Goal: Information Seeking & Learning: Learn about a topic

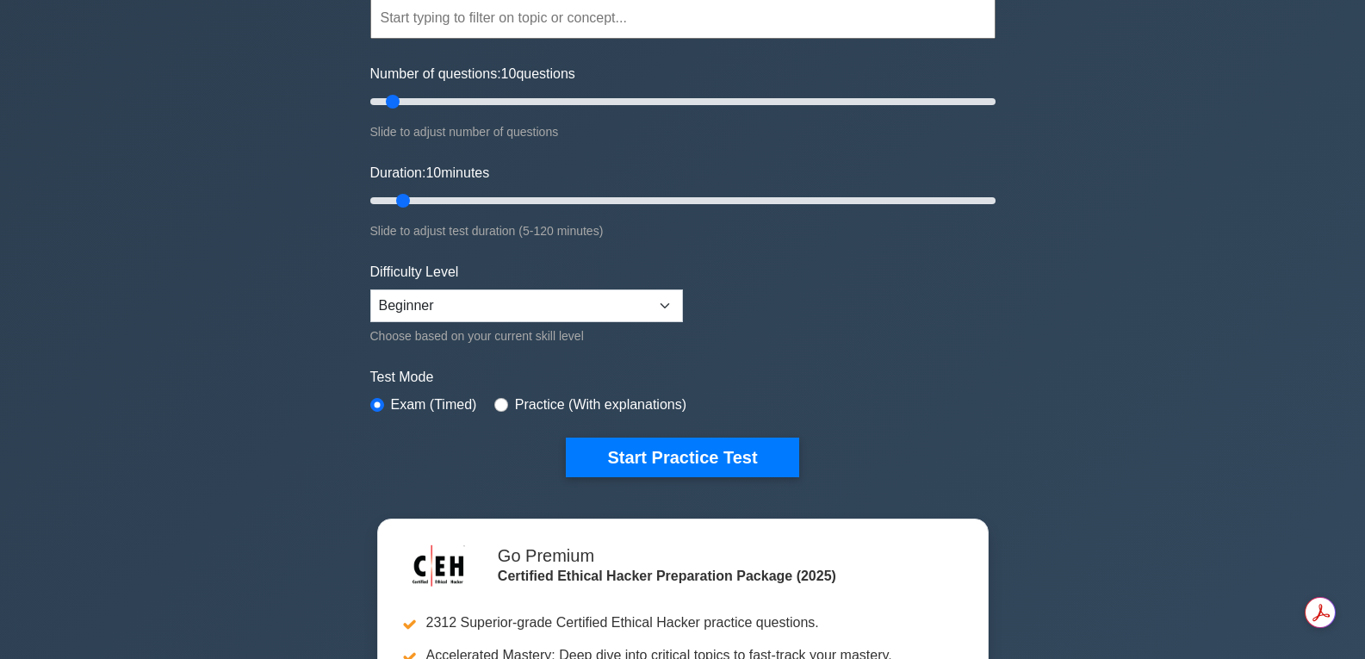
click at [663, 398] on label "Practice (With explanations)" at bounding box center [600, 405] width 171 height 21
click at [663, 401] on label "Practice (With explanations)" at bounding box center [600, 405] width 171 height 21
click at [532, 404] on label "Practice (With explanations)" at bounding box center [600, 405] width 171 height 21
drag, startPoint x: 497, startPoint y: 401, endPoint x: 508, endPoint y: 415, distance: 18.4
click at [497, 406] on input "radio" at bounding box center [501, 405] width 14 height 14
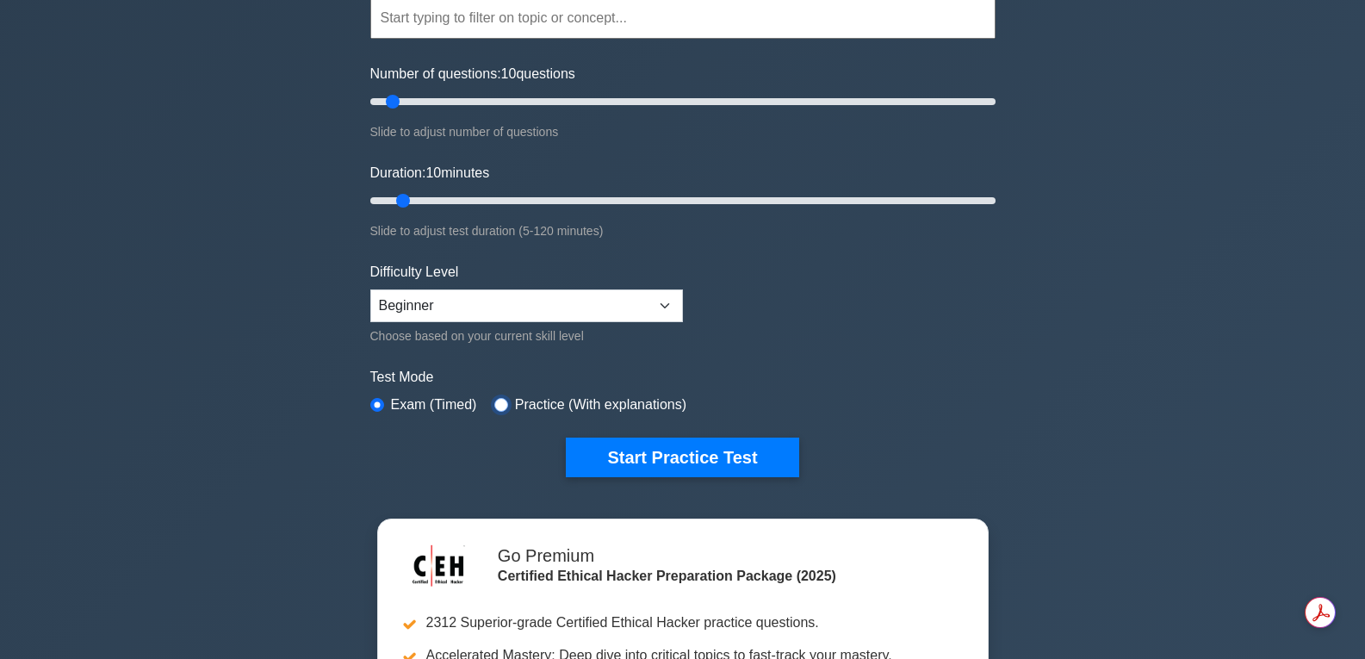
radio input "true"
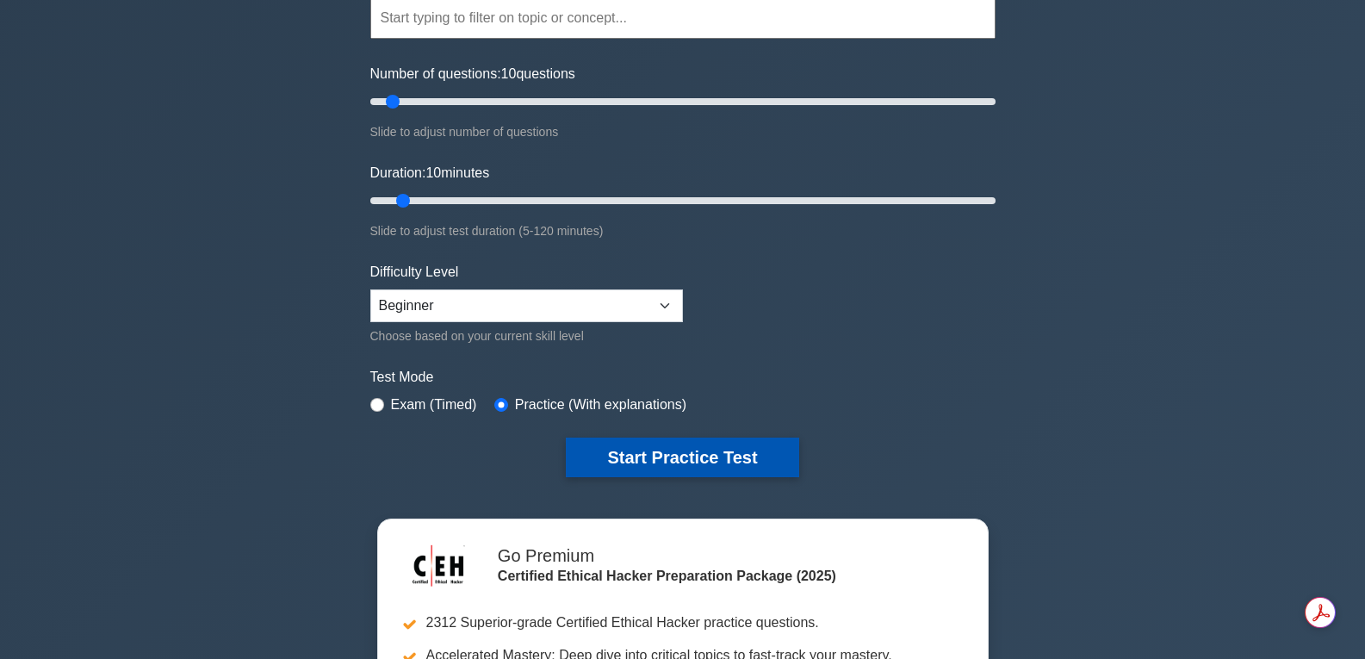
click at [713, 455] on button "Start Practice Test" at bounding box center [682, 458] width 233 height 40
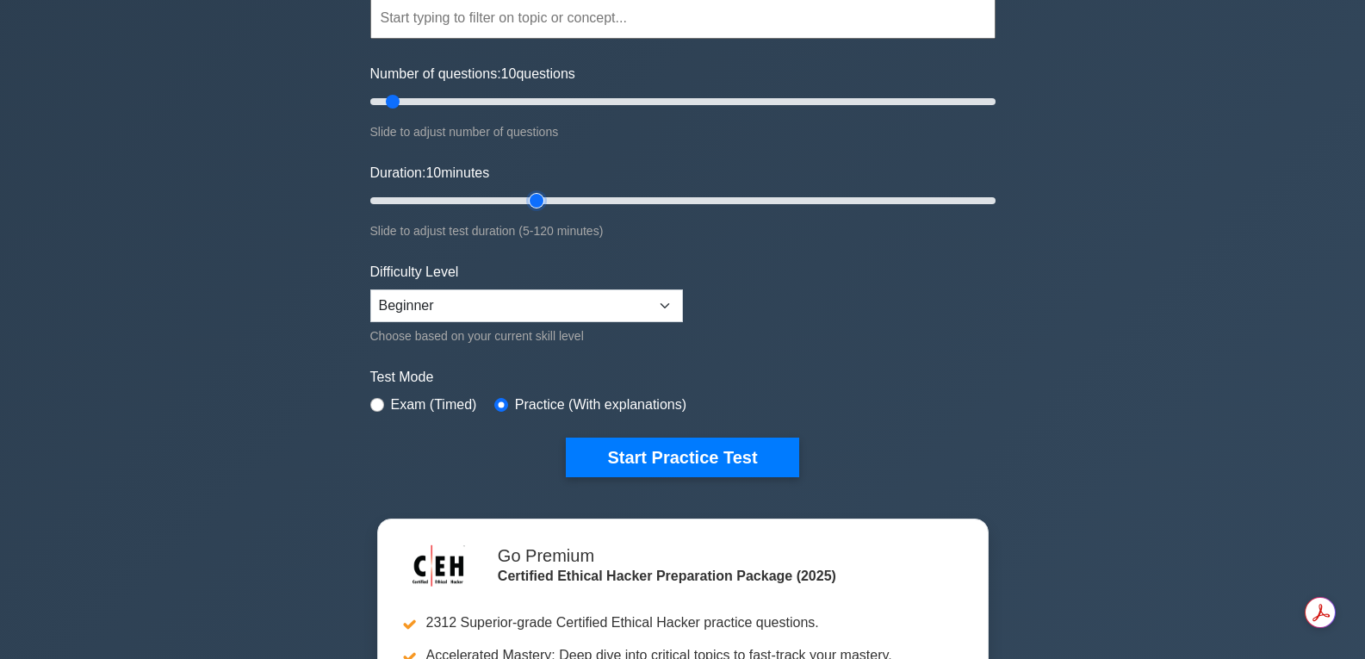
type input "35"
click at [545, 206] on input "Duration: 10 minutes" at bounding box center [682, 200] width 625 height 21
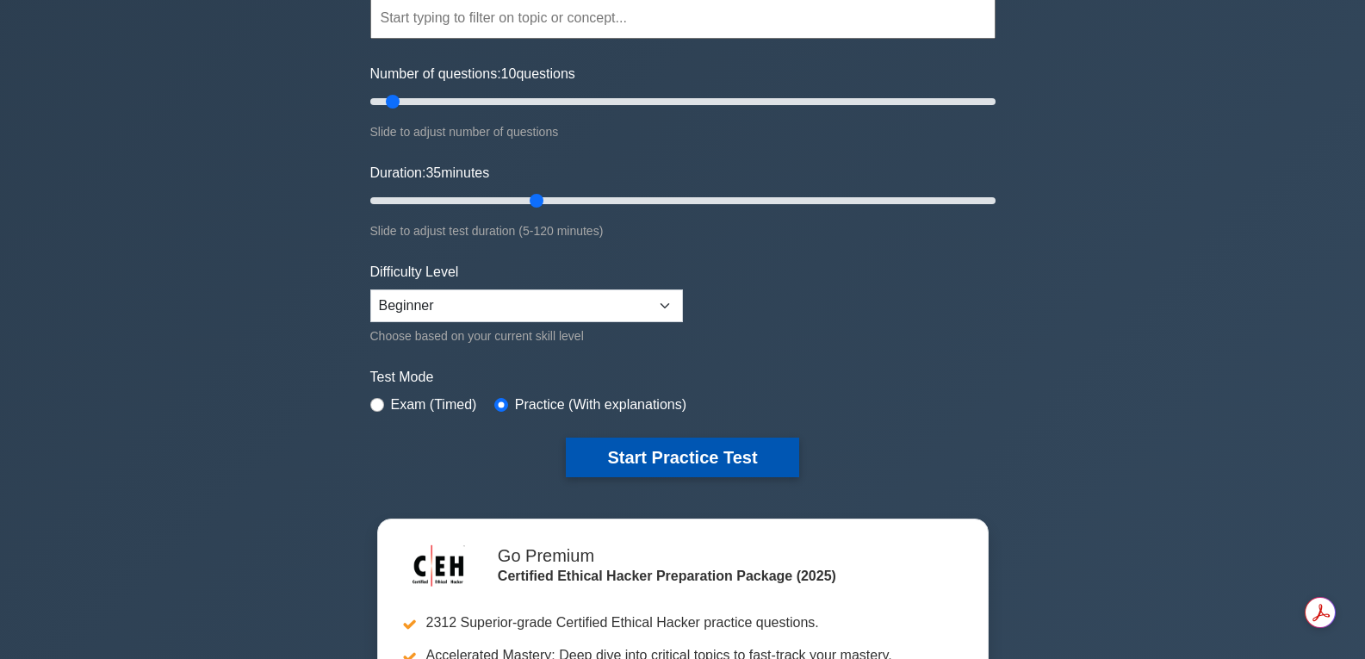
click at [624, 463] on button "Start Practice Test" at bounding box center [682, 458] width 233 height 40
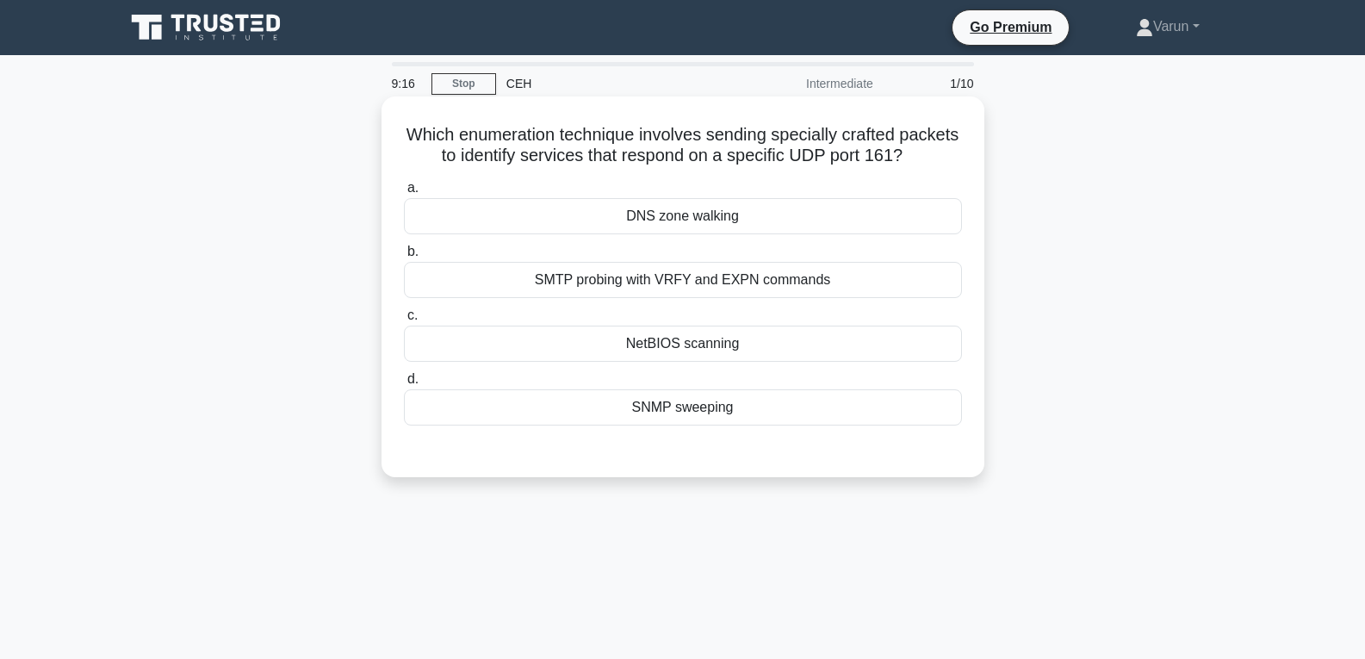
click at [699, 345] on div "NetBIOS scanning" at bounding box center [683, 344] width 558 height 36
click at [404, 321] on input "c. NetBIOS scanning" at bounding box center [404, 315] width 0 height 11
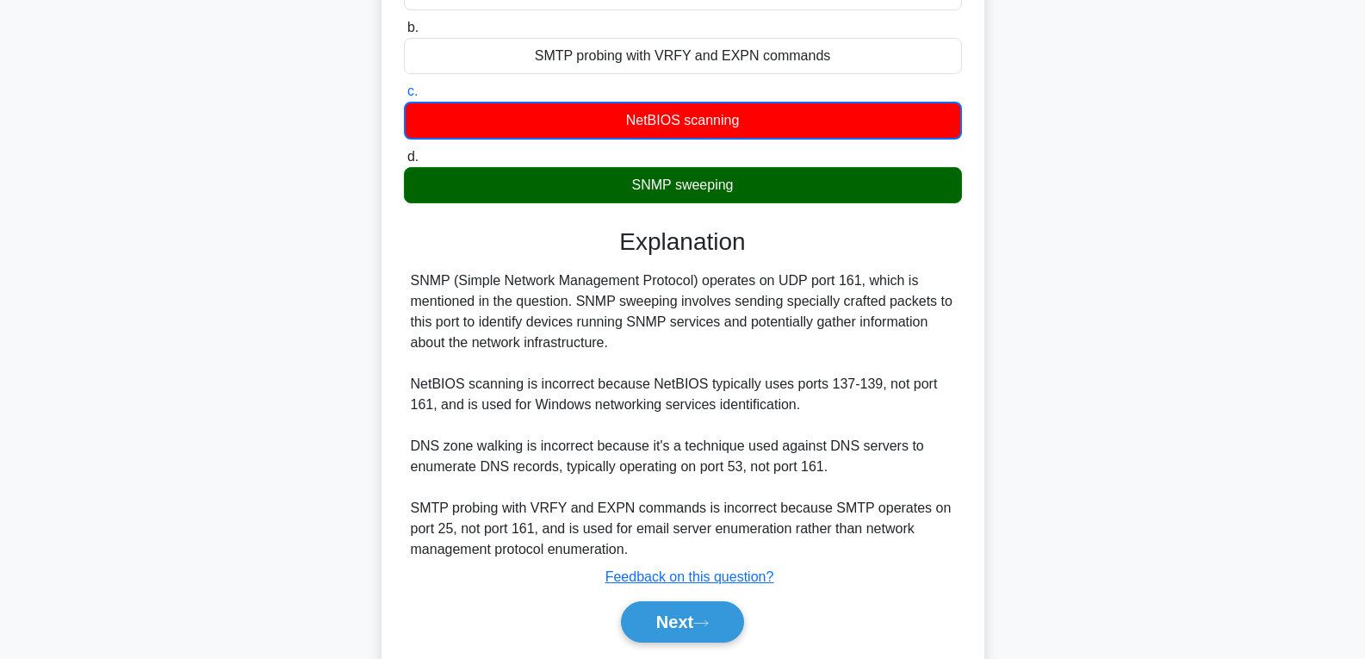
scroll to position [282, 0]
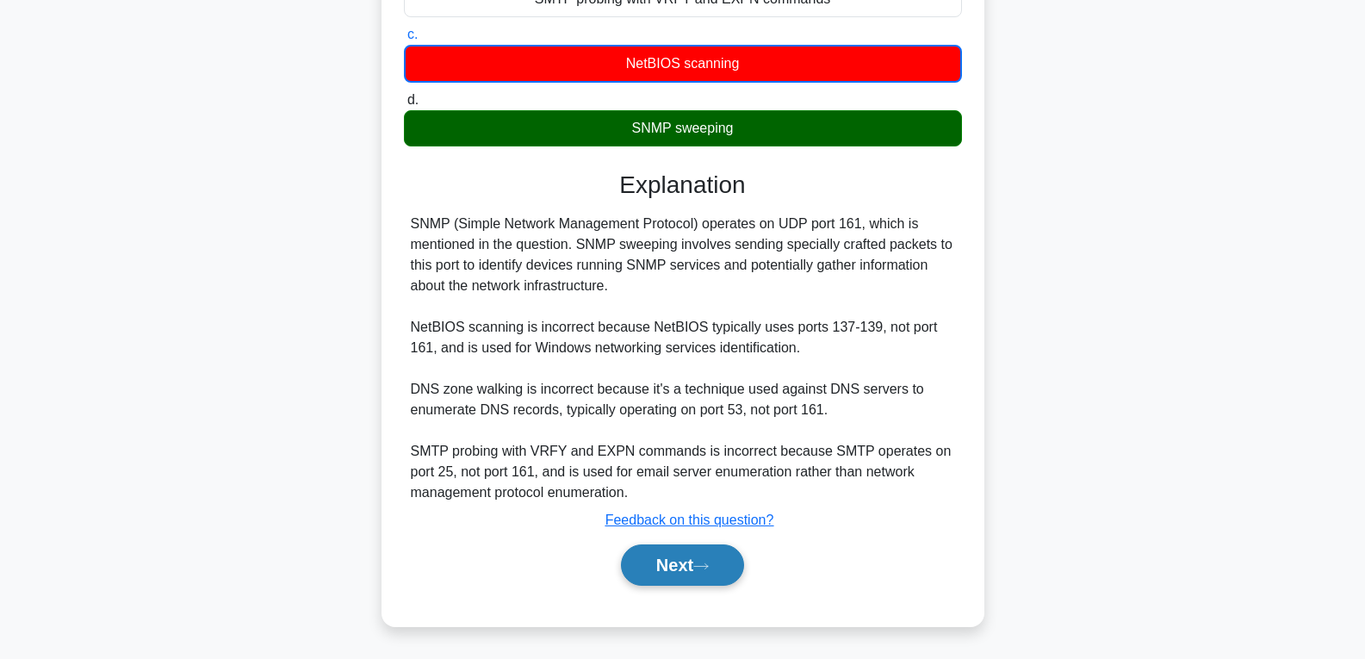
click at [709, 569] on icon at bounding box center [701, 566] width 16 height 9
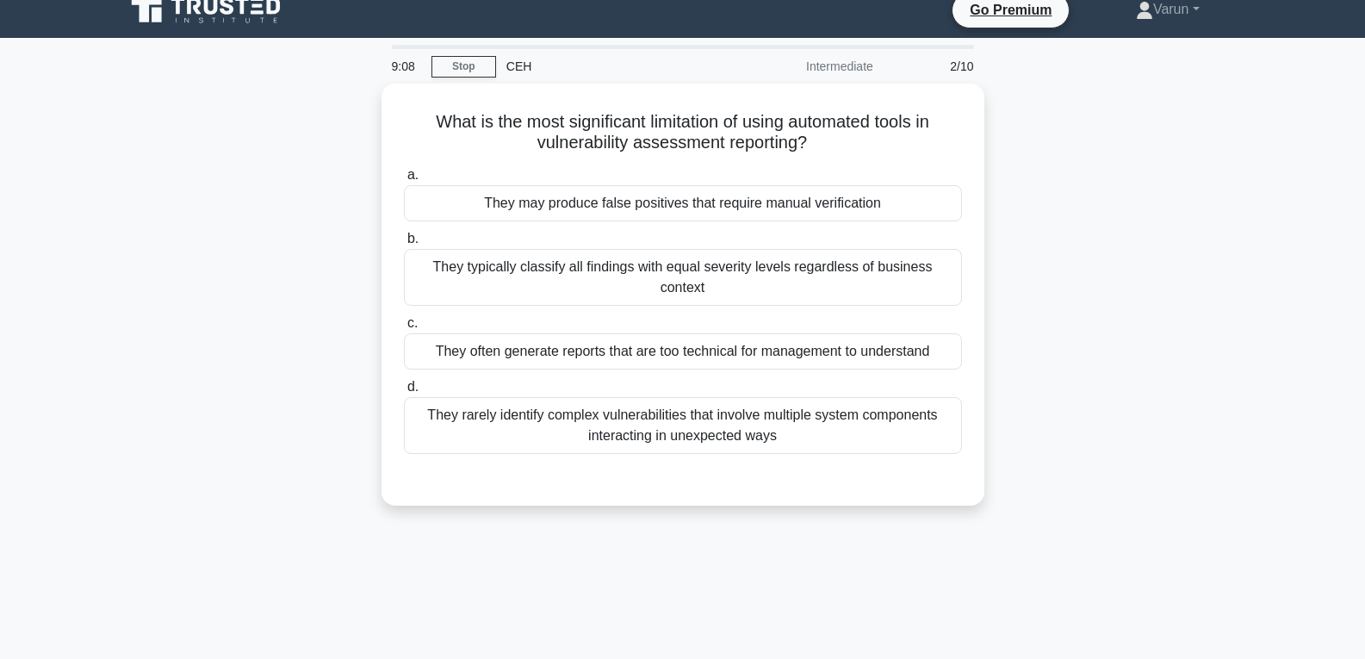
scroll to position [13, 0]
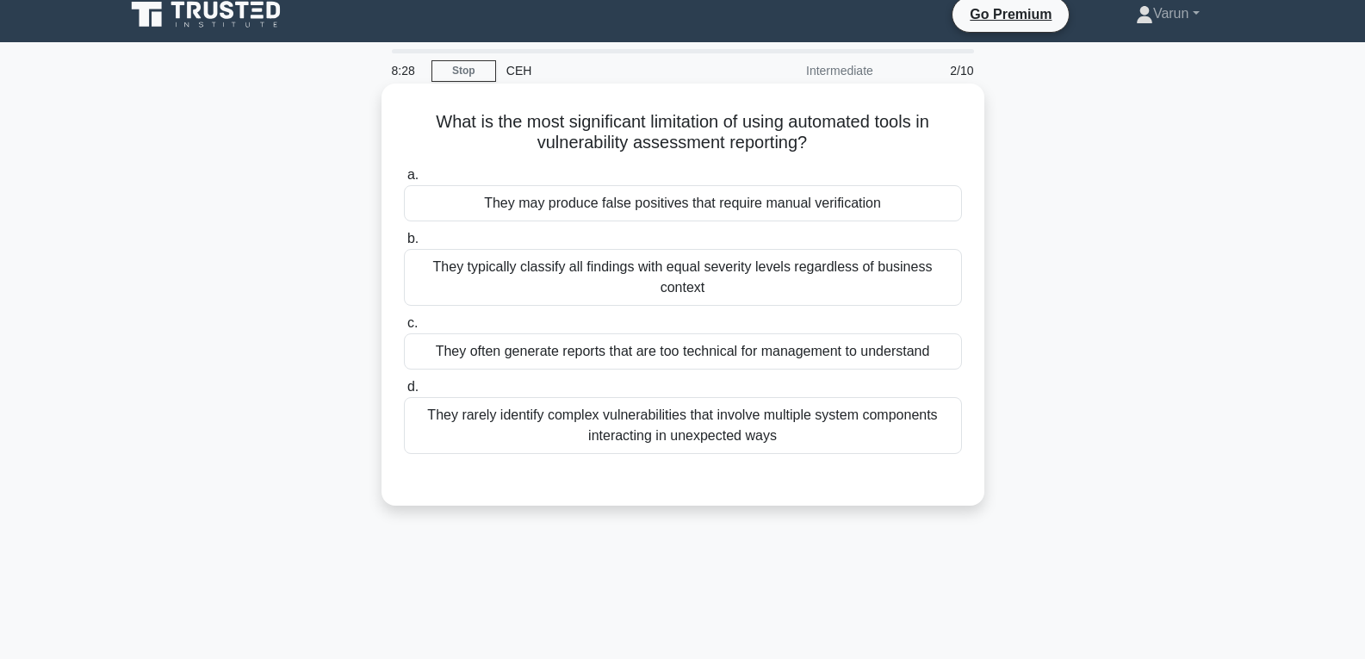
click at [806, 408] on div "They rarely identify complex vulnerabilities that involve multiple system compo…" at bounding box center [683, 425] width 558 height 57
click at [805, 412] on div "They rarely identify complex vulnerabilities that involve multiple system compo…" at bounding box center [683, 425] width 558 height 57
click at [404, 393] on input "d. They rarely identify complex vulnerabilities that involve multiple system co…" at bounding box center [404, 387] width 0 height 11
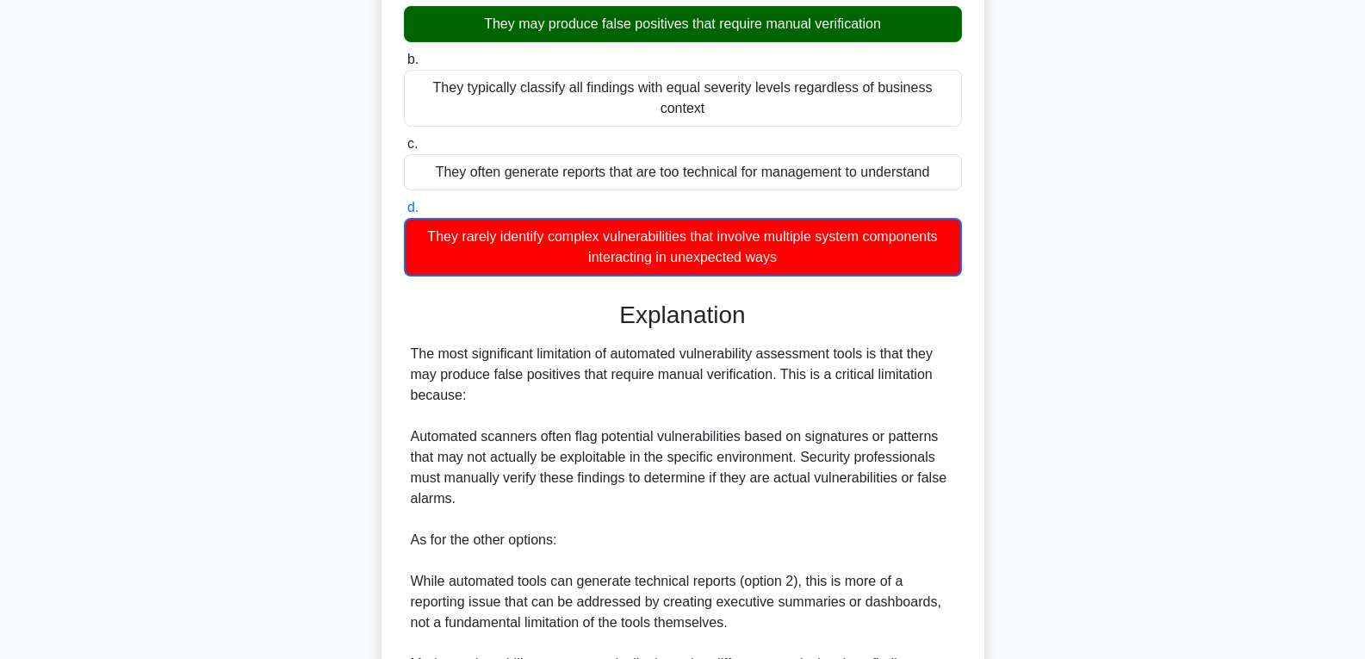
scroll to position [468, 0]
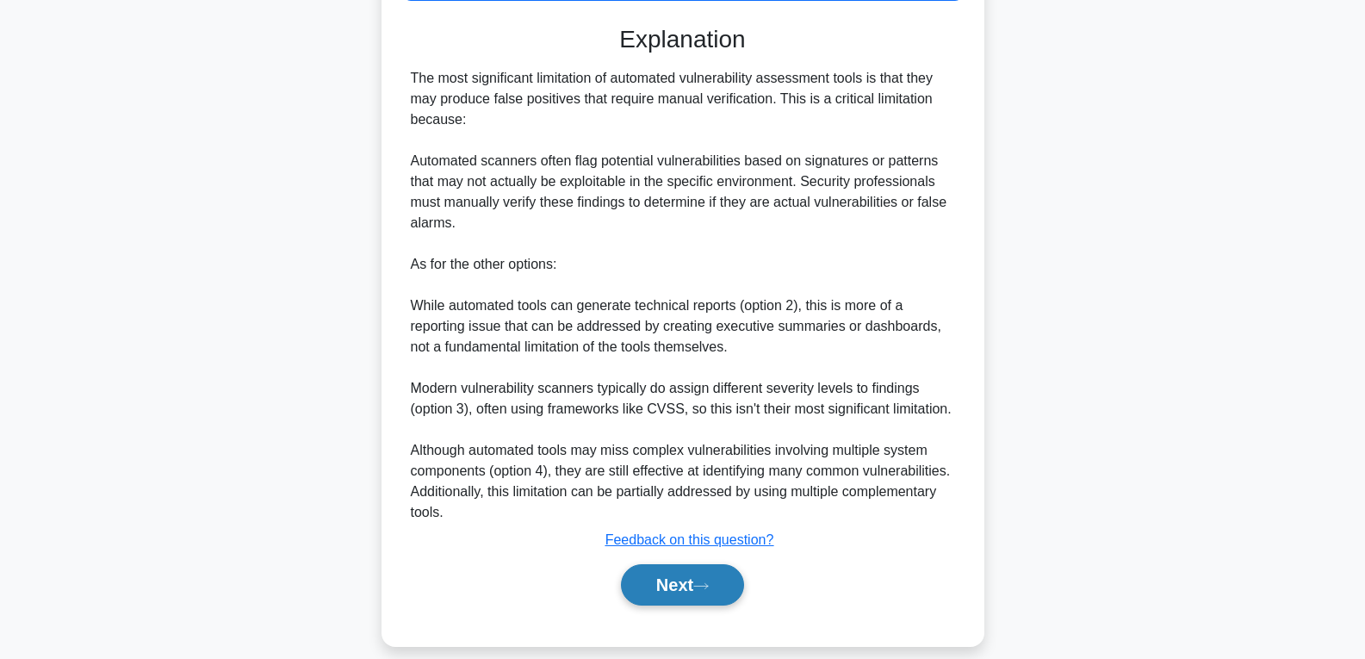
click at [720, 564] on button "Next" at bounding box center [682, 584] width 123 height 41
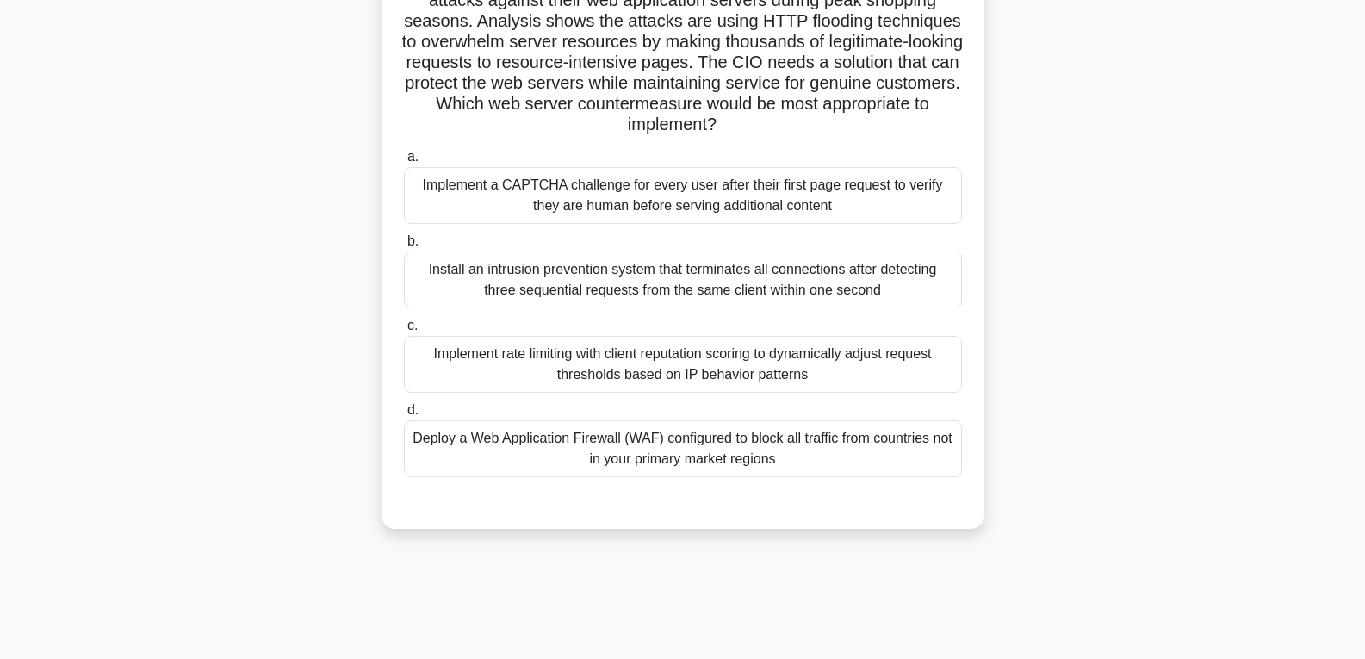
scroll to position [185, 0]
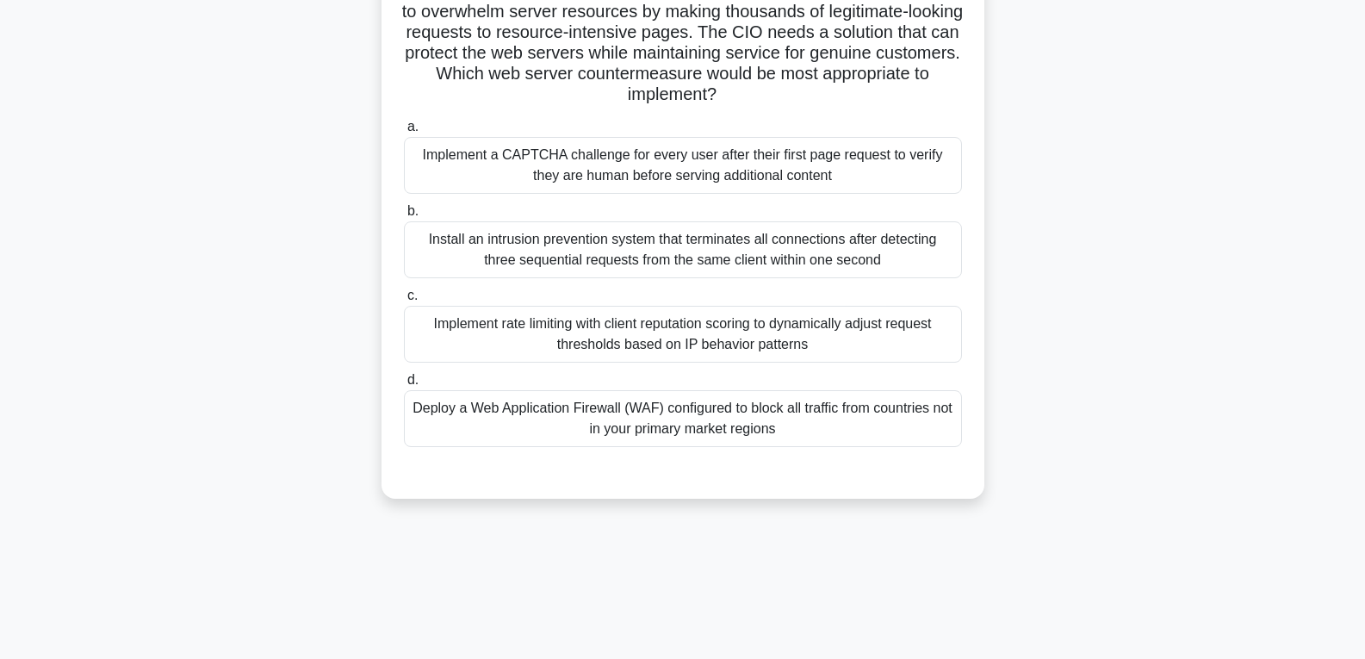
click at [786, 413] on div "Deploy a Web Application Firewall (WAF) configured to block all traffic from co…" at bounding box center [683, 418] width 558 height 57
click at [404, 386] on input "d. Deploy a Web Application Firewall (WAF) configured to block all traffic from…" at bounding box center [404, 380] width 0 height 11
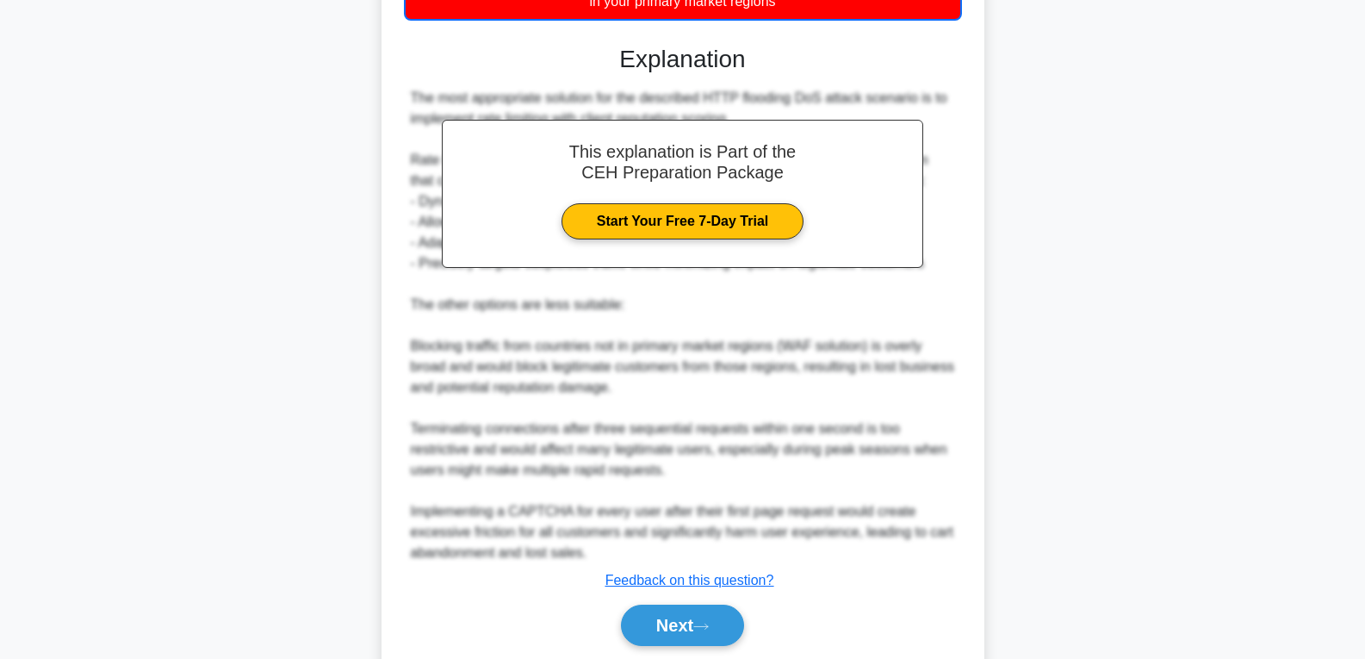
scroll to position [675, 0]
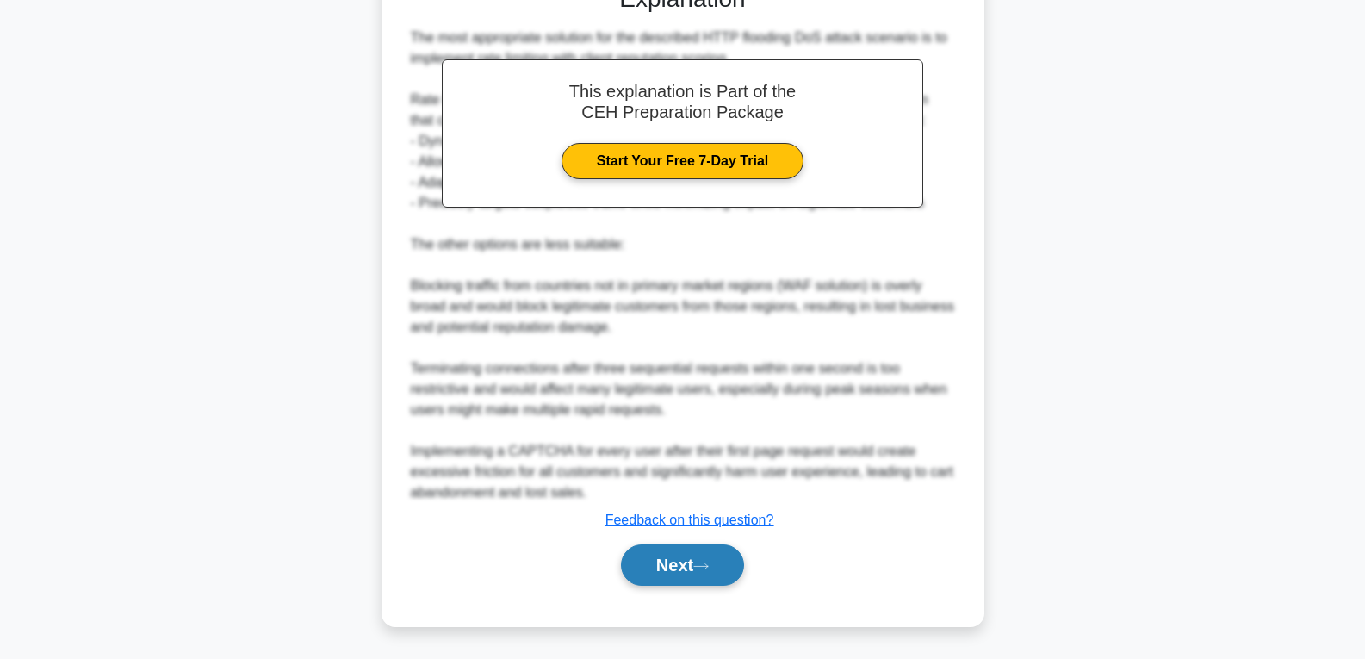
click at [715, 550] on button "Next" at bounding box center [682, 564] width 123 height 41
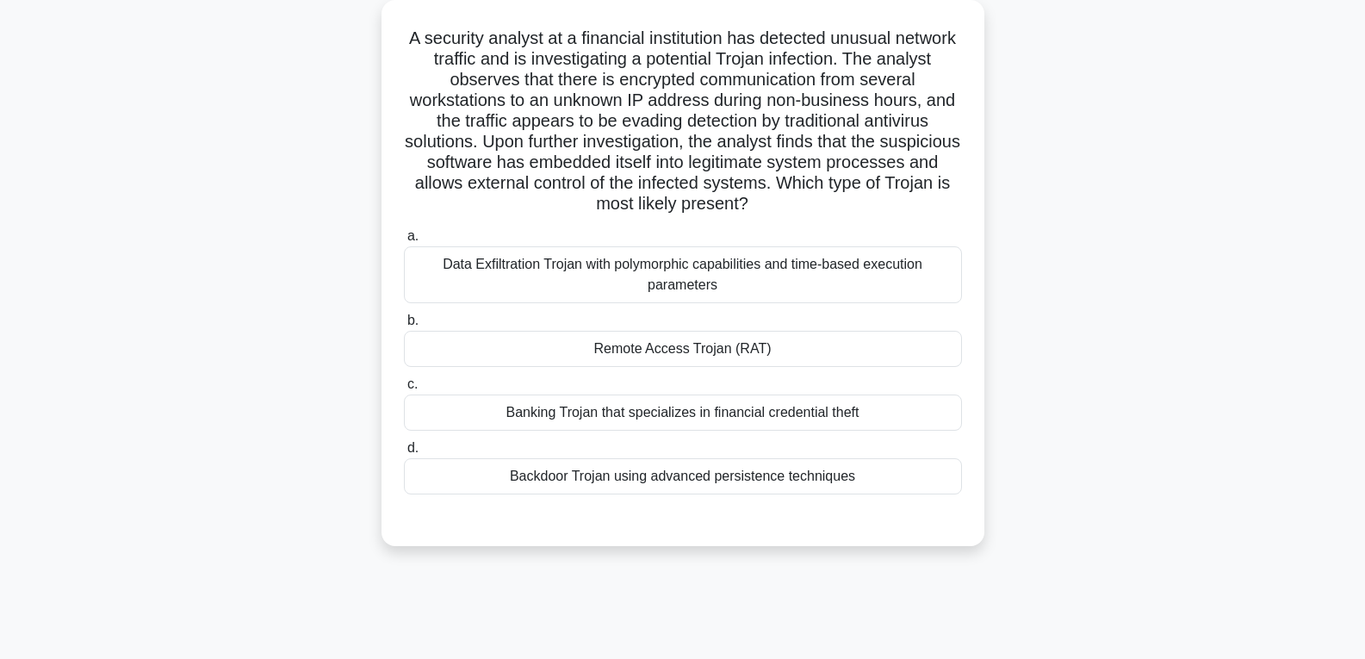
scroll to position [99, 0]
click at [887, 334] on div "Remote Access Trojan (RAT)" at bounding box center [683, 346] width 558 height 36
click at [404, 324] on input "b. Remote Access Trojan (RAT)" at bounding box center [404, 318] width 0 height 11
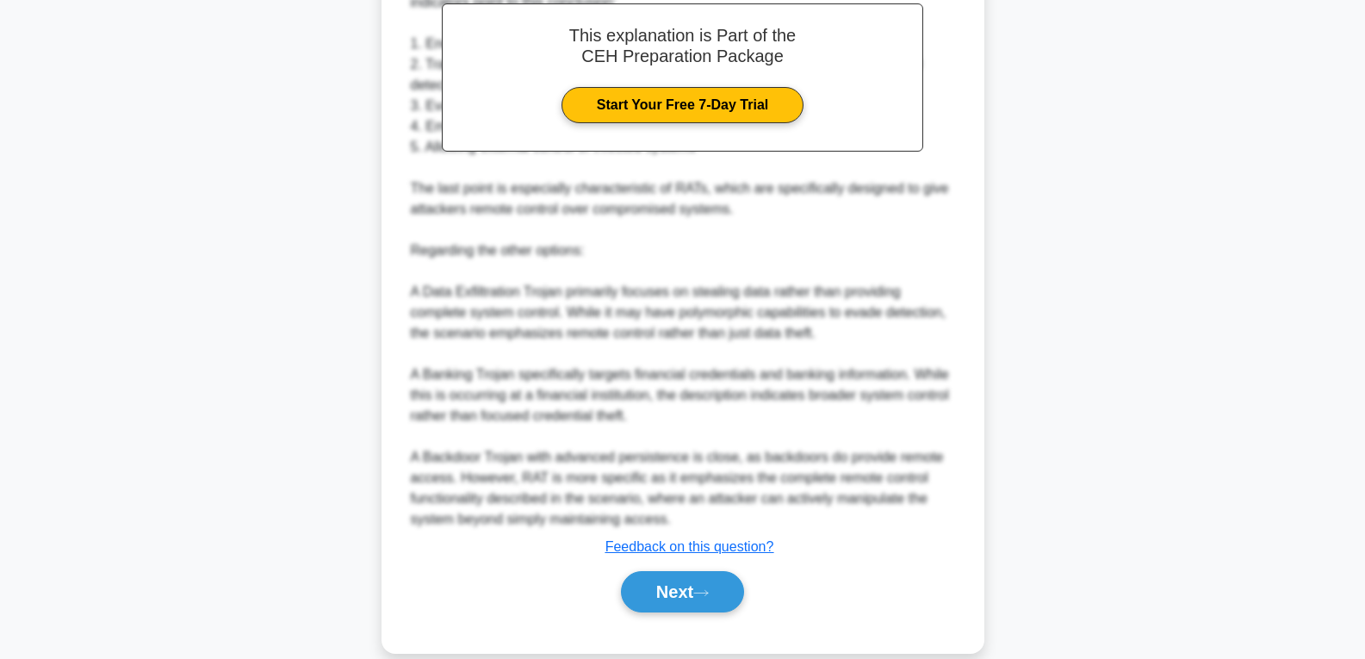
scroll to position [714, 0]
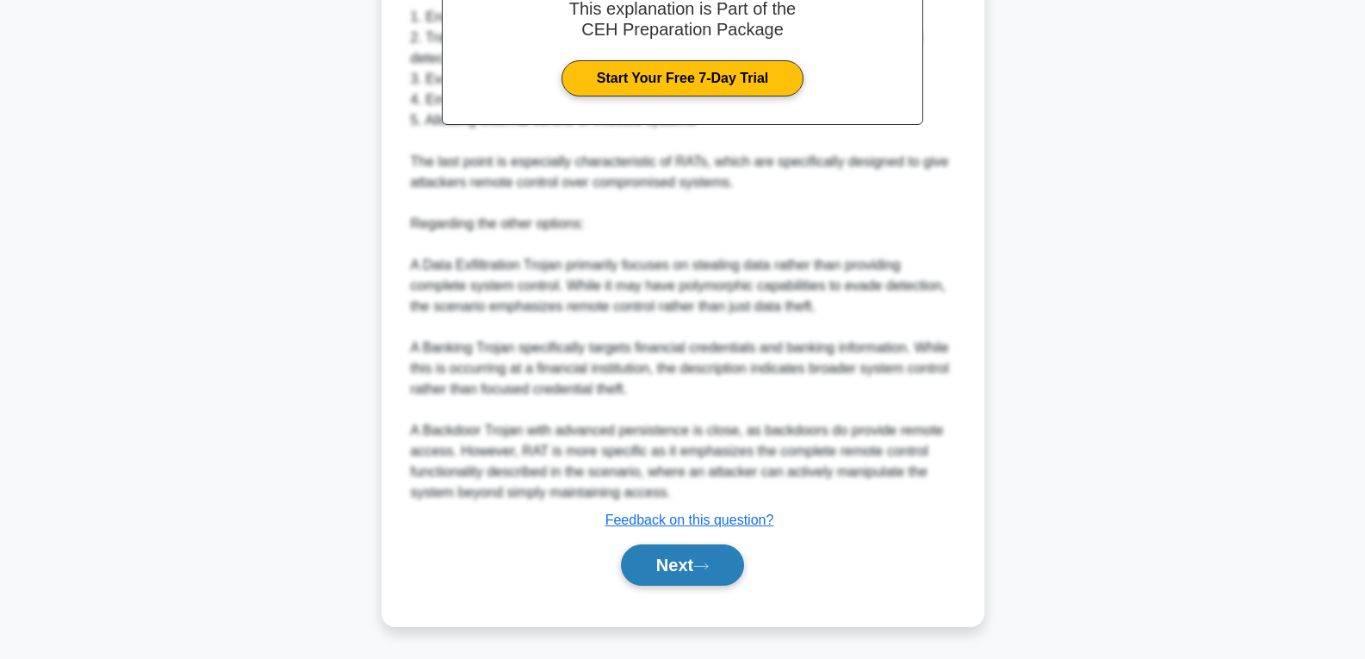
click at [718, 563] on button "Next" at bounding box center [682, 564] width 123 height 41
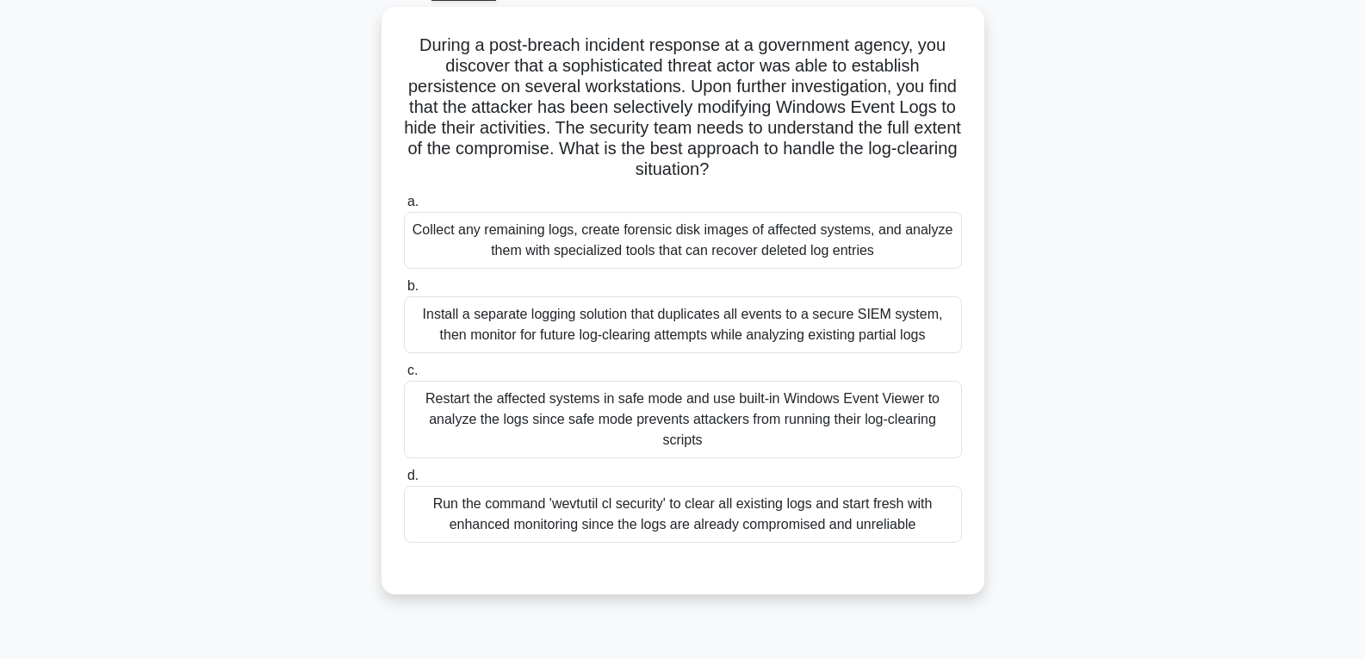
scroll to position [13, 0]
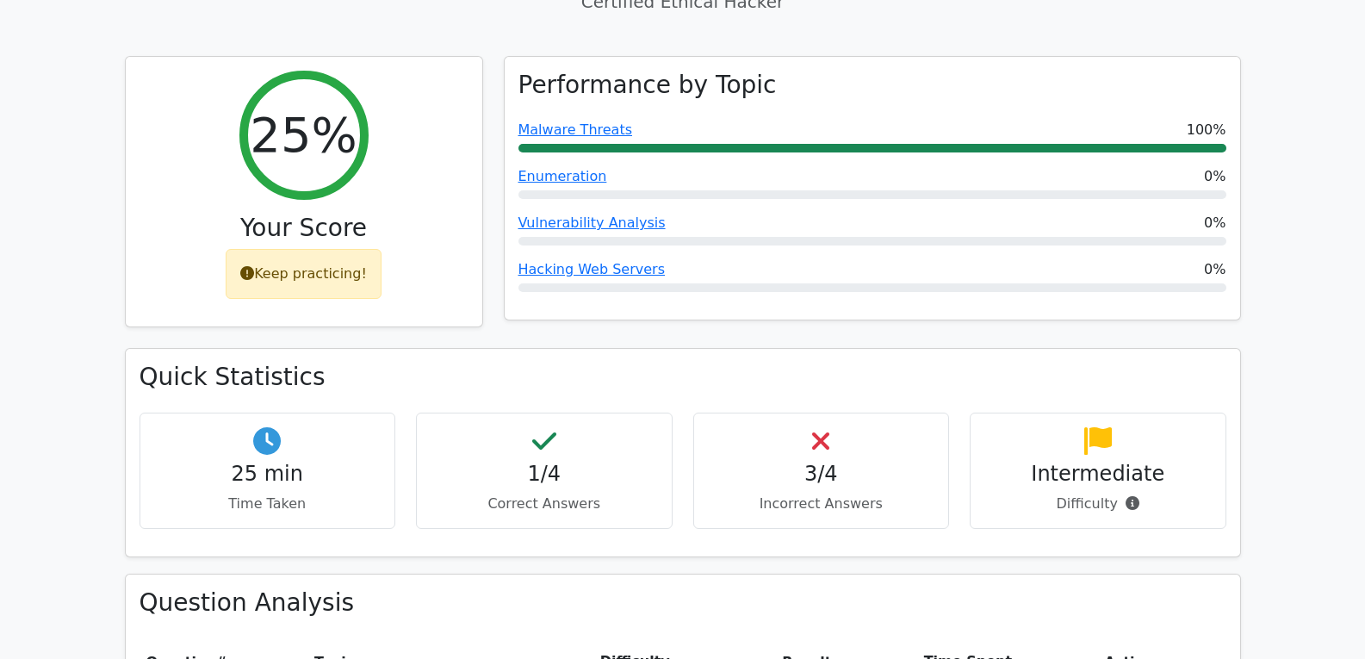
scroll to position [517, 0]
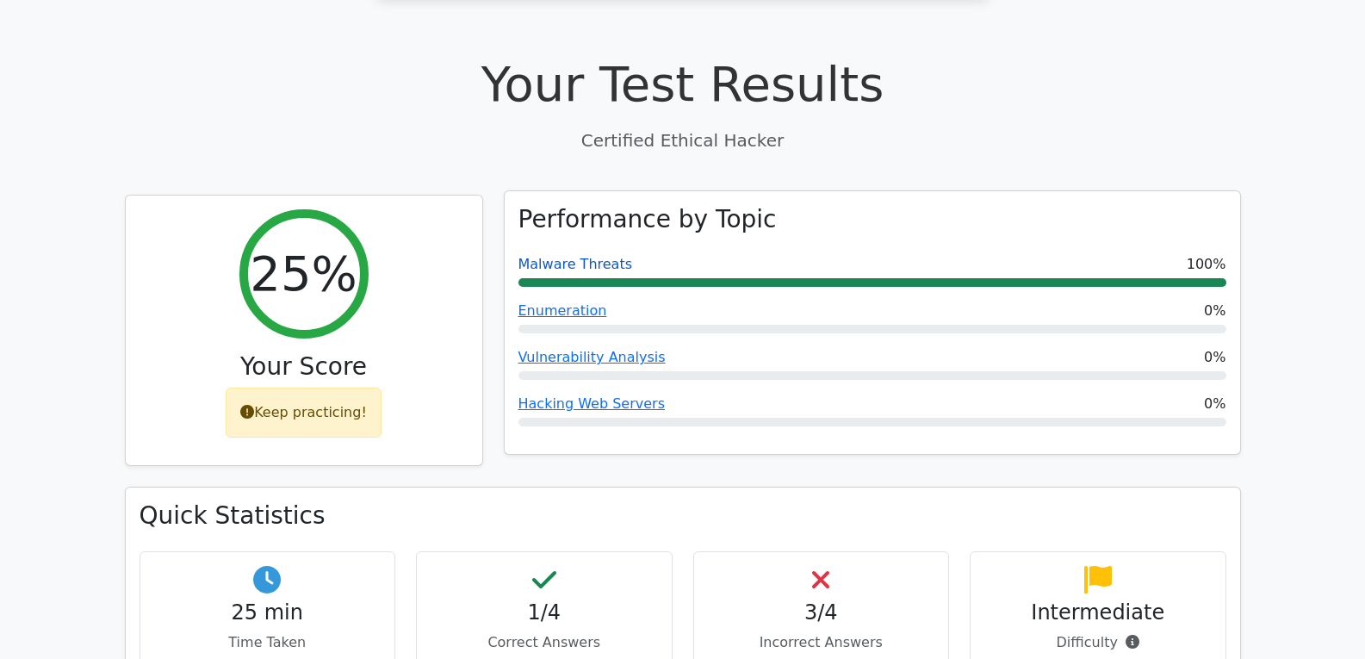
click at [582, 256] on link "Malware Threats" at bounding box center [576, 264] width 115 height 16
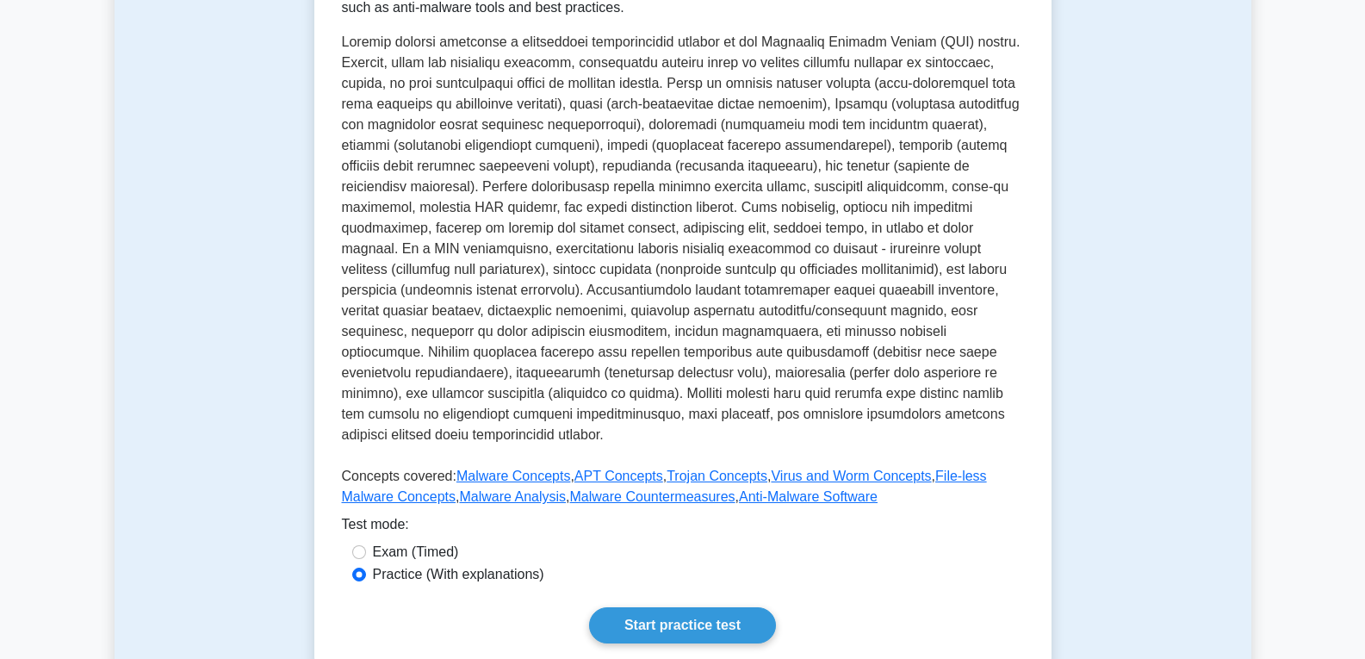
scroll to position [603, 0]
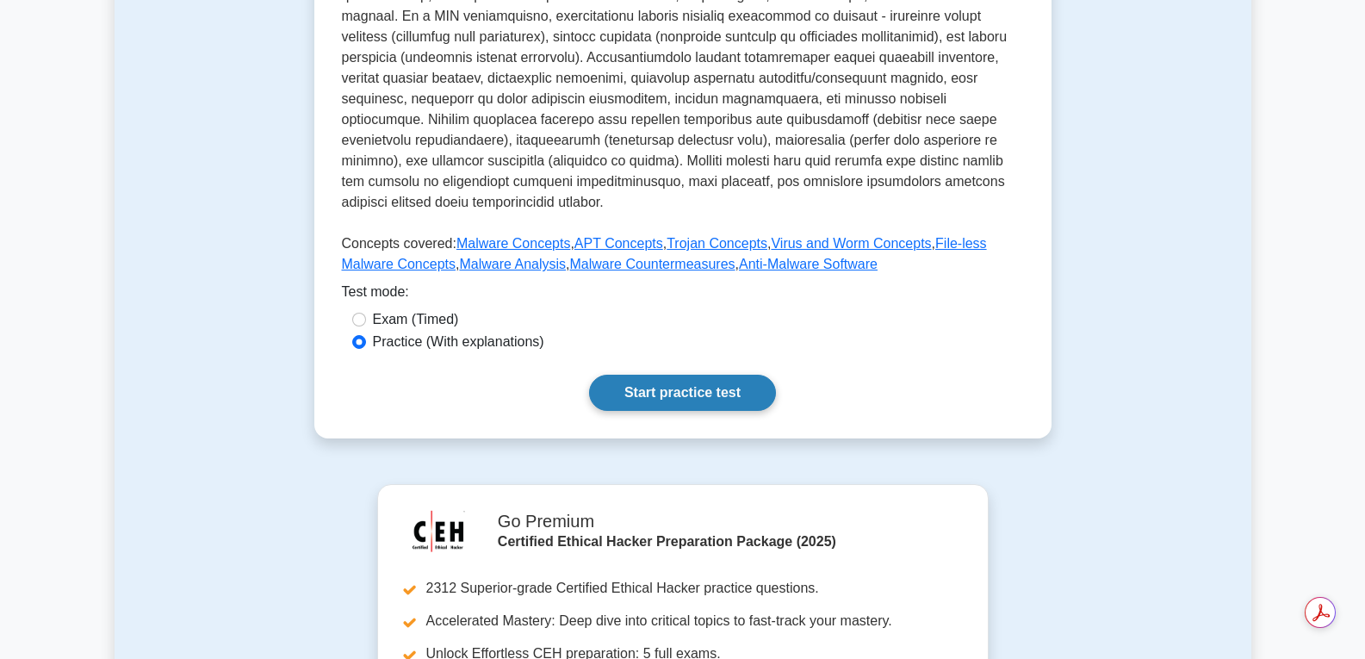
click at [649, 392] on link "Start practice test" at bounding box center [682, 393] width 187 height 36
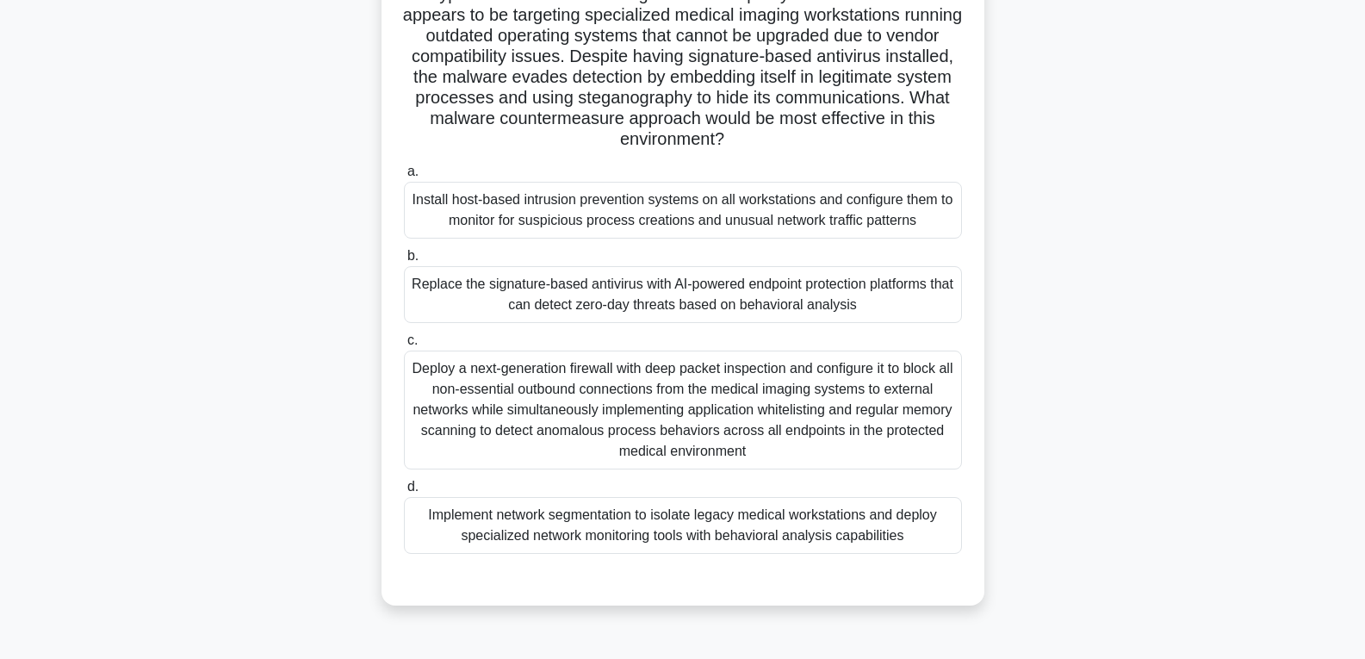
scroll to position [172, 0]
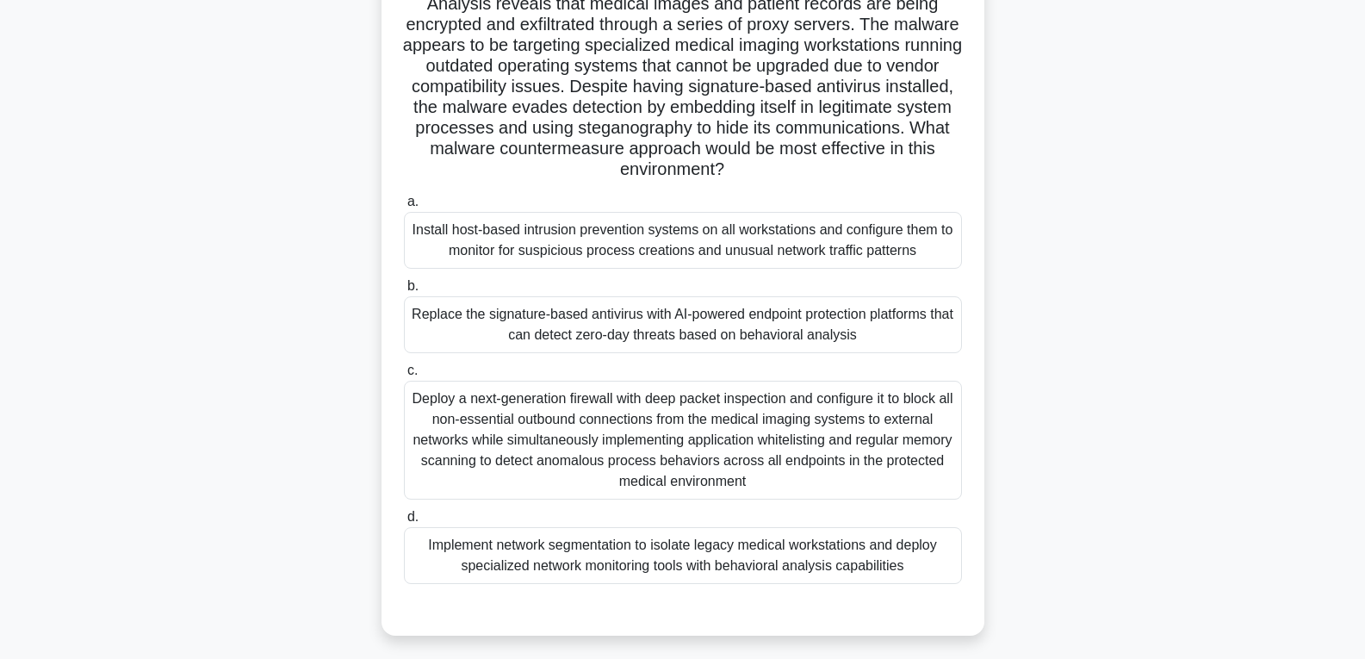
click at [590, 419] on div "Deploy a next-generation firewall with deep packet inspection and configure it …" at bounding box center [683, 440] width 558 height 119
click at [404, 376] on input "c. Deploy a next-generation firewall with deep packet inspection and configure …" at bounding box center [404, 370] width 0 height 11
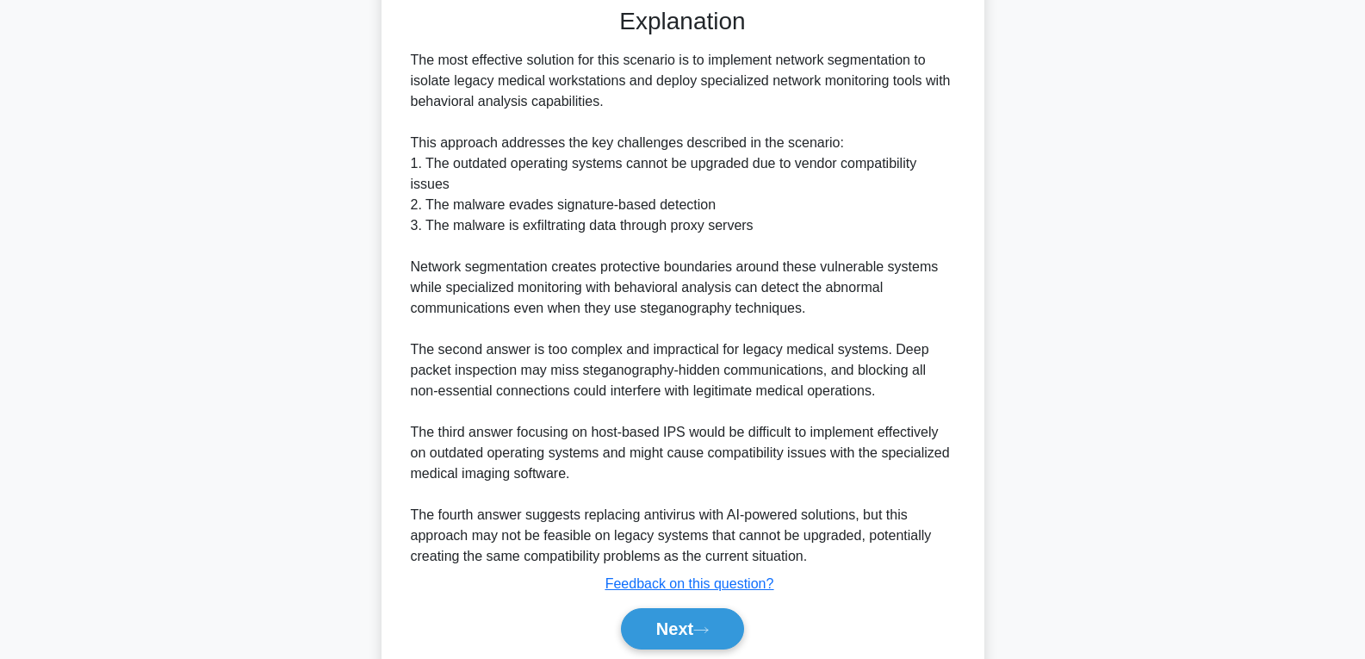
scroll to position [840, 0]
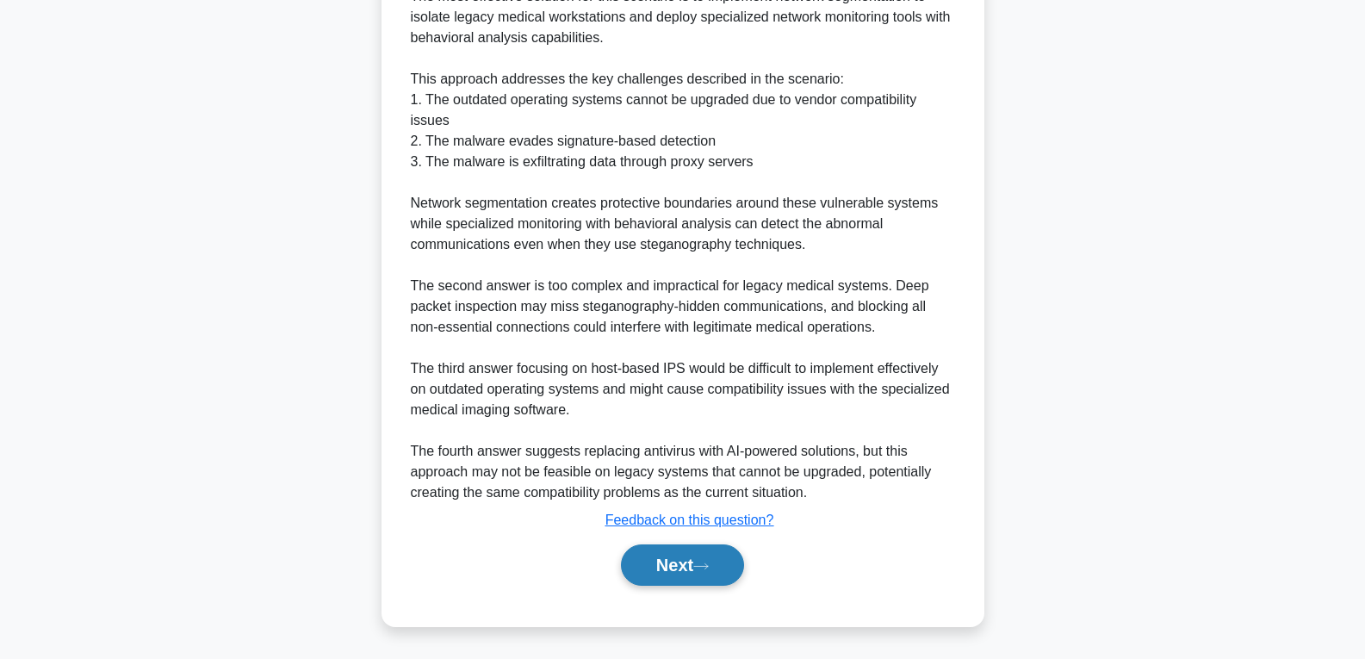
click at [695, 581] on button "Next" at bounding box center [682, 564] width 123 height 41
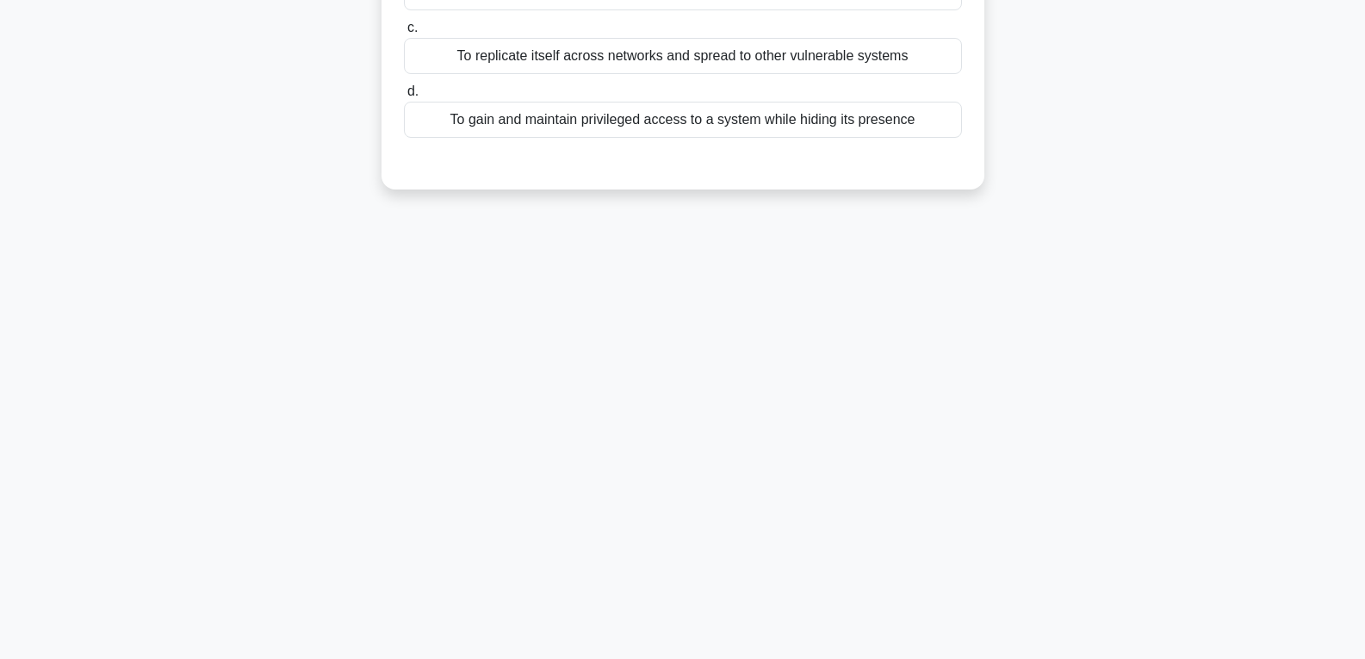
click at [698, 573] on div "4:14 Stop CEH - Malware Threats Master 2/5 What is the main purpose of a rootki…" at bounding box center [683, 221] width 1137 height 861
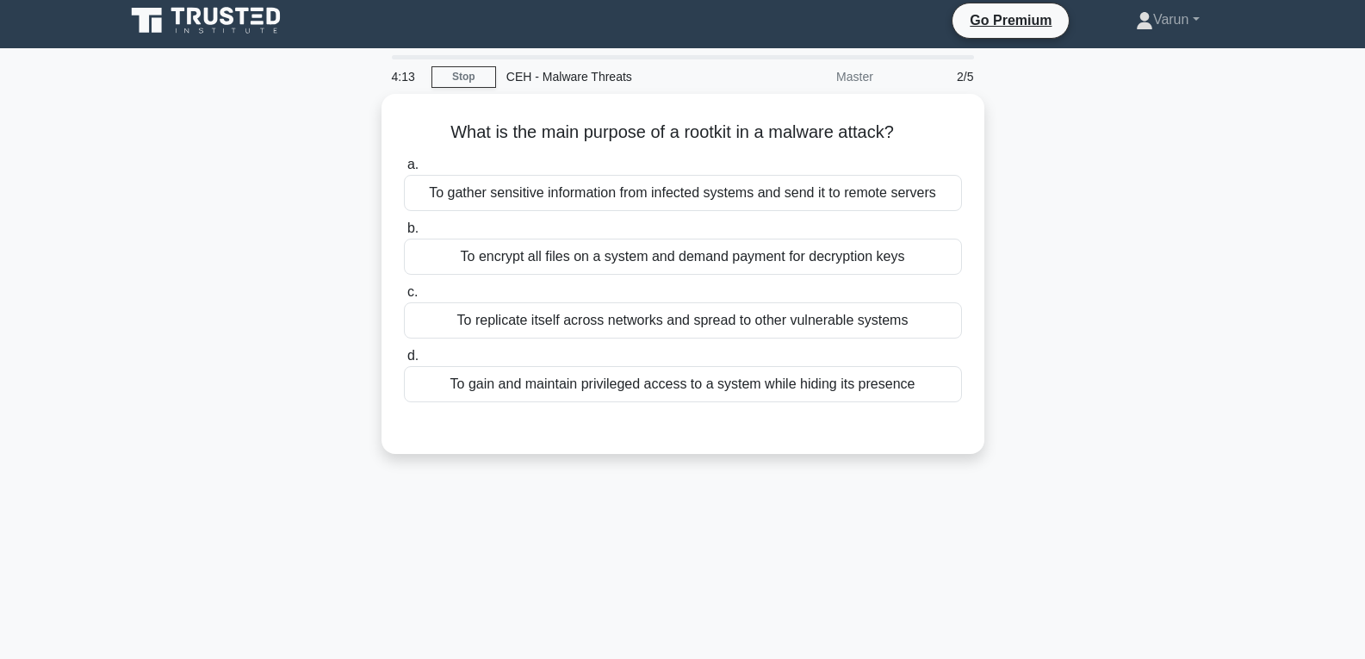
scroll to position [0, 0]
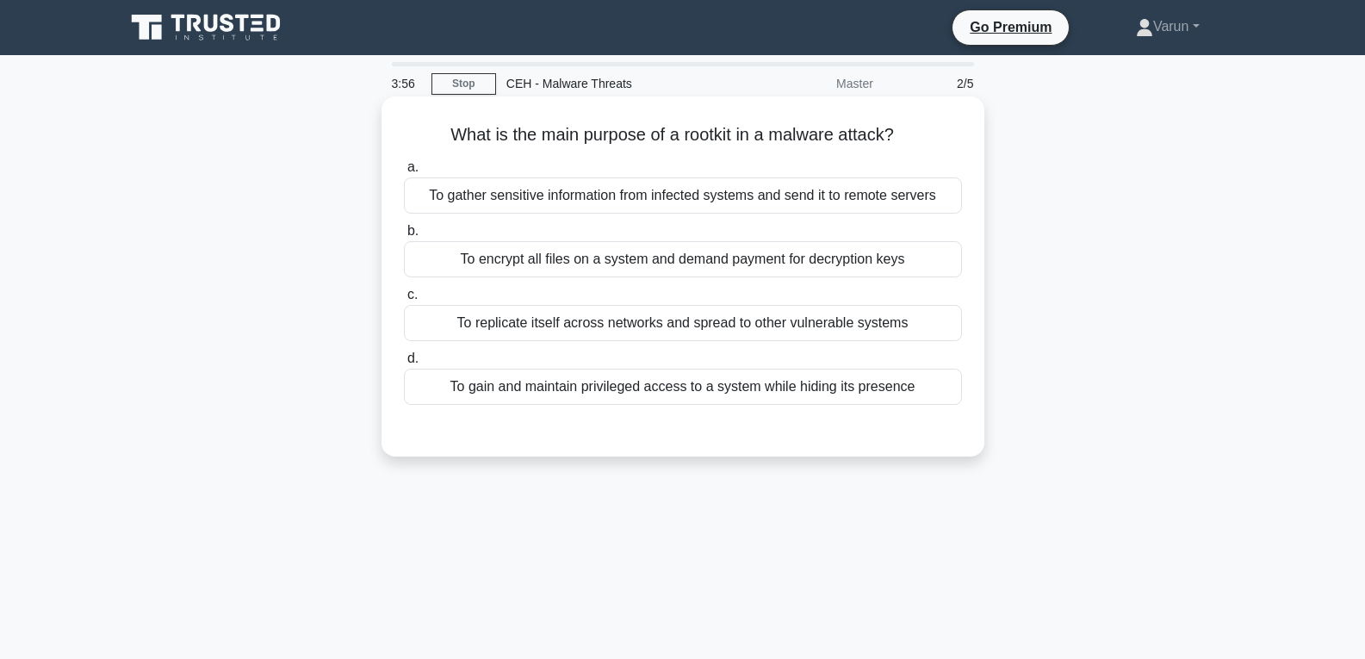
click at [665, 384] on div "To gain and maintain privileged access to a system while hiding its presence" at bounding box center [683, 387] width 558 height 36
click at [404, 364] on input "d. To gain and maintain privileged access to a system while hiding its presence" at bounding box center [404, 358] width 0 height 11
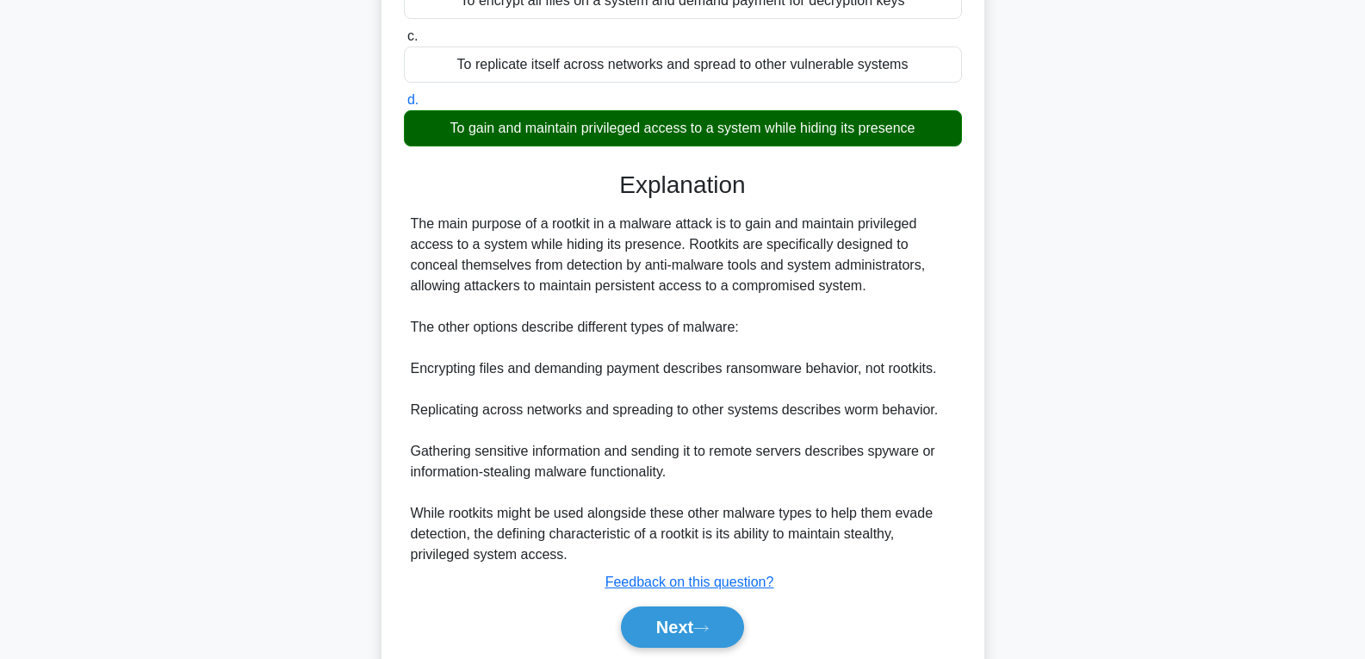
scroll to position [321, 0]
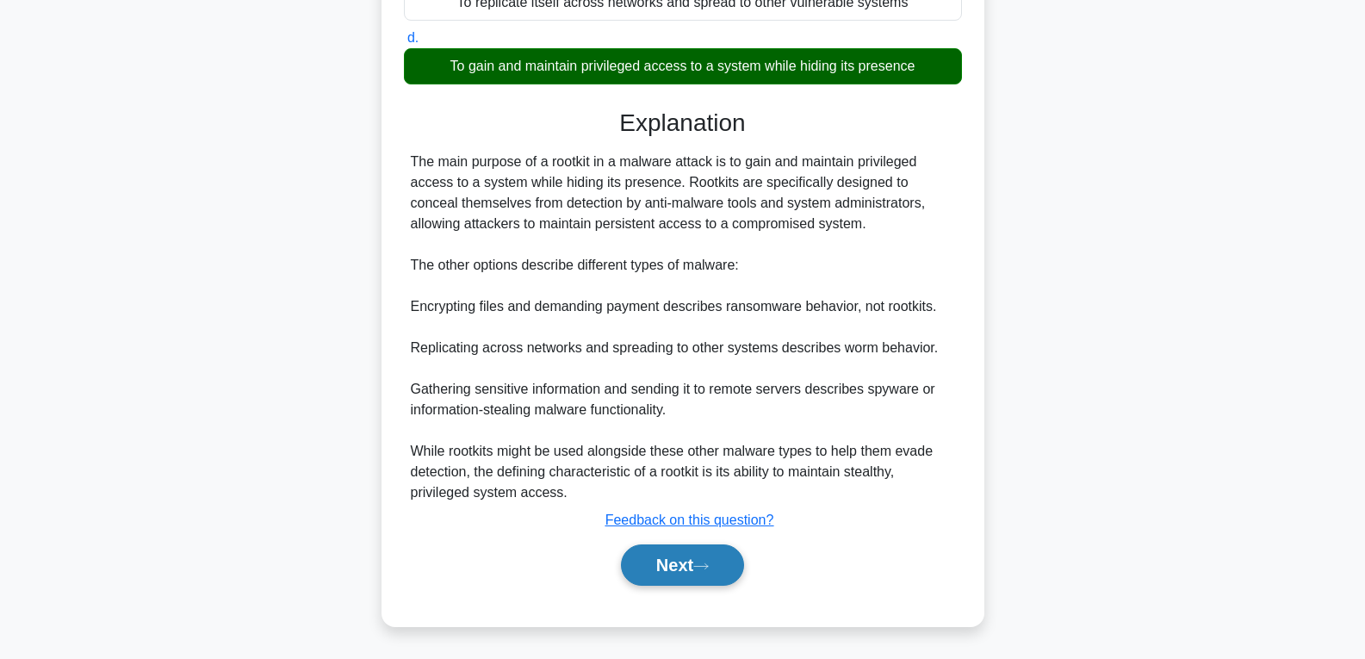
drag, startPoint x: 687, startPoint y: 558, endPoint x: 698, endPoint y: 547, distance: 15.2
click at [687, 559] on button "Next" at bounding box center [682, 564] width 123 height 41
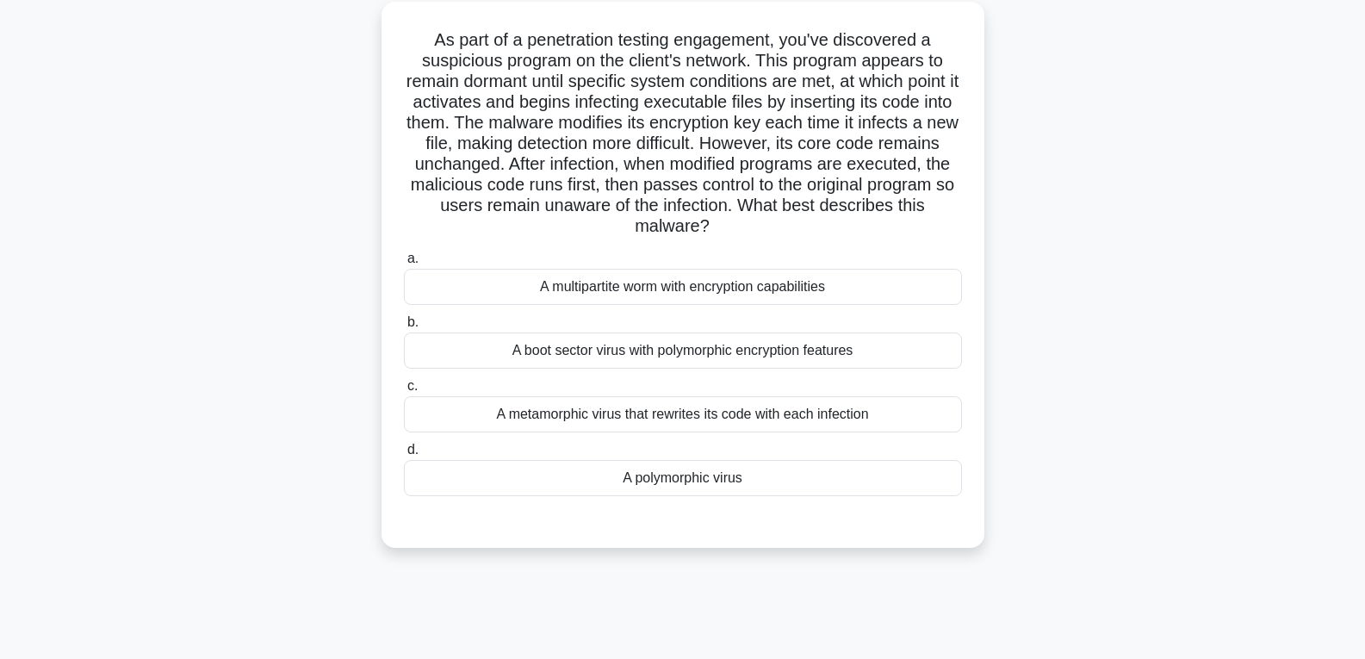
scroll to position [13, 0]
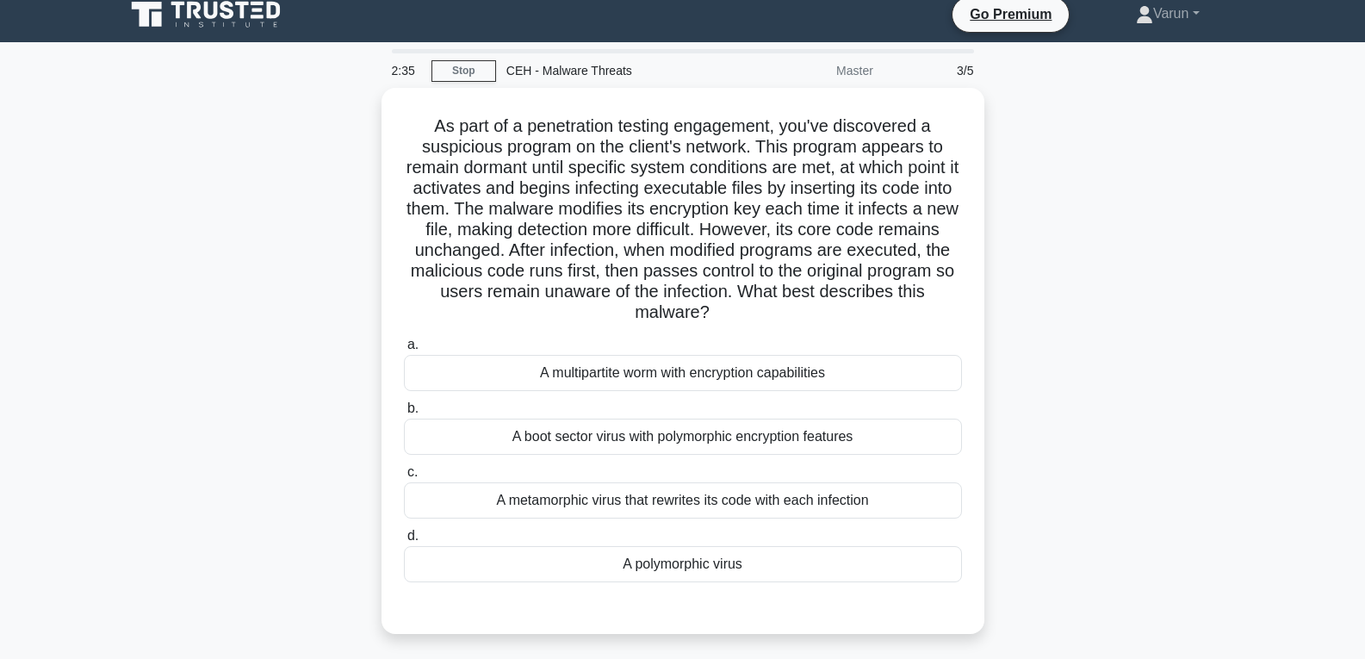
click at [1046, 430] on div "As part of a penetration testing engagement, you've discovered a suspicious pro…" at bounding box center [683, 371] width 1137 height 567
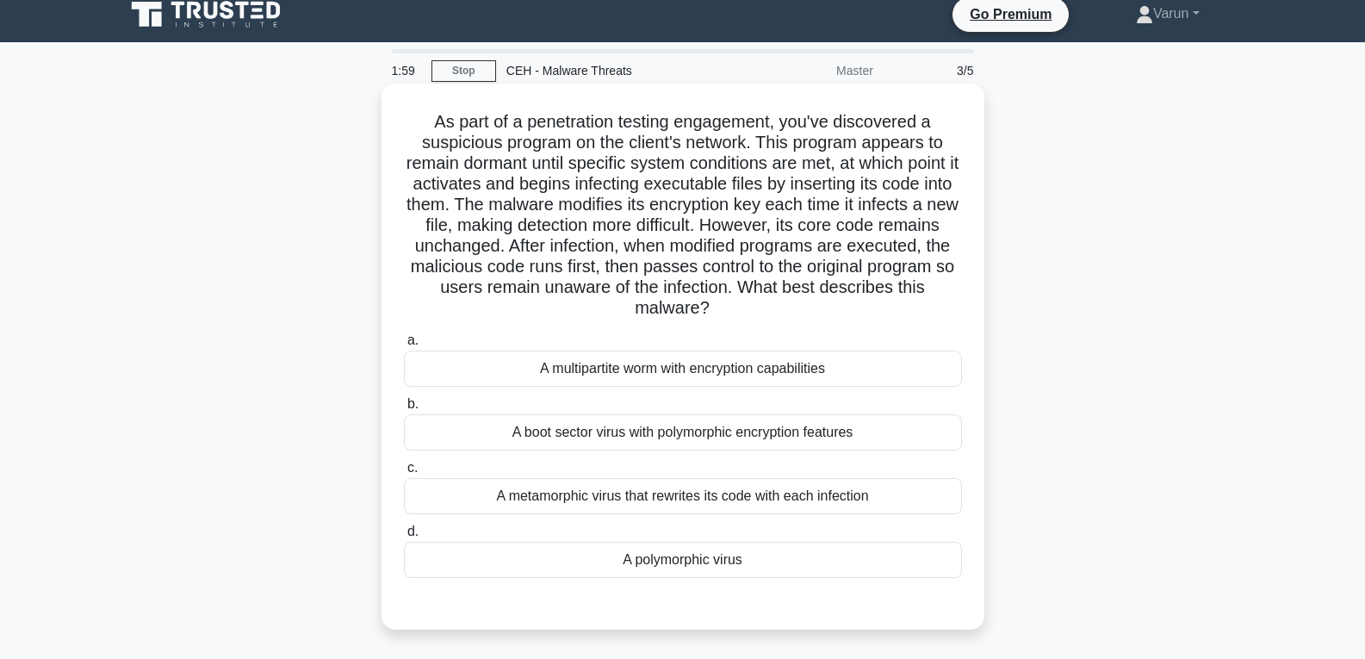
click at [908, 511] on div "A metamorphic virus that rewrites its code with each infection" at bounding box center [683, 496] width 558 height 36
click at [404, 474] on input "c. A metamorphic virus that rewrites its code with each infection" at bounding box center [404, 468] width 0 height 11
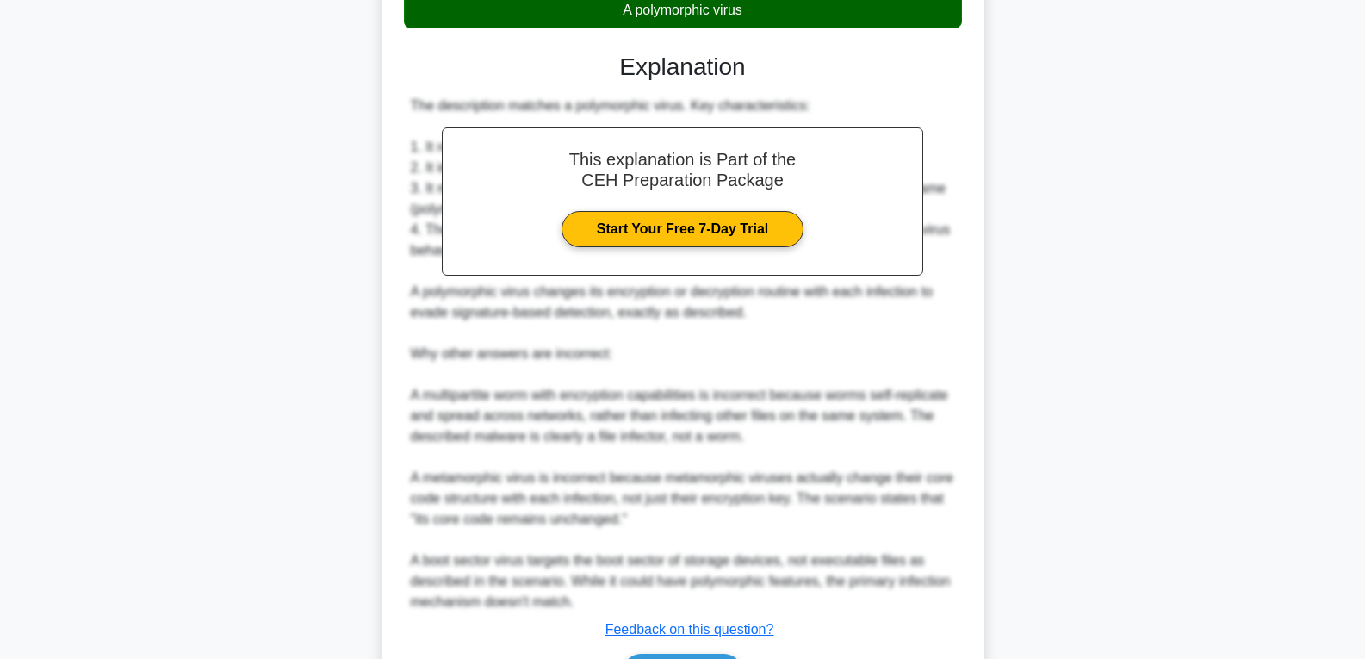
scroll to position [675, 0]
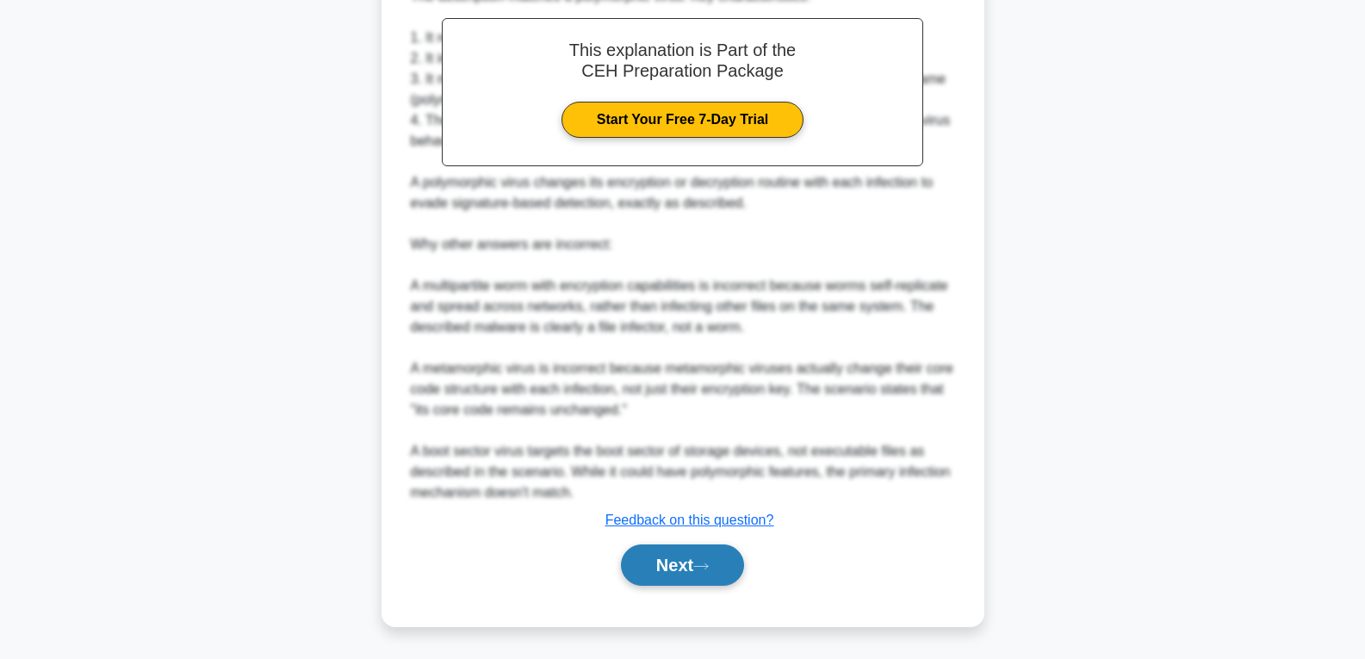
click at [686, 552] on button "Next" at bounding box center [682, 564] width 123 height 41
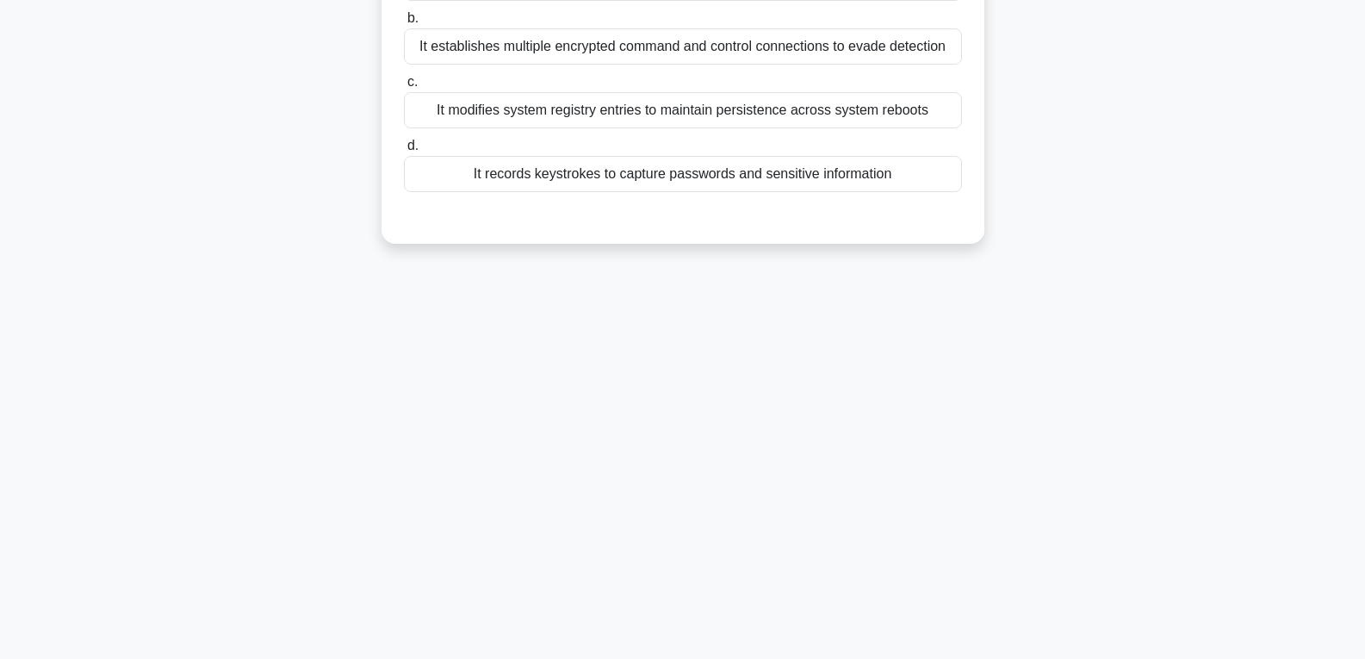
scroll to position [0, 0]
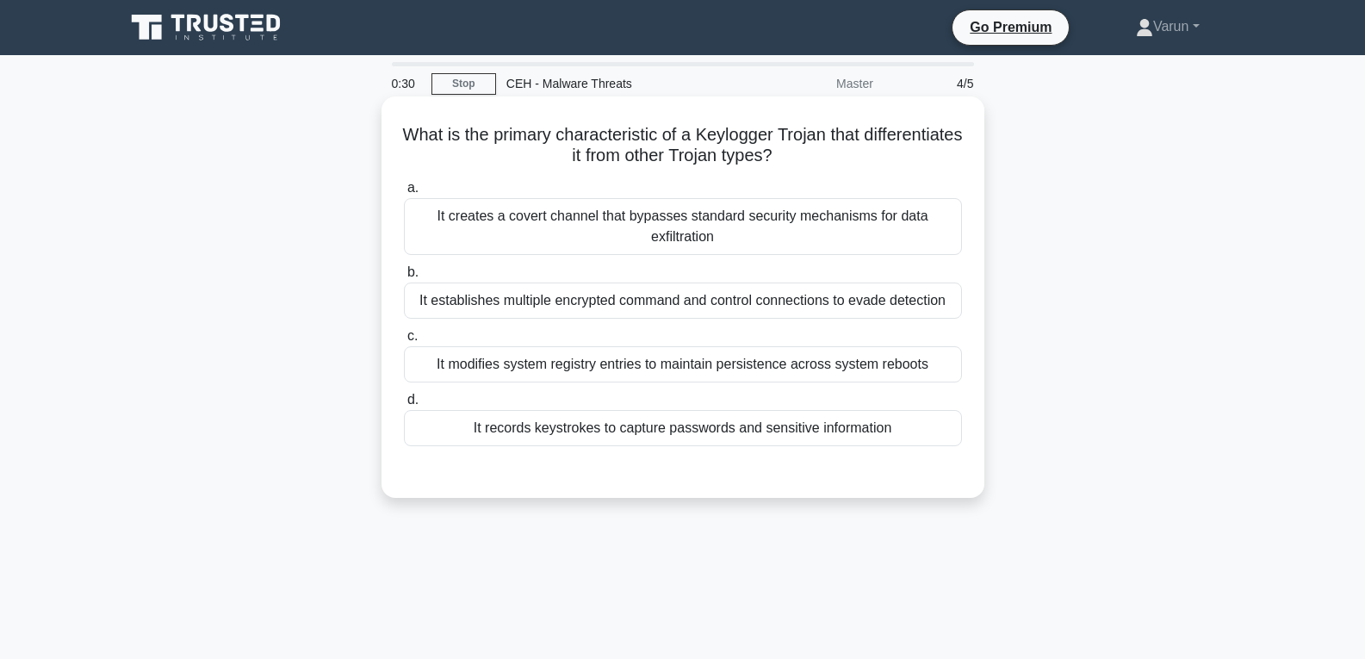
click at [758, 415] on div "It records keystrokes to capture passwords and sensitive information" at bounding box center [683, 428] width 558 height 36
click at [404, 406] on input "d. It records keystrokes to capture passwords and sensitive information" at bounding box center [404, 400] width 0 height 11
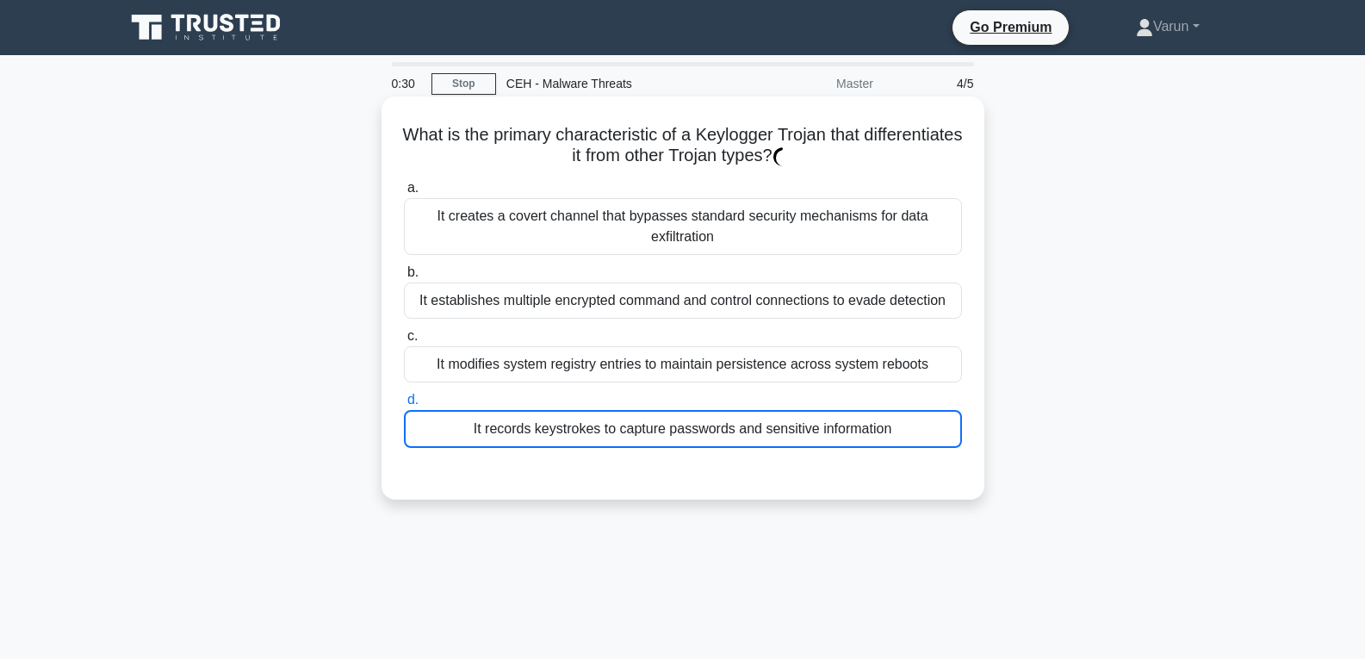
click at [758, 425] on div "It records keystrokes to capture passwords and sensitive information" at bounding box center [683, 429] width 558 height 38
click at [404, 406] on input "d. It records keystrokes to capture passwords and sensitive information" at bounding box center [404, 400] width 0 height 11
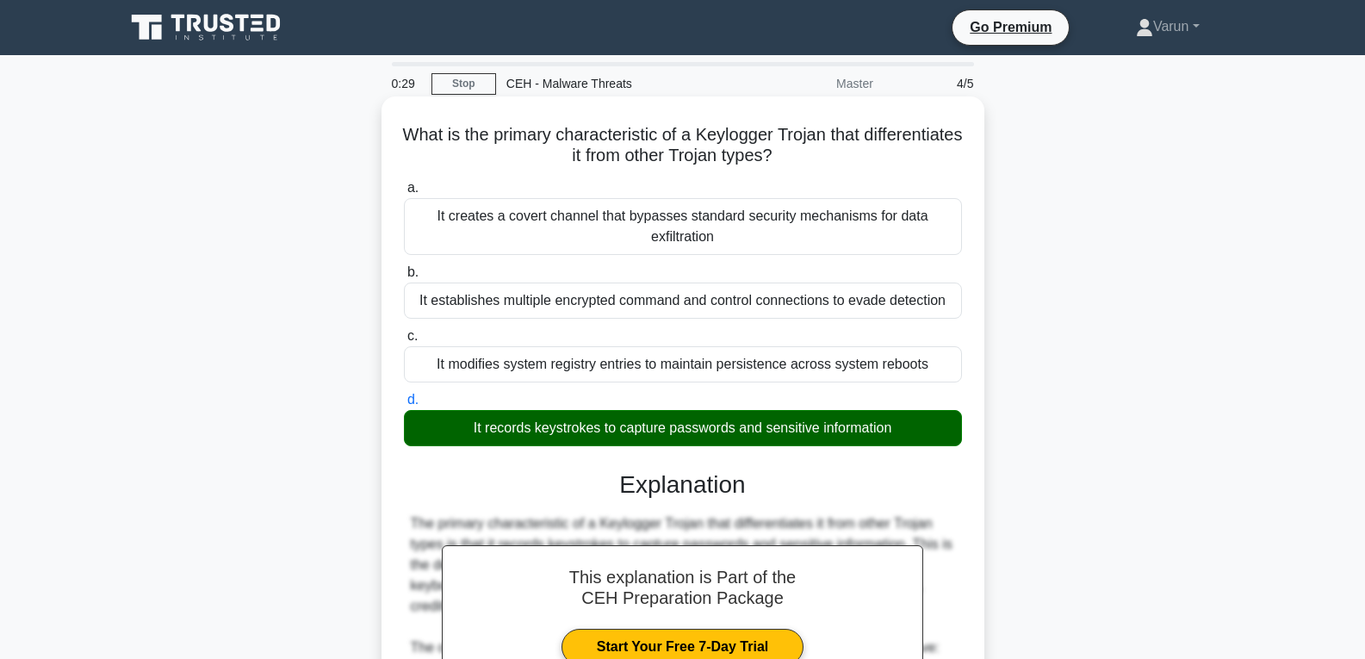
scroll to position [342, 0]
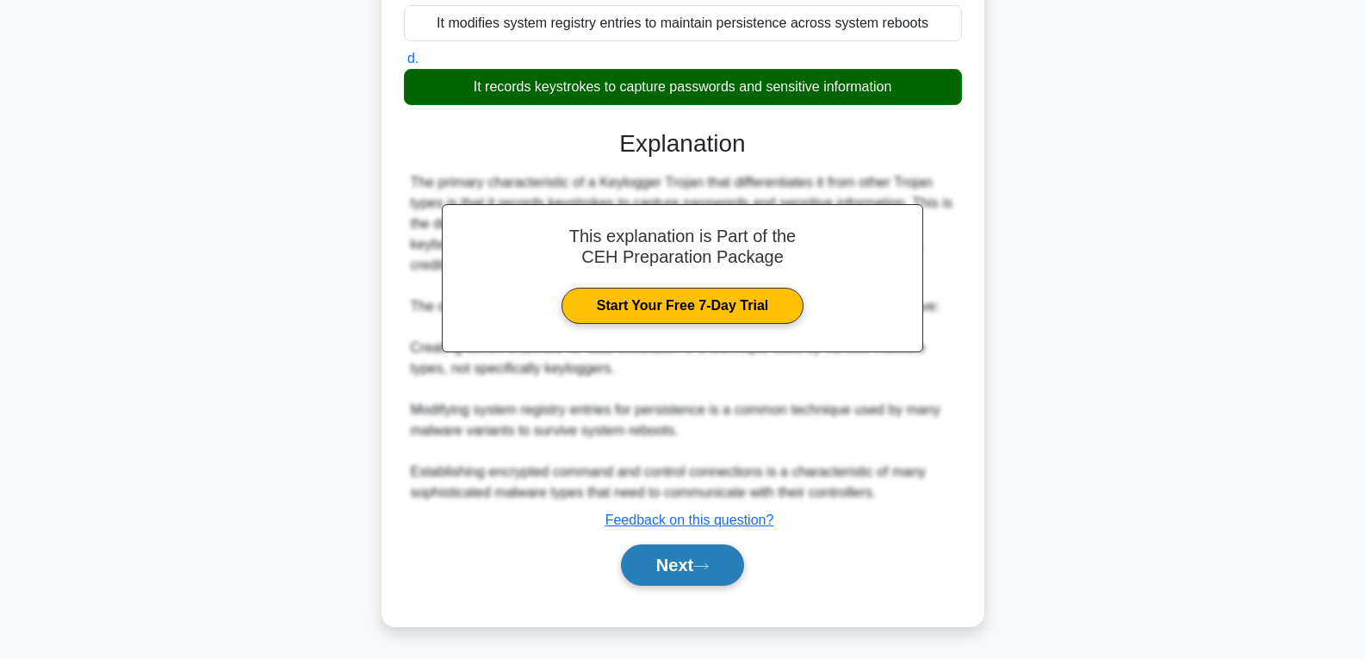
click at [728, 563] on button "Next" at bounding box center [682, 564] width 123 height 41
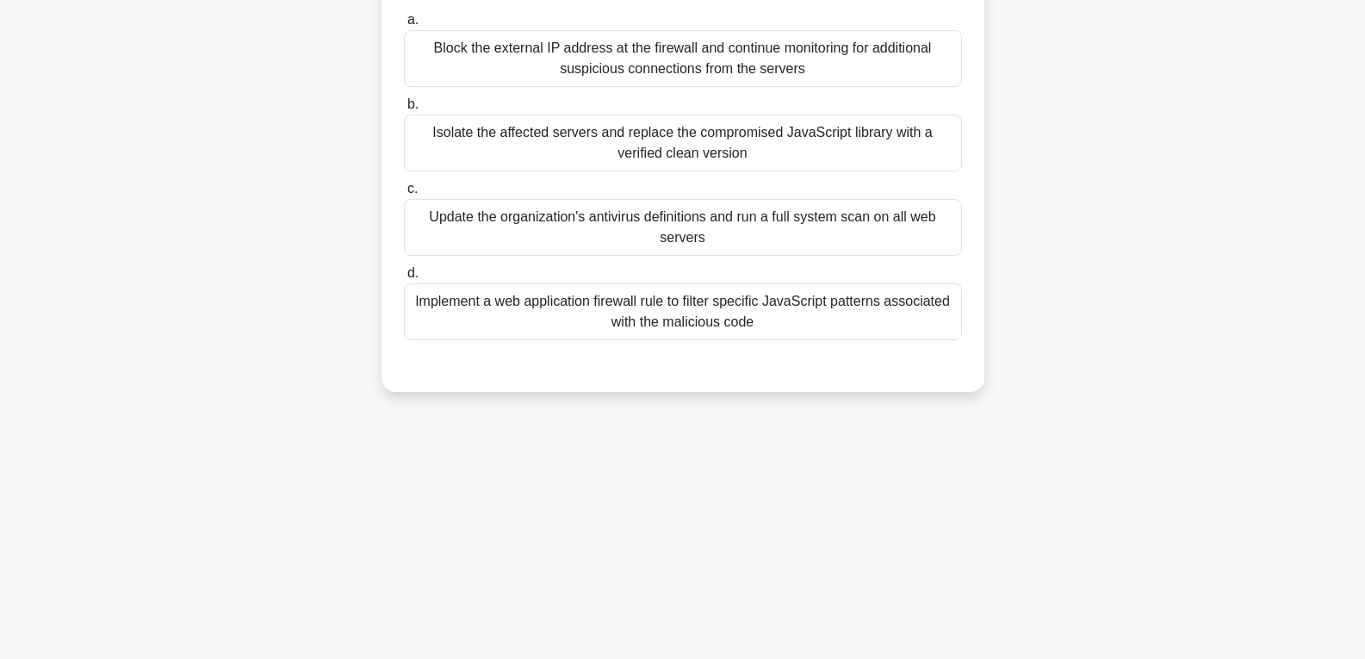
scroll to position [0, 0]
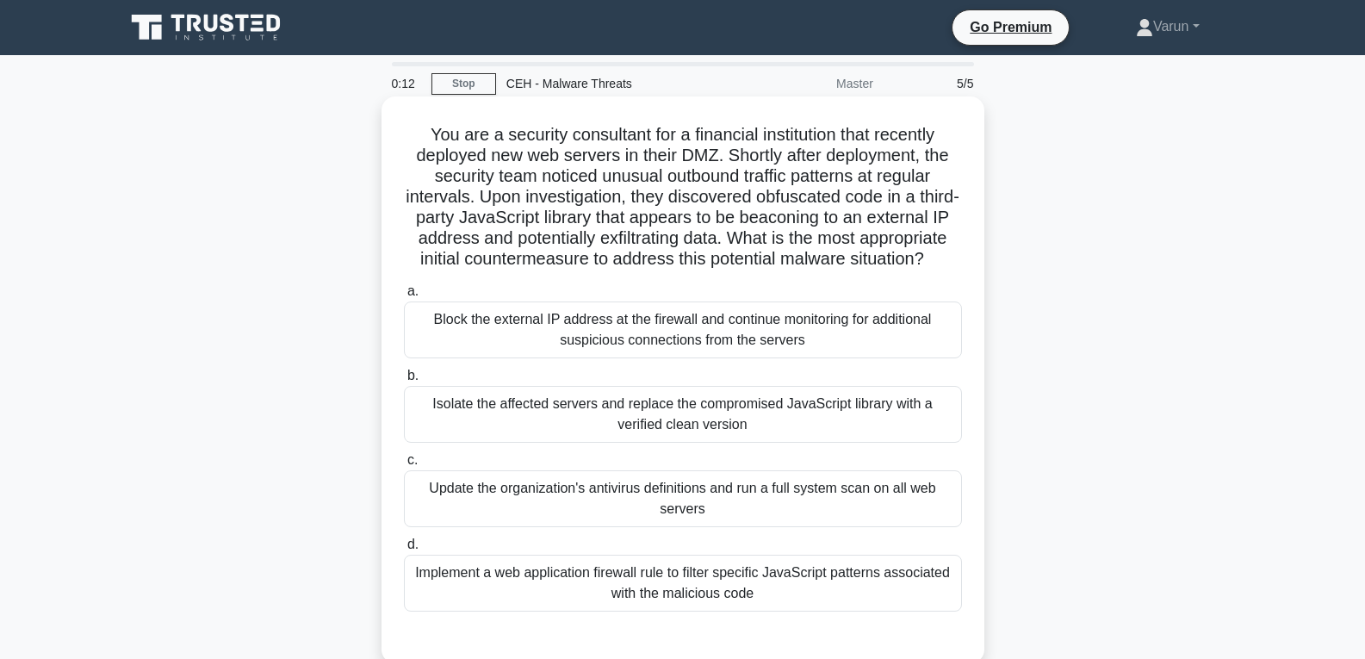
click at [642, 358] on div "Block the external IP address at the firewall and continue monitoring for addit…" at bounding box center [683, 330] width 558 height 57
click at [404, 297] on input "a. Block the external IP address at the firewall and continue monitoring for ad…" at bounding box center [404, 291] width 0 height 11
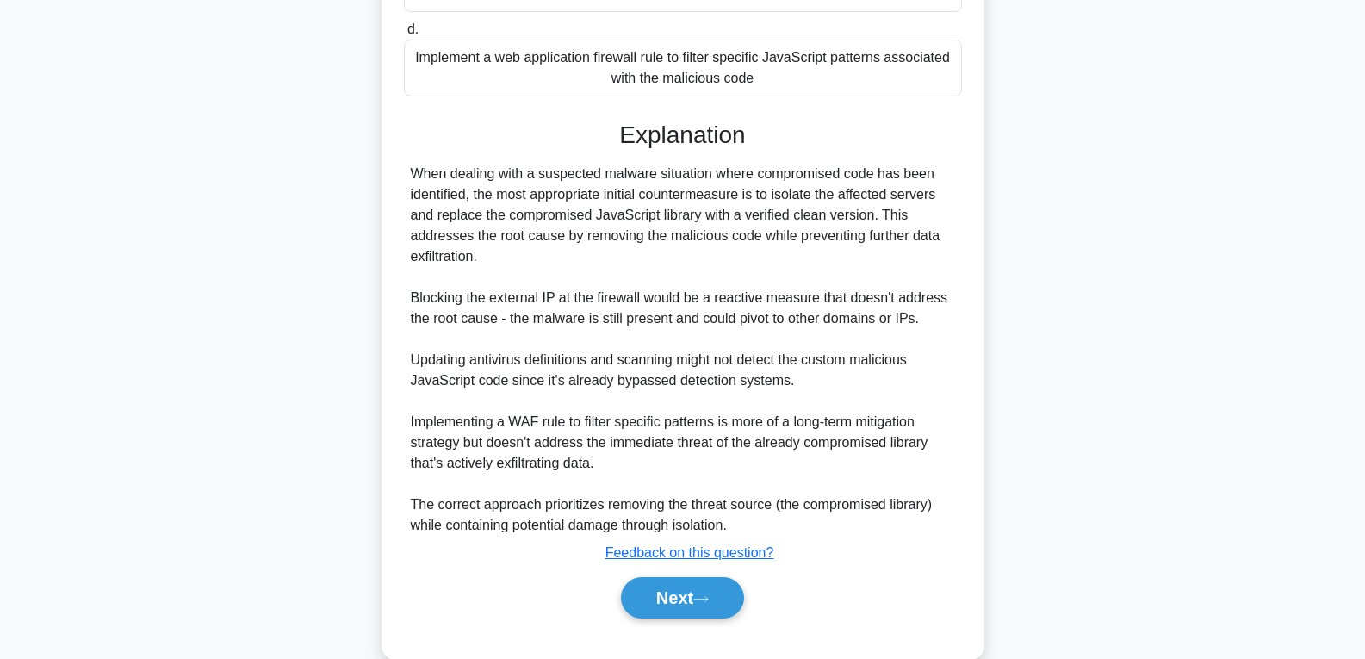
scroll to position [571, 0]
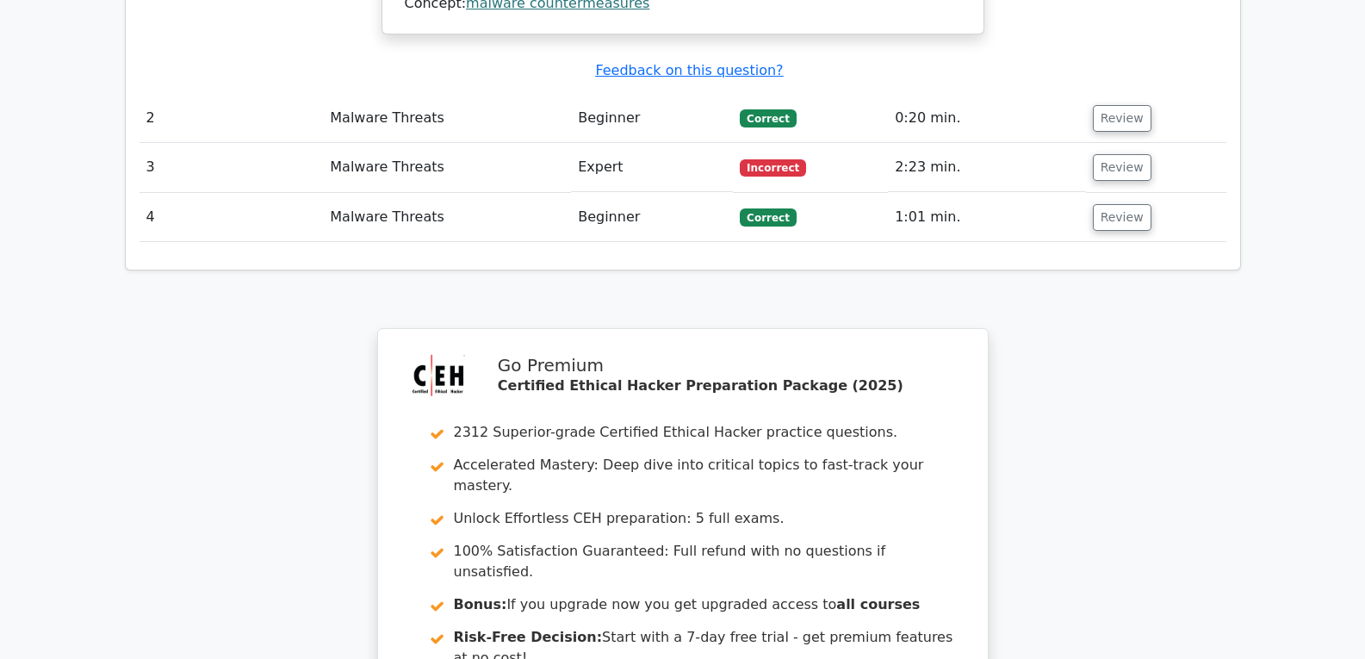
scroll to position [2757, 0]
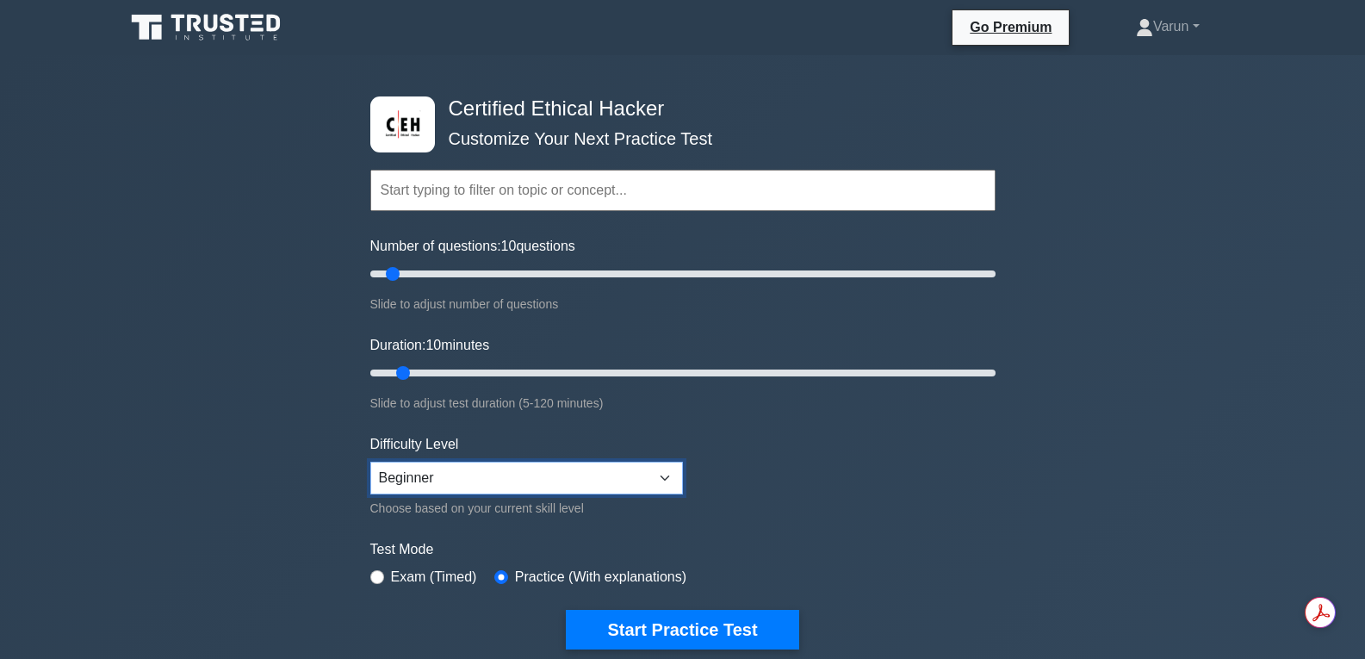
click at [586, 472] on select "Beginner Intermediate Expert" at bounding box center [526, 478] width 313 height 33
click at [588, 476] on select "Beginner Intermediate Expert" at bounding box center [526, 478] width 313 height 33
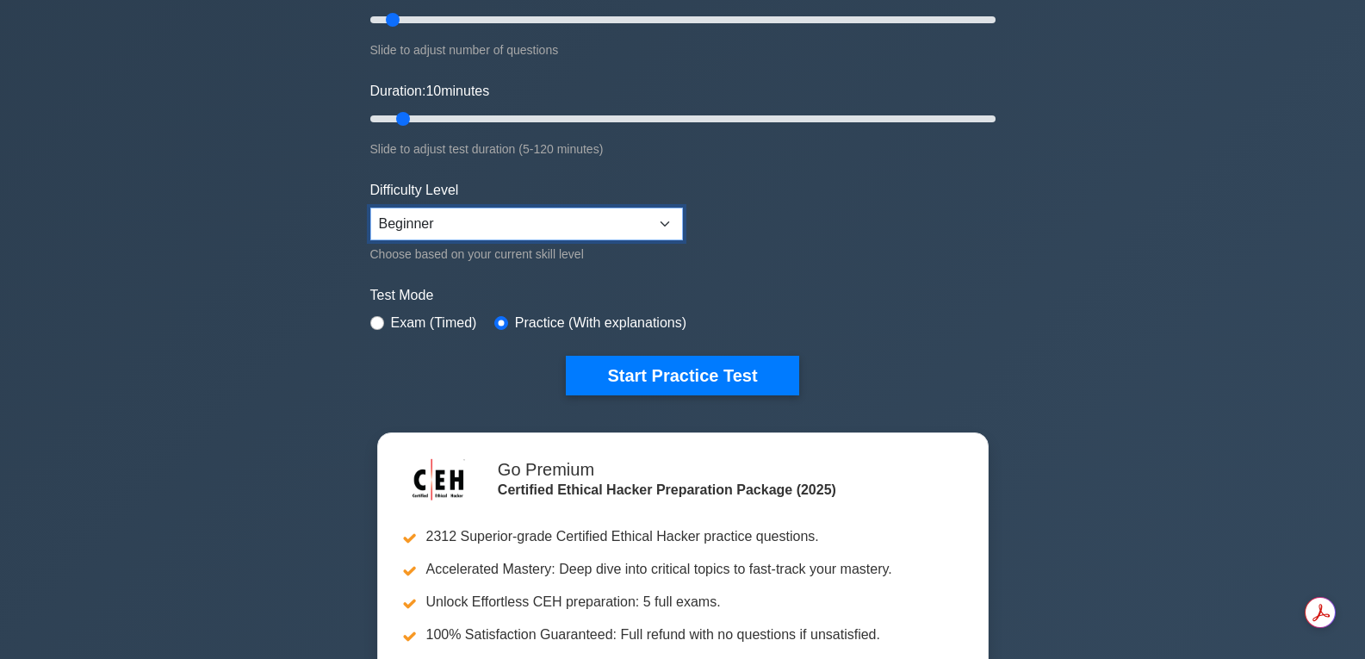
scroll to position [258, 0]
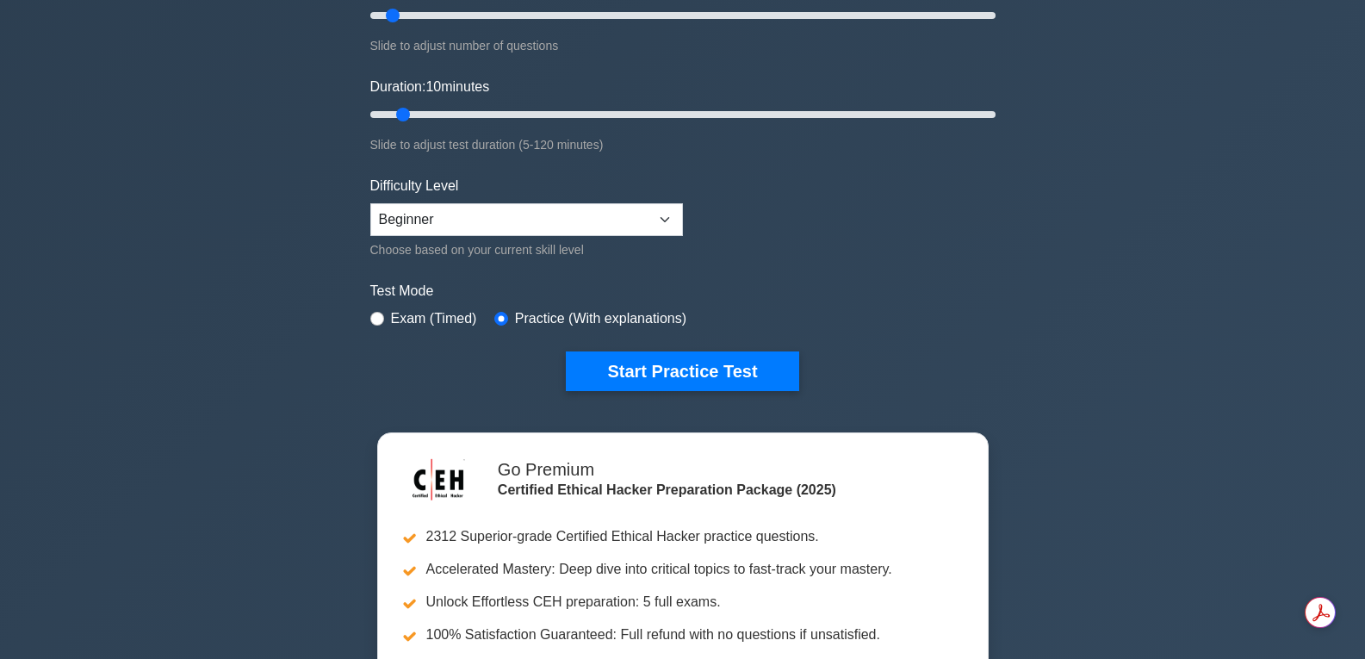
click at [463, 319] on label "Exam (Timed)" at bounding box center [434, 318] width 86 height 21
click at [452, 313] on label "Exam (Timed)" at bounding box center [434, 318] width 86 height 21
click at [406, 318] on label "Exam (Timed)" at bounding box center [434, 318] width 86 height 21
click at [382, 320] on input "radio" at bounding box center [377, 319] width 14 height 14
radio input "true"
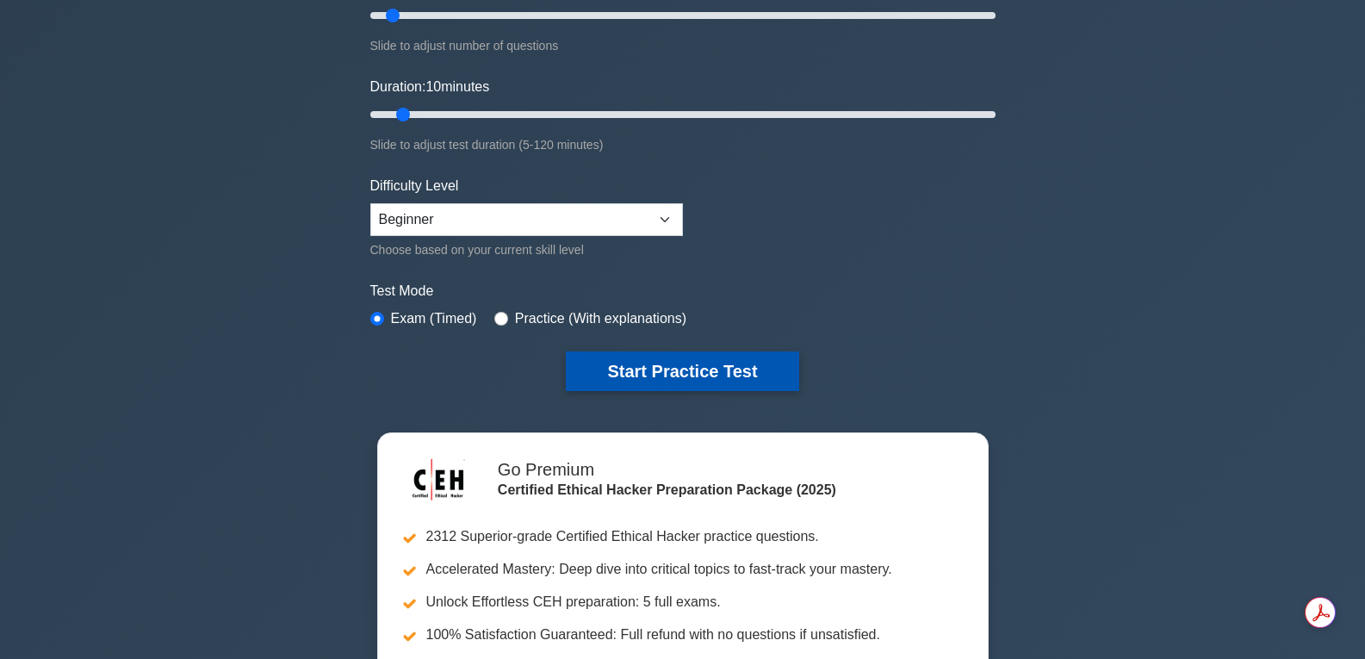
click at [650, 385] on button "Start Practice Test" at bounding box center [682, 371] width 233 height 40
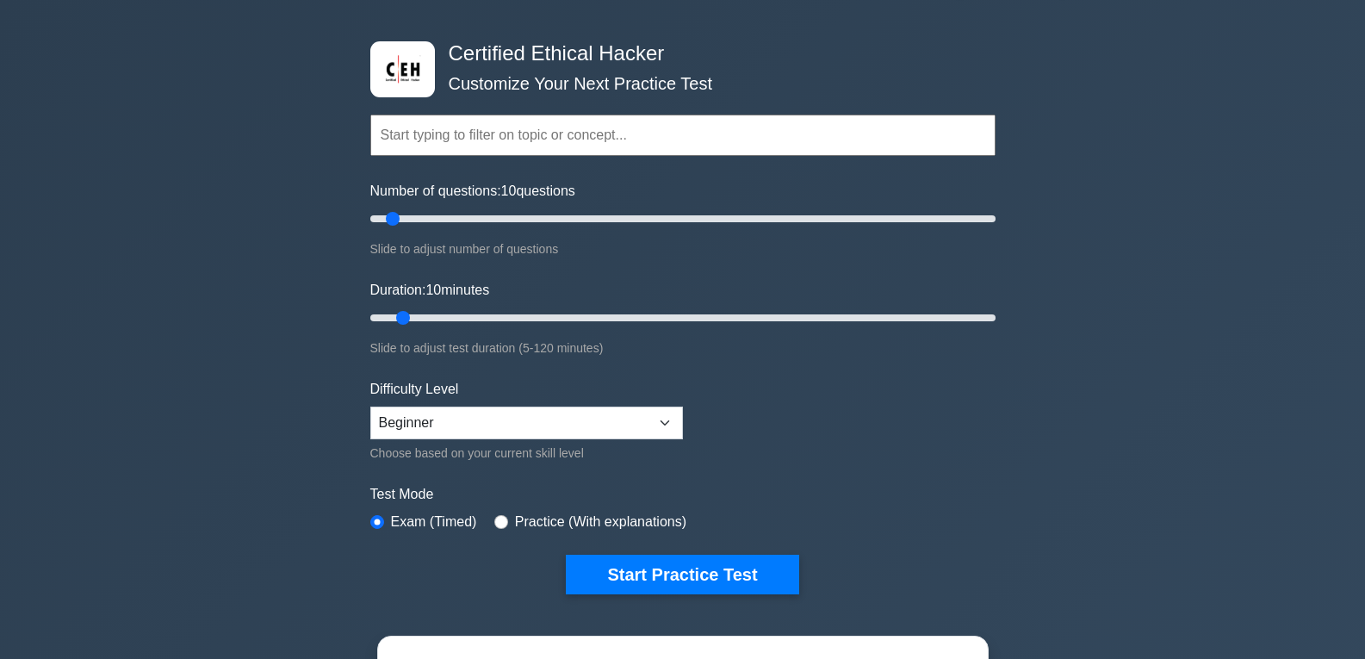
scroll to position [0, 0]
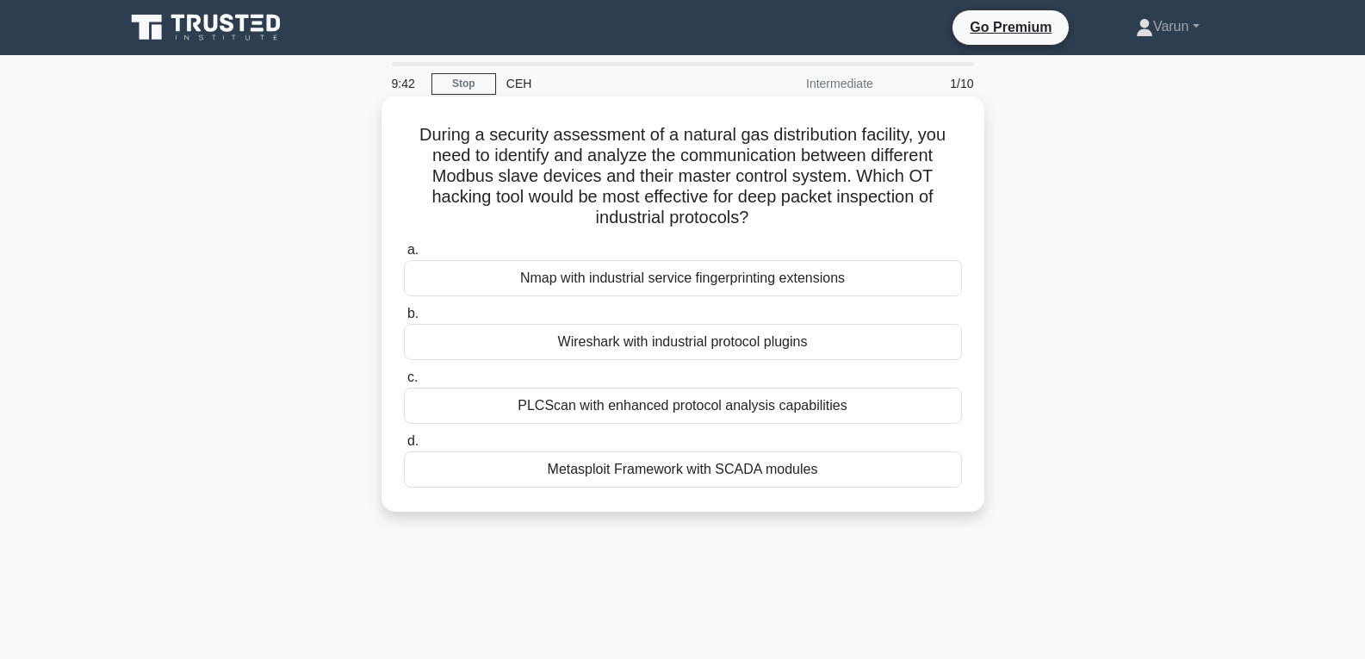
click at [597, 334] on div "Wireshark with industrial protocol plugins" at bounding box center [683, 342] width 558 height 36
click at [404, 320] on input "b. Wireshark with industrial protocol plugins" at bounding box center [404, 313] width 0 height 11
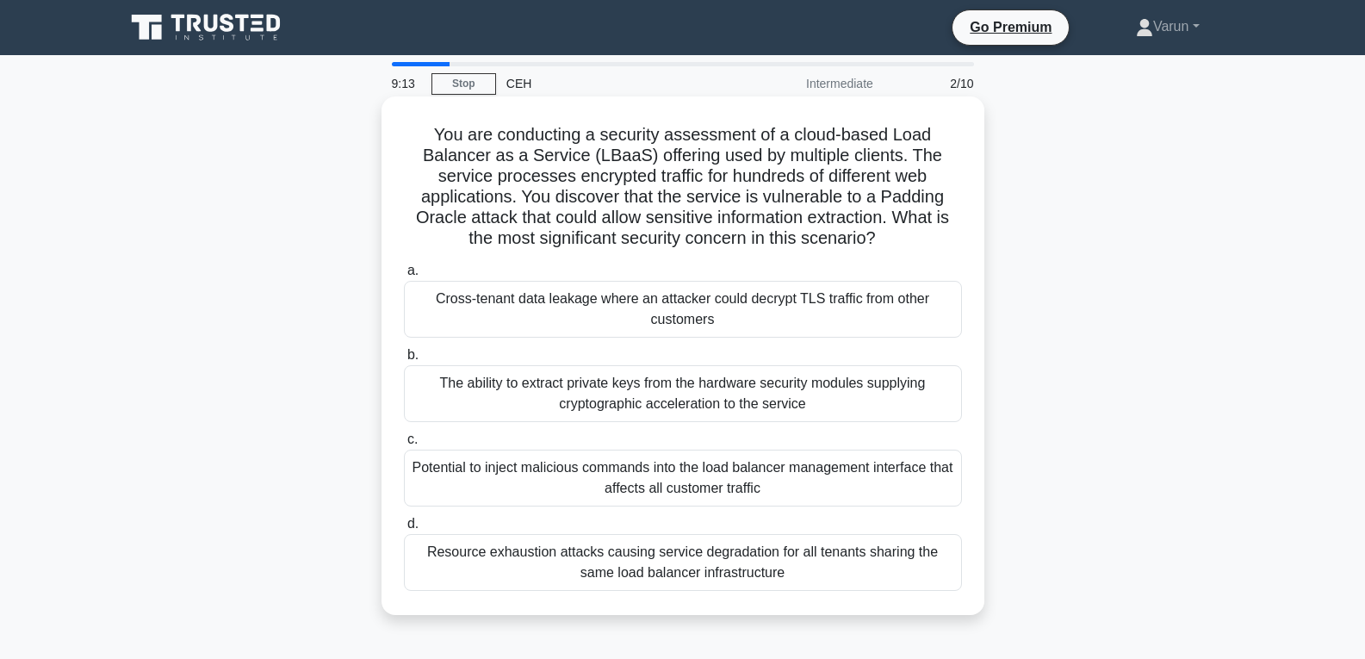
click at [633, 476] on div "Potential to inject malicious commands into the load balancer management interf…" at bounding box center [683, 478] width 558 height 57
click at [404, 445] on input "c. Potential to inject malicious commands into the load balancer management int…" at bounding box center [404, 439] width 0 height 11
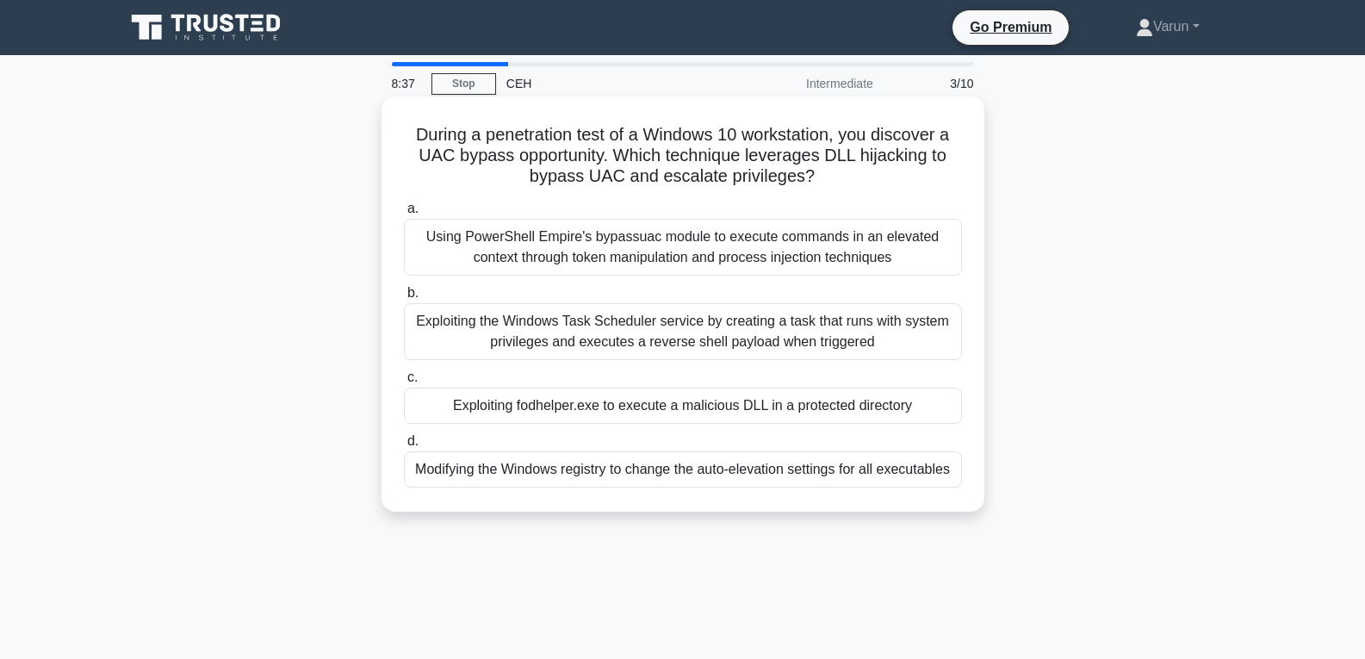
click at [665, 399] on div "Exploiting fodhelper.exe to execute a malicious DLL in a protected directory" at bounding box center [683, 406] width 558 height 36
click at [404, 383] on input "c. Exploiting fodhelper.exe to execute a malicious DLL in a protected directory" at bounding box center [404, 377] width 0 height 11
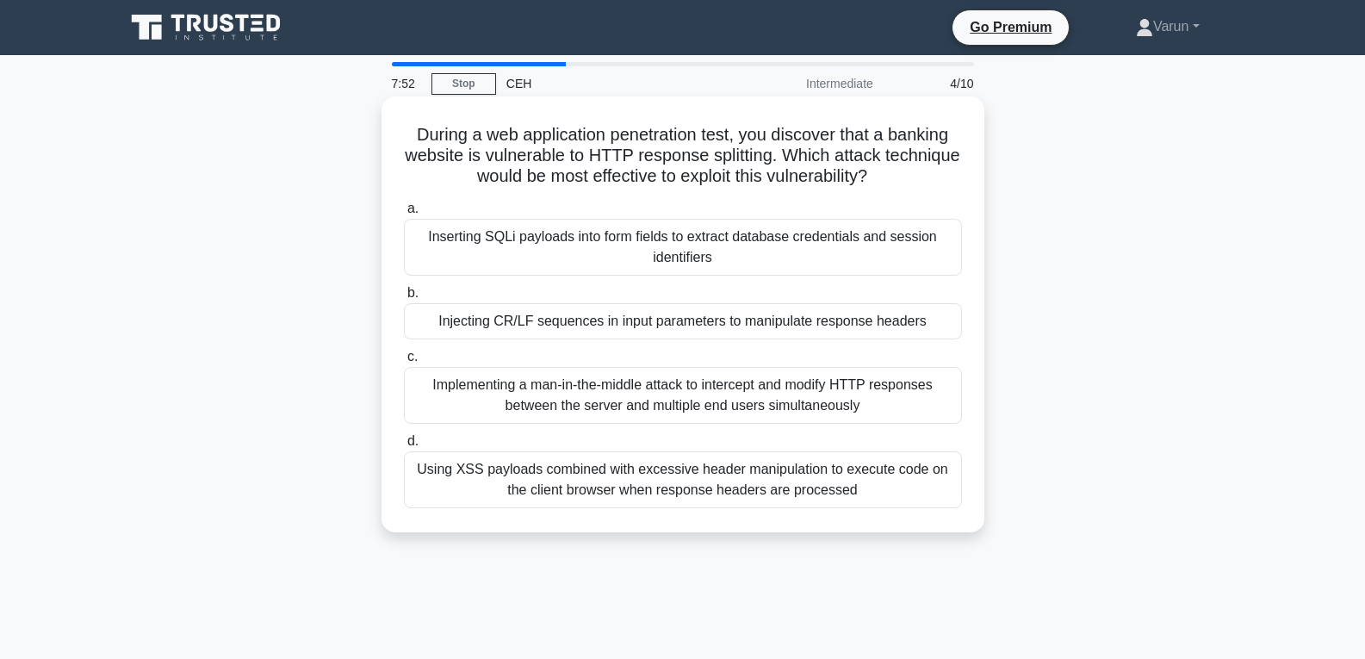
click at [680, 471] on div "Using XSS payloads combined with excessive header manipulation to execute code …" at bounding box center [683, 479] width 558 height 57
click at [404, 447] on input "d. Using XSS payloads combined with excessive header manipulation to execute co…" at bounding box center [404, 441] width 0 height 11
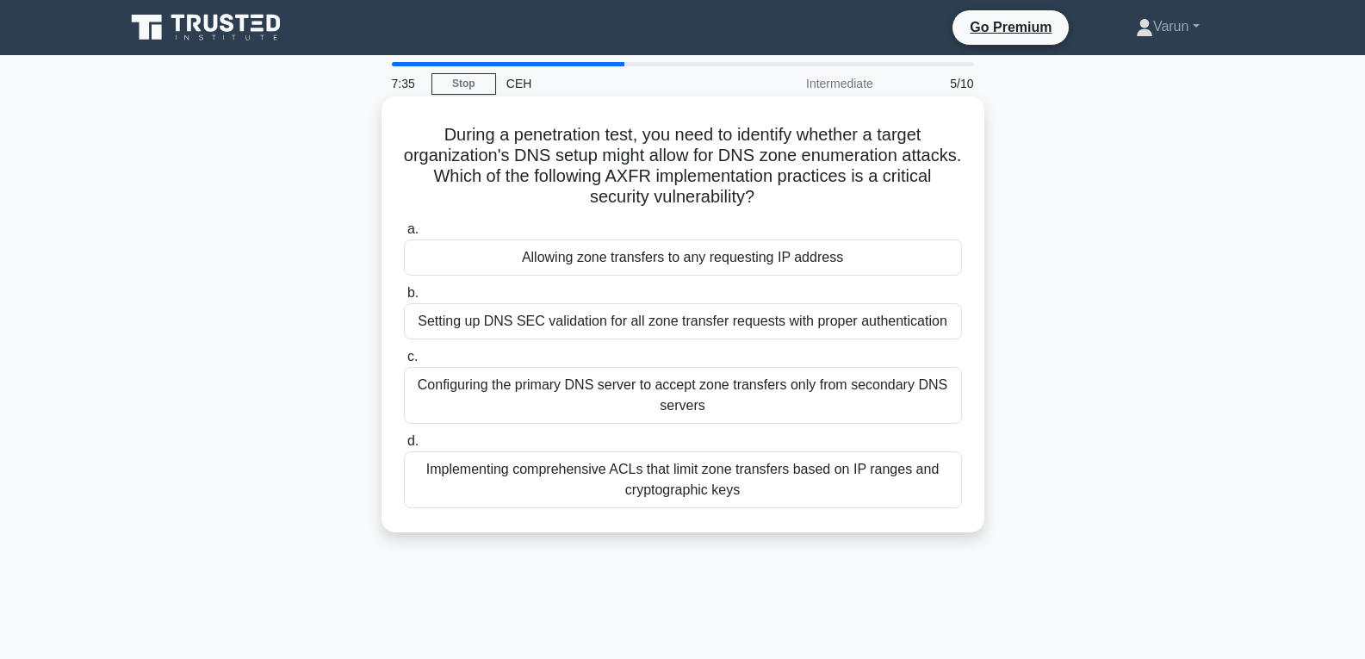
click at [662, 268] on div "Allowing zone transfers to any requesting IP address" at bounding box center [683, 257] width 558 height 36
click at [404, 235] on input "a. Allowing zone transfers to any requesting IP address" at bounding box center [404, 229] width 0 height 11
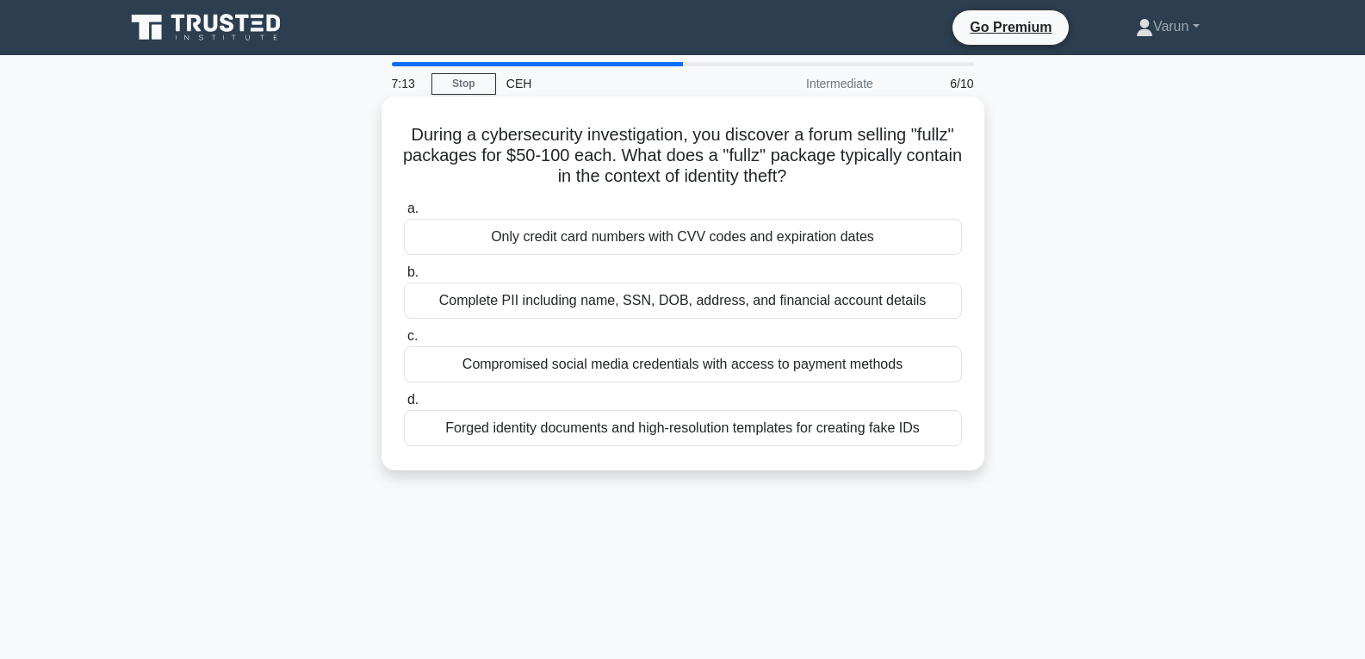
drag, startPoint x: 925, startPoint y: 441, endPoint x: 407, endPoint y: 127, distance: 606.5
click at [407, 127] on div "During a cybersecurity investigation, you discover a forum selling "fullz" pack…" at bounding box center [683, 283] width 589 height 360
copy div "During a cybersecurity investigation, you discover a forum selling "fullz" pack…"
click at [984, 327] on div "During a cybersecurity investigation, you discover a forum selling "fullz" pack…" at bounding box center [683, 283] width 603 height 374
click at [941, 306] on div "Complete PII including name, SSN, DOB, address, and financial account details" at bounding box center [683, 301] width 558 height 36
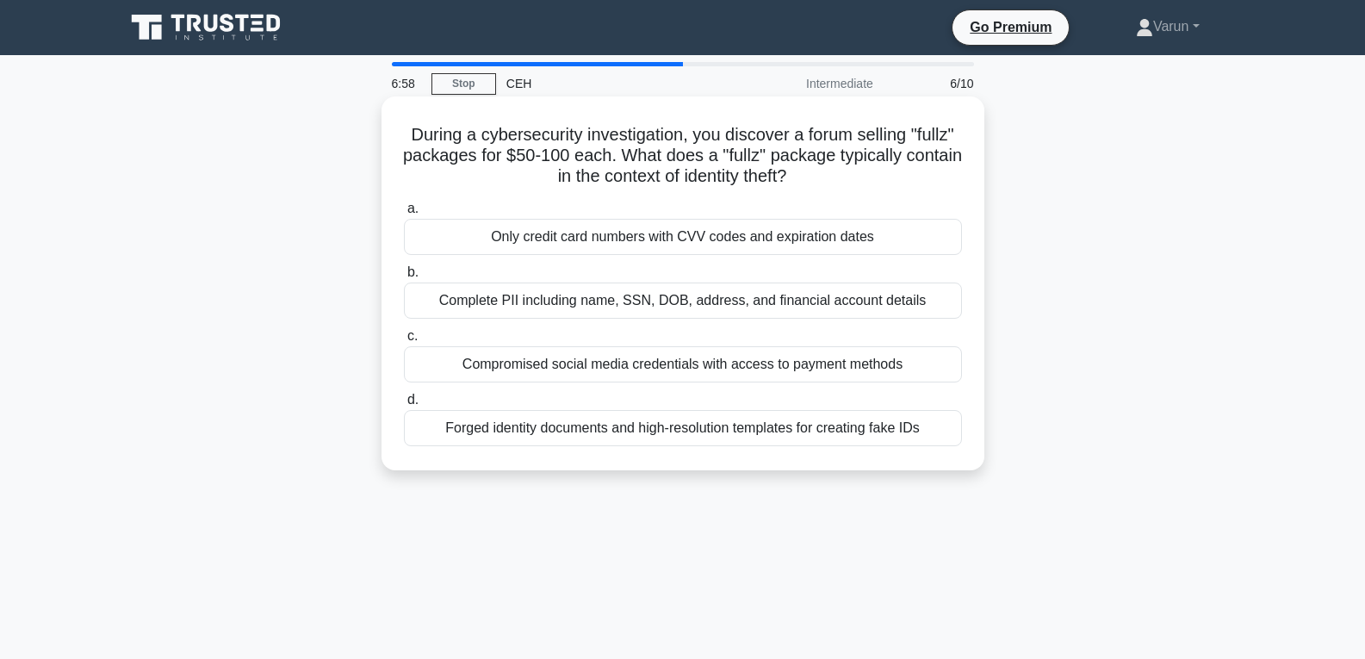
click at [404, 278] on input "b. Complete PII including name, SSN, DOB, address, and financial account details" at bounding box center [404, 272] width 0 height 11
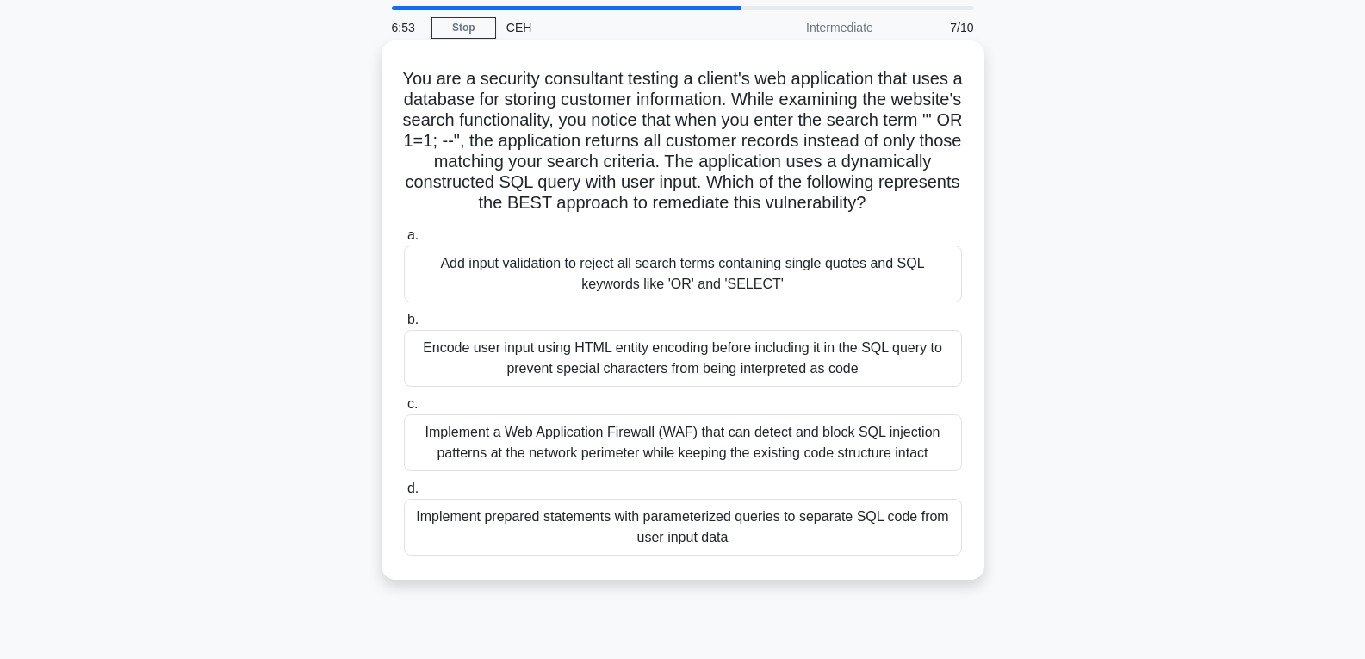
scroll to position [86, 0]
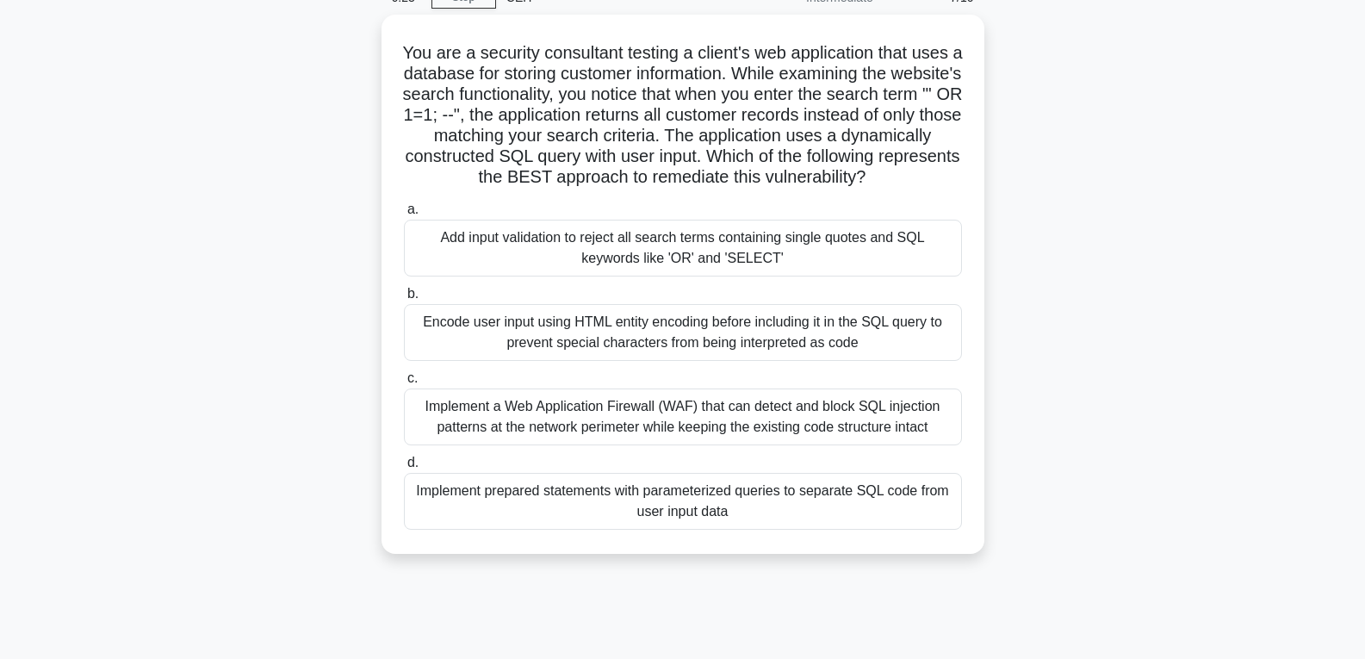
drag, startPoint x: 394, startPoint y: 44, endPoint x: 336, endPoint y: 101, distance: 81.0
click at [319, 100] on div "You are a security consultant testing a client's web application that uses a da…" at bounding box center [683, 295] width 1137 height 560
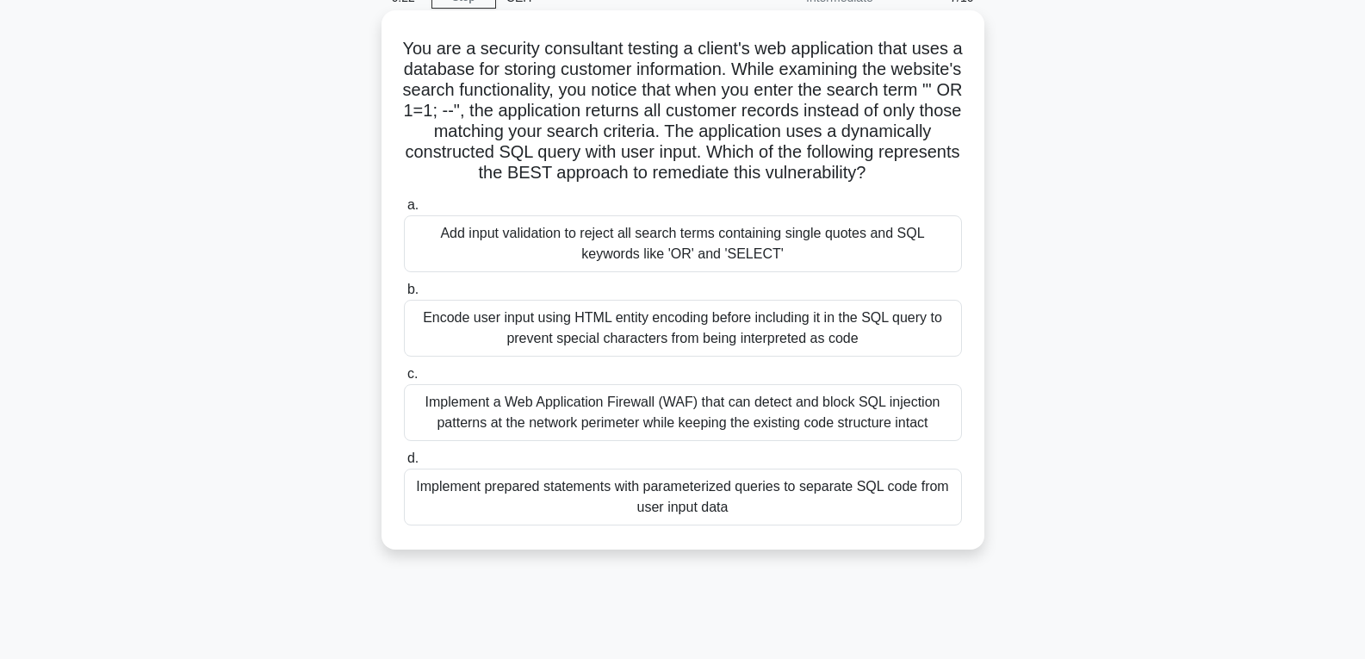
drag, startPoint x: 402, startPoint y: 47, endPoint x: 855, endPoint y: 574, distance: 694.6
click at [854, 575] on div "You are a security consultant testing a client's web application that uses a da…" at bounding box center [683, 295] width 1137 height 560
copy div "You are a security consultant testing a client's web application that uses a da…"
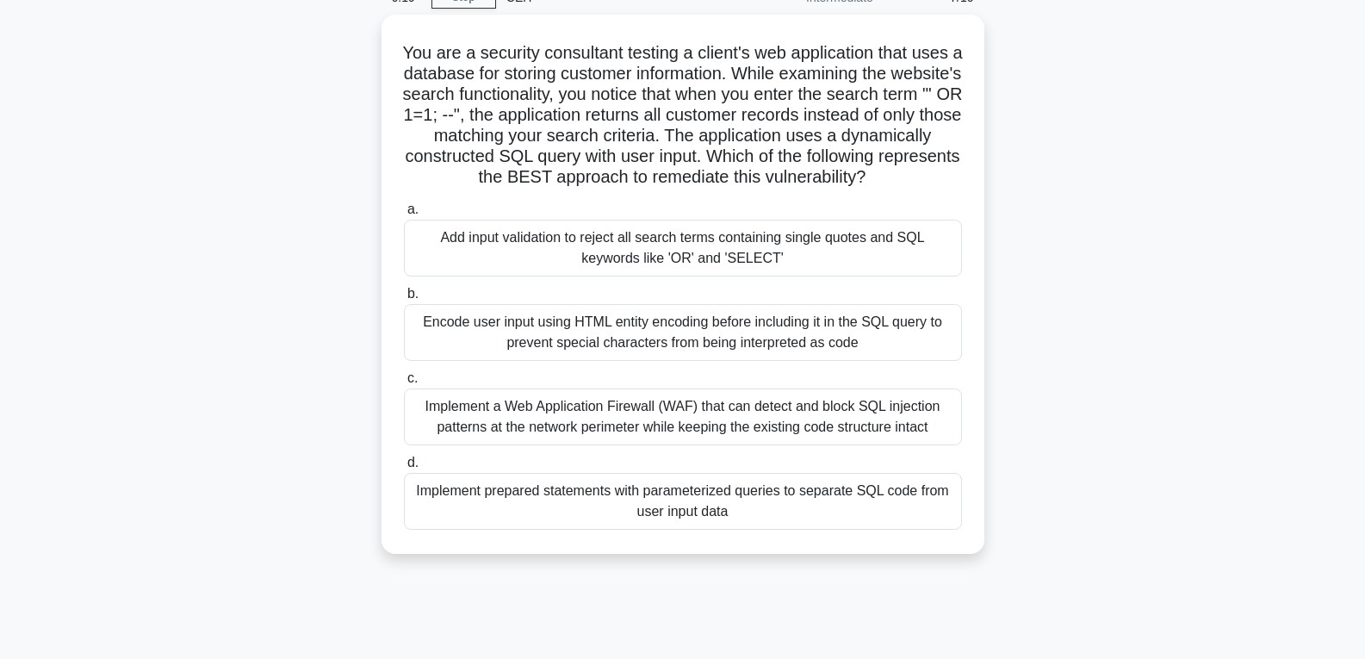
click at [1054, 245] on div "You are a security consultant testing a client's web application that uses a da…" at bounding box center [683, 295] width 1137 height 560
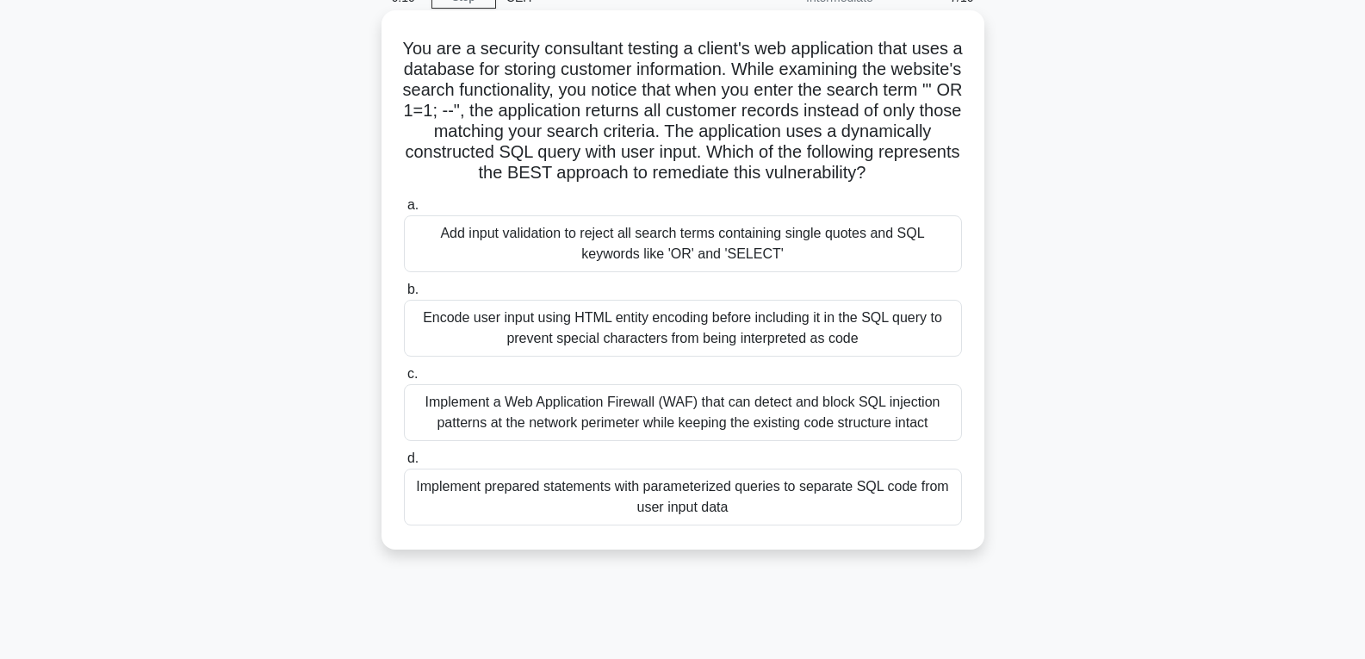
click at [626, 512] on div "Implement prepared statements with parameterized queries to separate SQL code f…" at bounding box center [683, 497] width 558 height 57
click at [602, 523] on div "Implement prepared statements with parameterized queries to separate SQL code f…" at bounding box center [683, 497] width 558 height 57
click at [404, 464] on input "d. Implement prepared statements with parameterized queries to separate SQL cod…" at bounding box center [404, 458] width 0 height 11
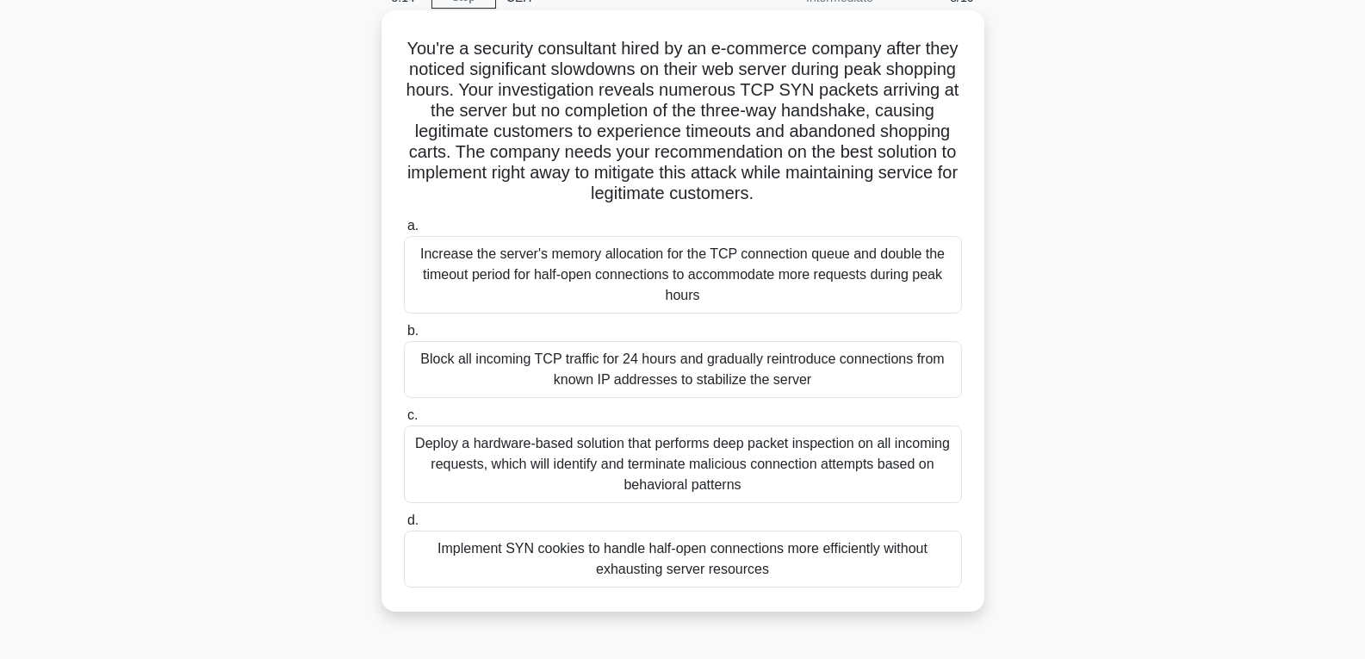
drag, startPoint x: 551, startPoint y: 165, endPoint x: 829, endPoint y: 563, distance: 485.1
click at [832, 569] on div "You're a security consultant hired by an e-commerce company after they noticed …" at bounding box center [683, 311] width 589 height 588
copy div "You're a security consultant hired by an e-commerce company after they noticed …"
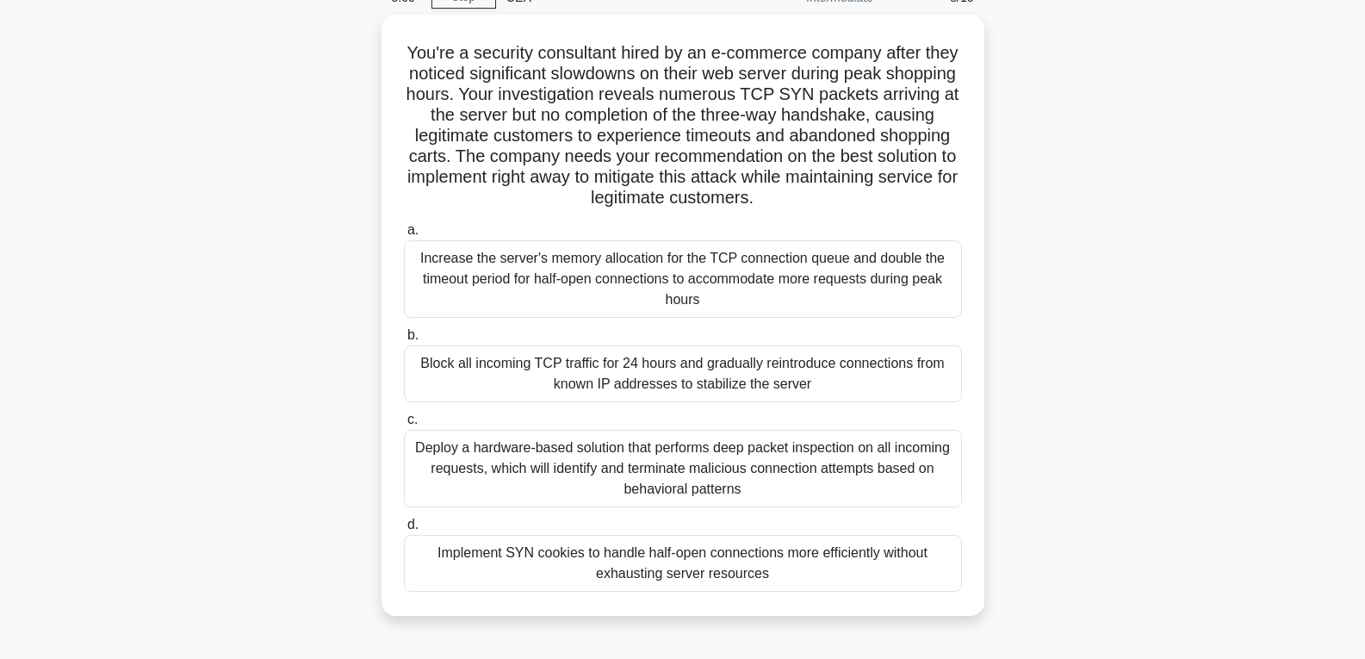
click at [284, 438] on div "You're a security consultant hired by an e-commerce company after they noticed …" at bounding box center [683, 326] width 1137 height 622
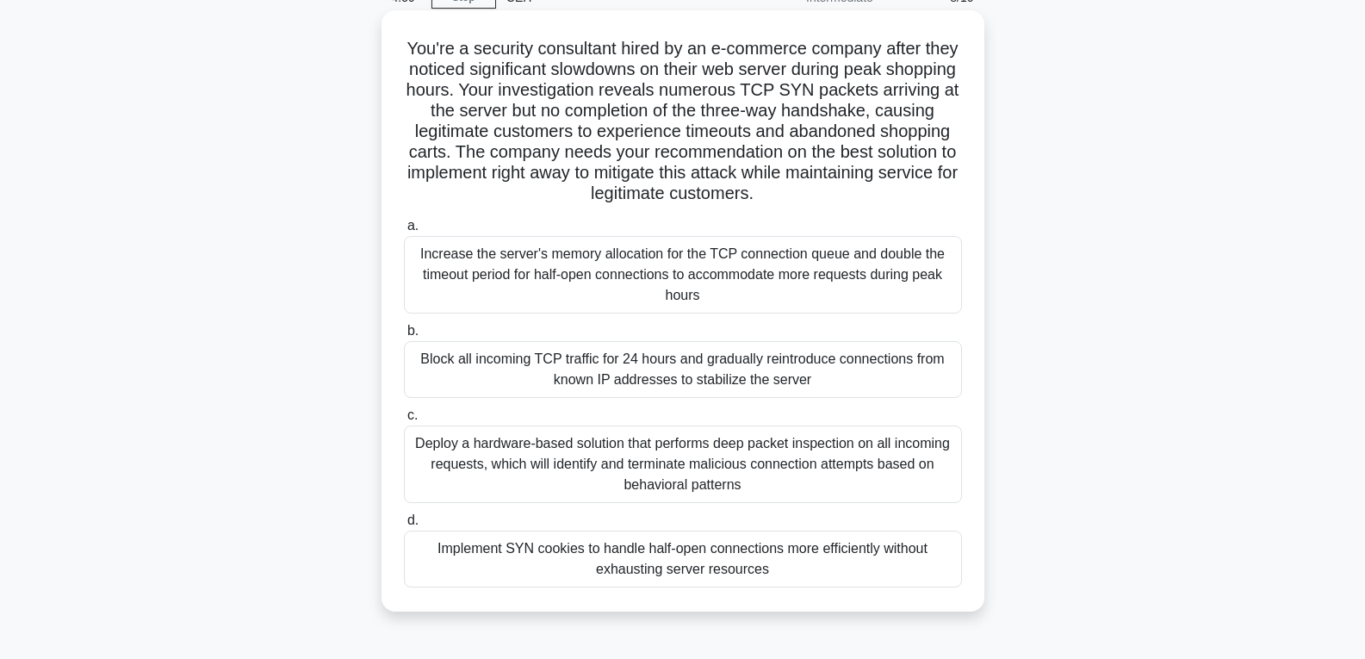
click at [534, 562] on div "Implement SYN cookies to handle half-open connections more efficiently without …" at bounding box center [683, 559] width 558 height 57
click at [404, 526] on input "d. Implement SYN cookies to handle half-open connections more efficiently witho…" at bounding box center [404, 520] width 0 height 11
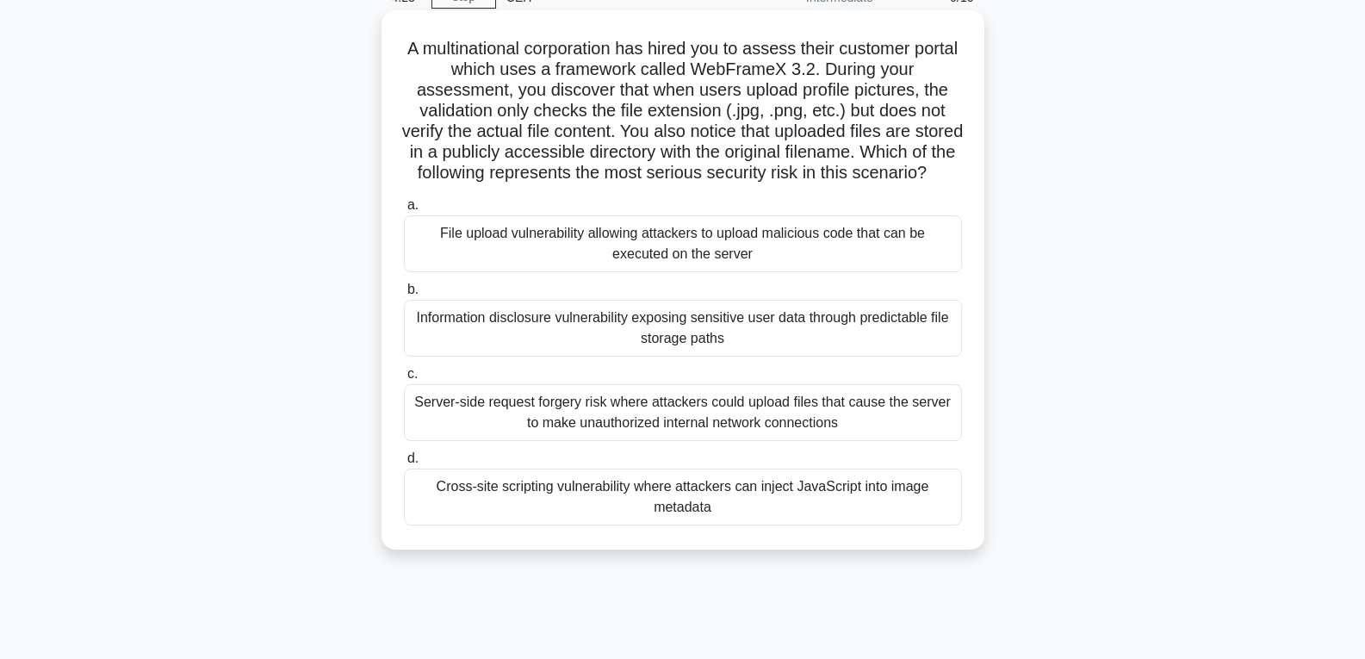
click at [552, 252] on div "File upload vulnerability allowing attackers to upload malicious code that can …" at bounding box center [683, 243] width 558 height 57
click at [404, 211] on input "a. File upload vulnerability allowing attackers to upload malicious code that c…" at bounding box center [404, 205] width 0 height 11
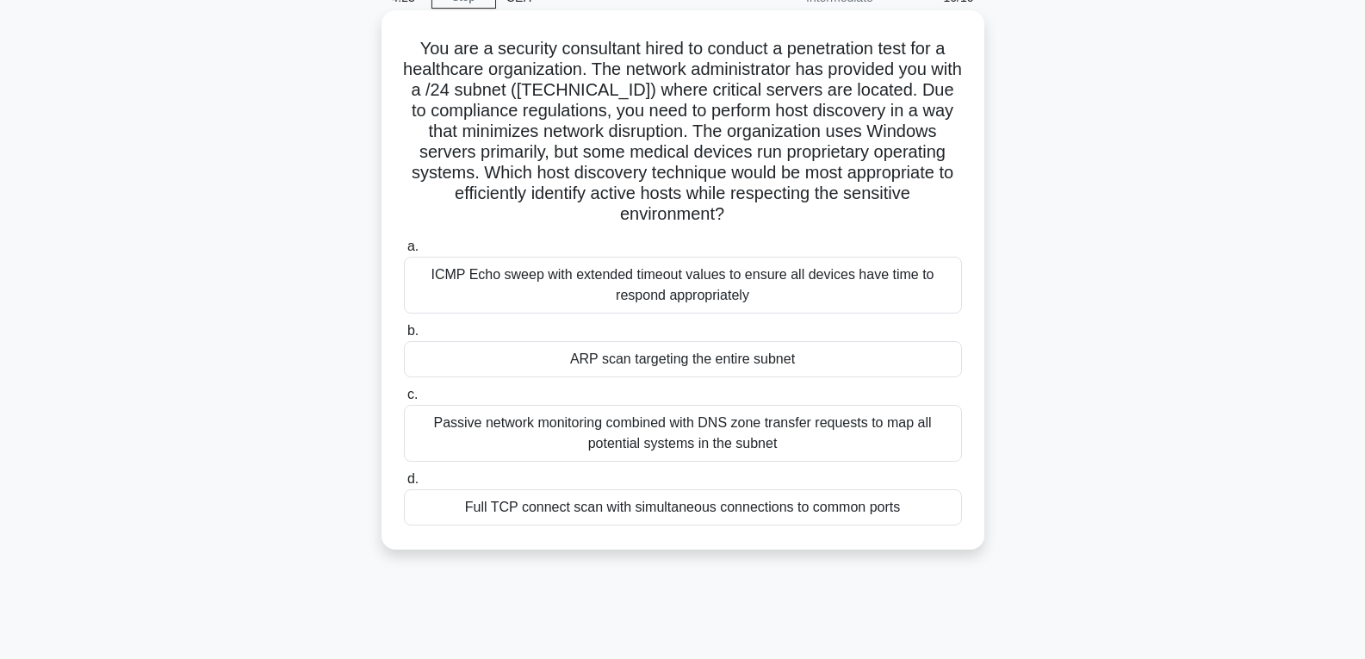
scroll to position [0, 0]
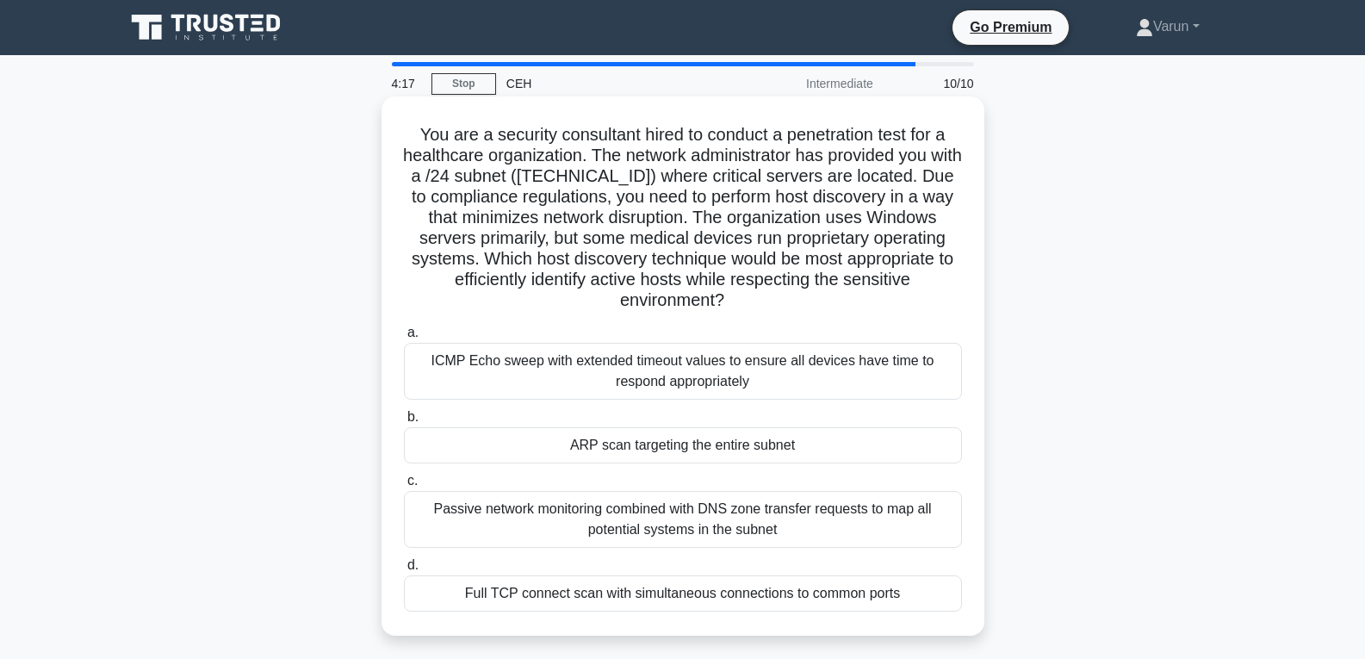
click at [533, 350] on div "ICMP Echo sweep with extended timeout values to ensure all devices have time to…" at bounding box center [683, 371] width 558 height 57
click at [404, 339] on input "a. ICMP Echo sweep with extended timeout values to ensure all devices have time…" at bounding box center [404, 332] width 0 height 11
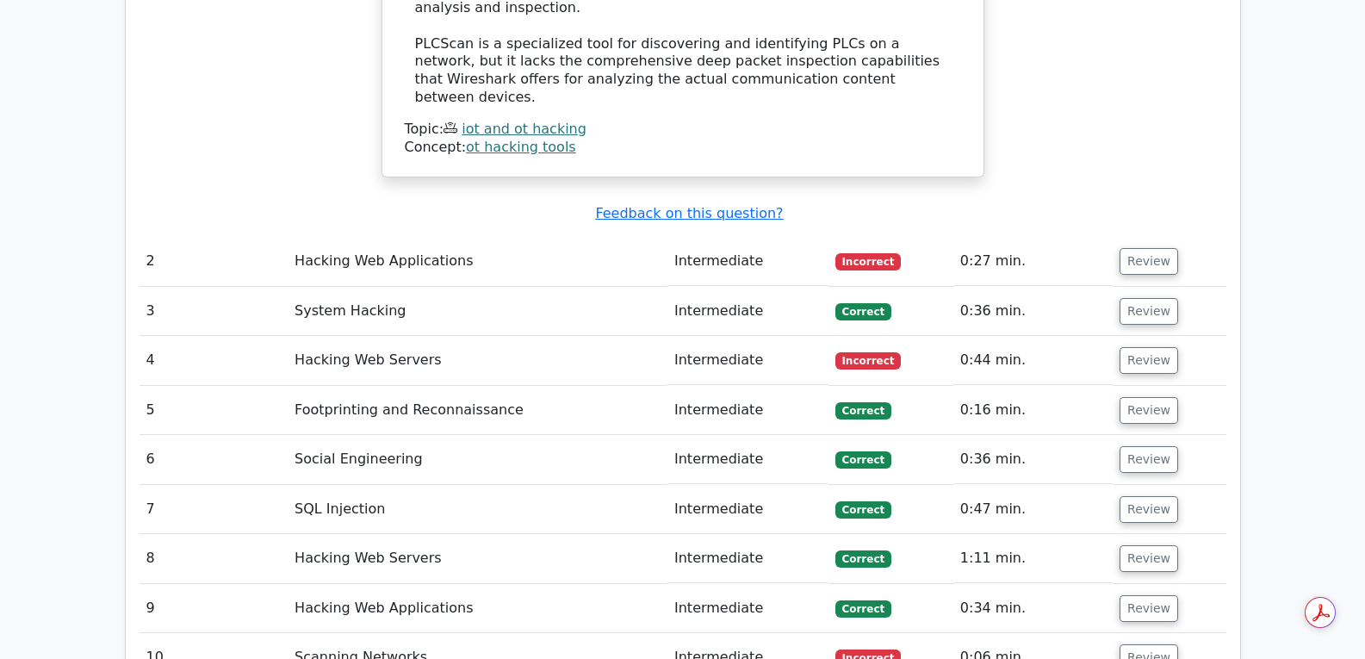
drag, startPoint x: 712, startPoint y: 157, endPoint x: 724, endPoint y: 161, distance: 12.8
click at [712, 237] on td "Intermediate" at bounding box center [748, 261] width 161 height 49
drag, startPoint x: 860, startPoint y: 158, endPoint x: 886, endPoint y: 161, distance: 26.9
click at [874, 253] on span "Incorrect" at bounding box center [869, 261] width 66 height 17
click at [1138, 248] on button "Review" at bounding box center [1149, 261] width 59 height 27
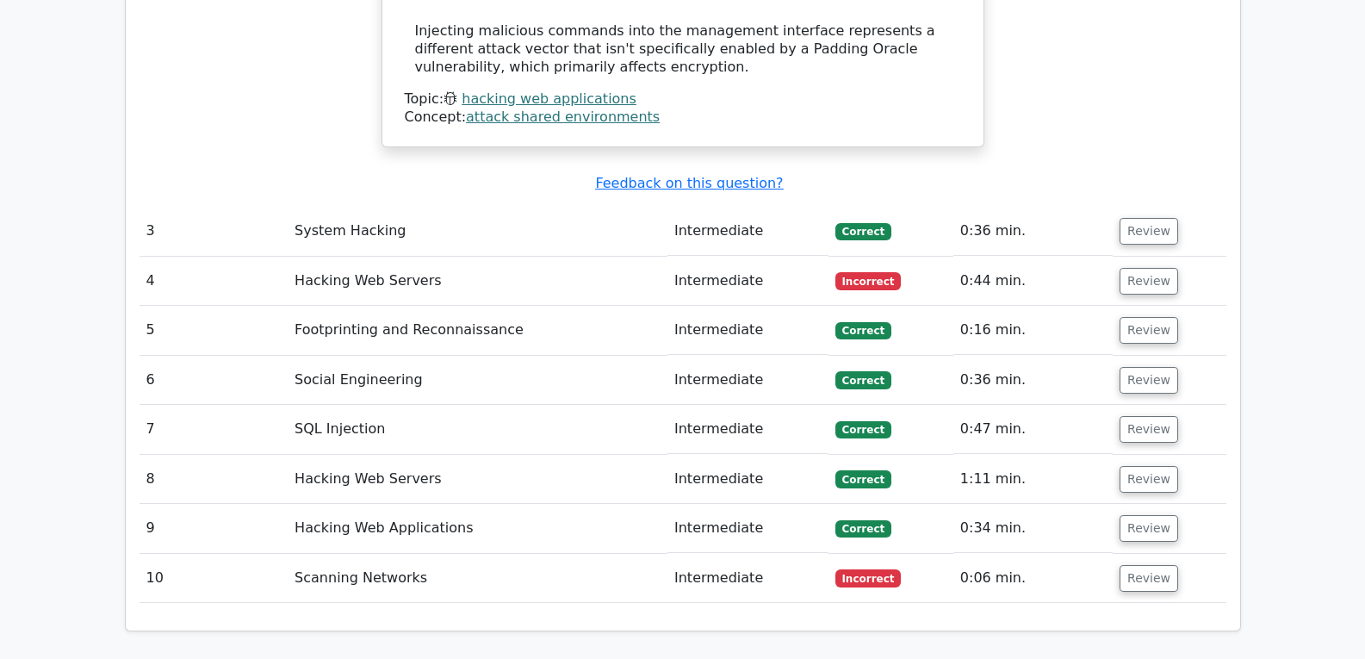
scroll to position [3360, 0]
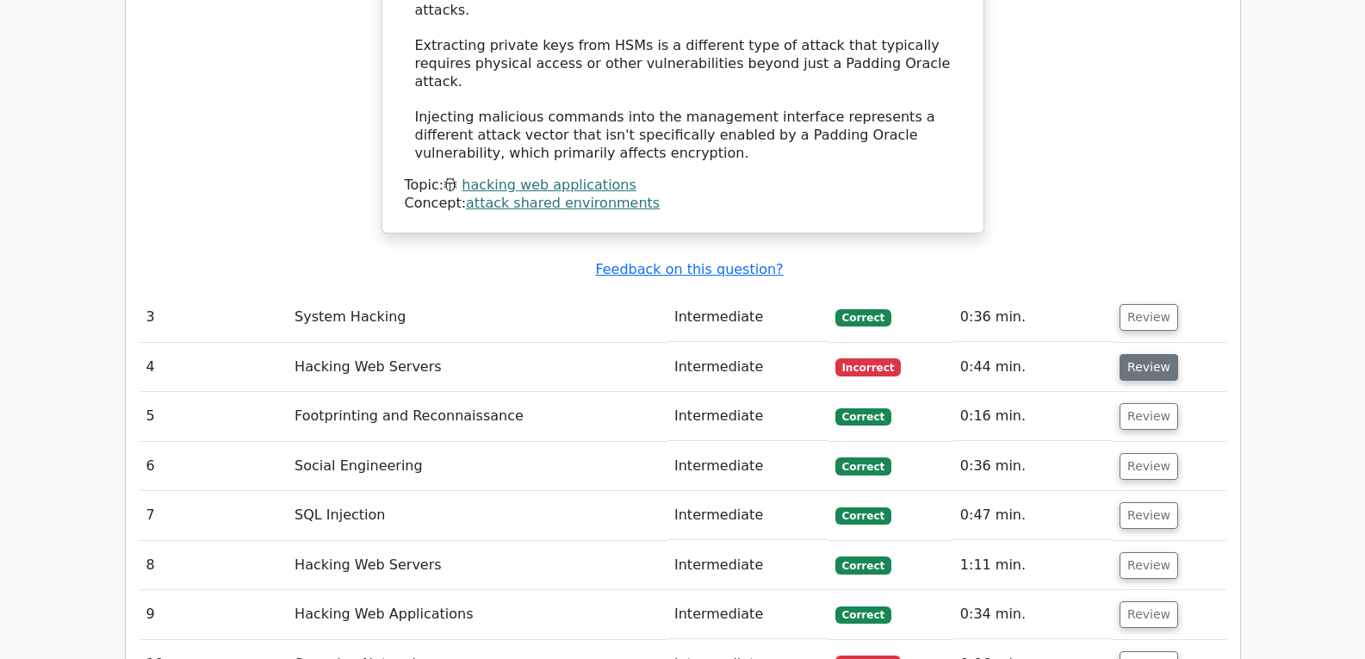
click at [1141, 354] on button "Review" at bounding box center [1149, 367] width 59 height 27
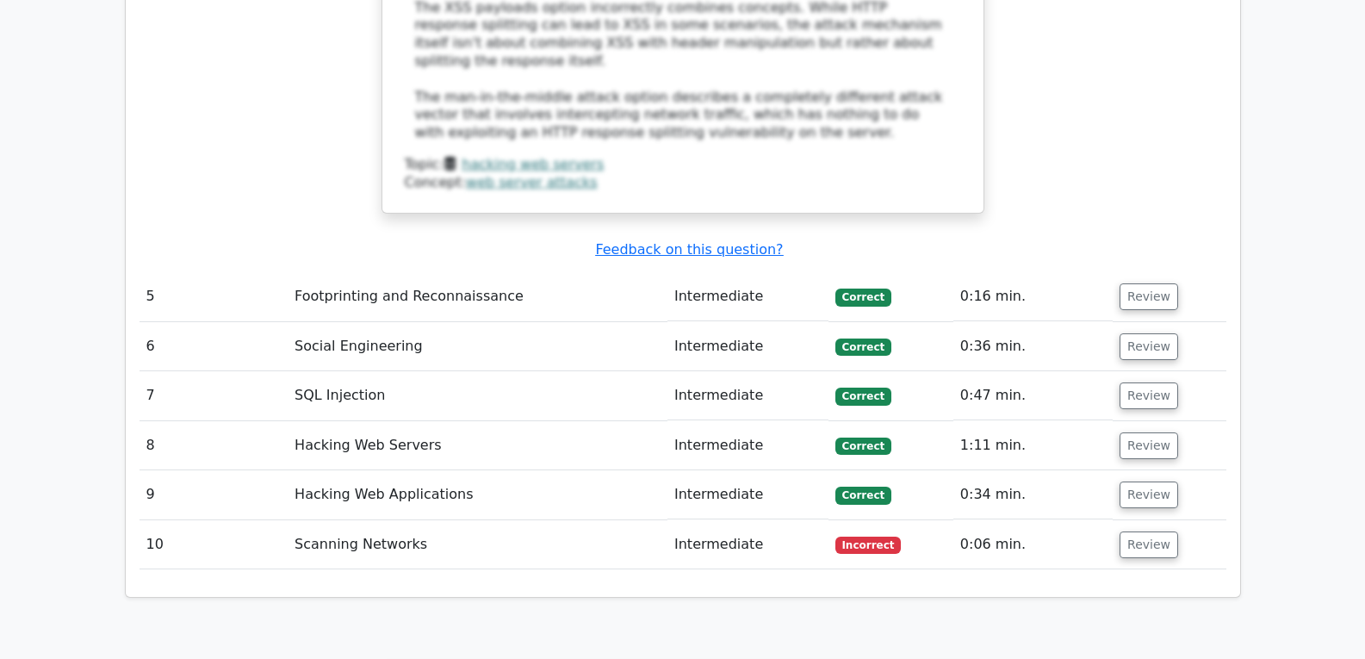
scroll to position [4652, 0]
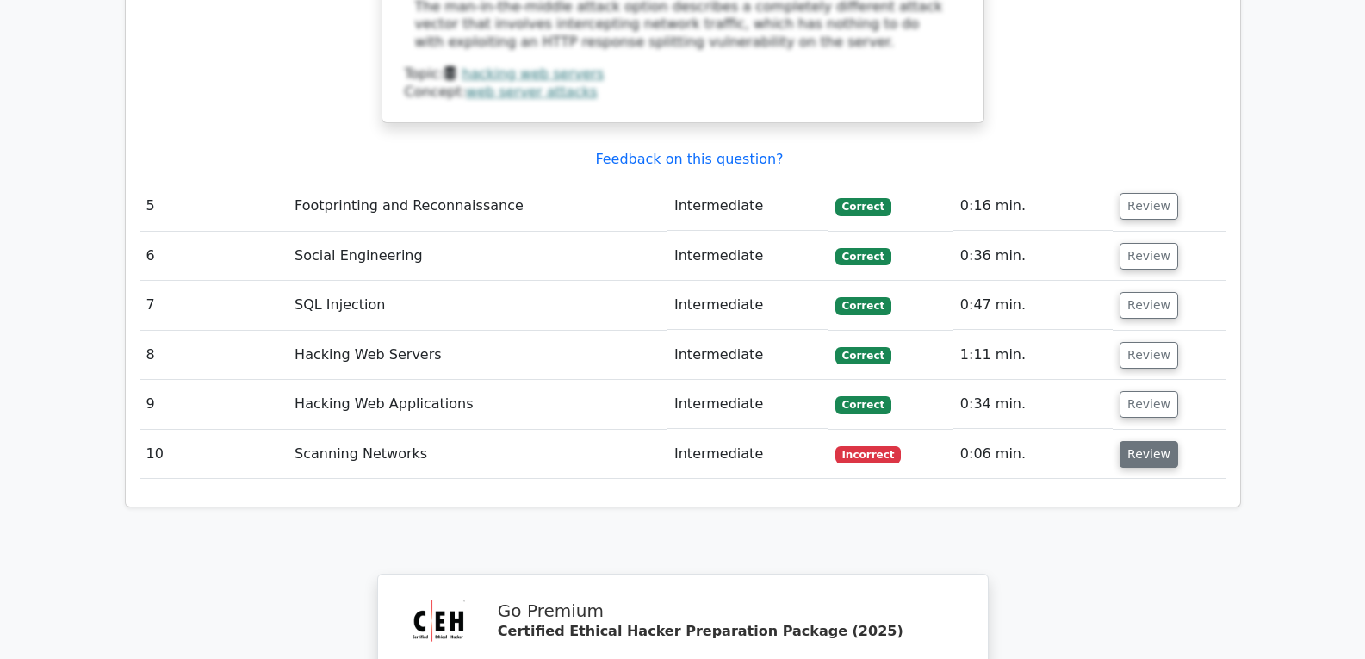
click at [1140, 441] on button "Review" at bounding box center [1149, 454] width 59 height 27
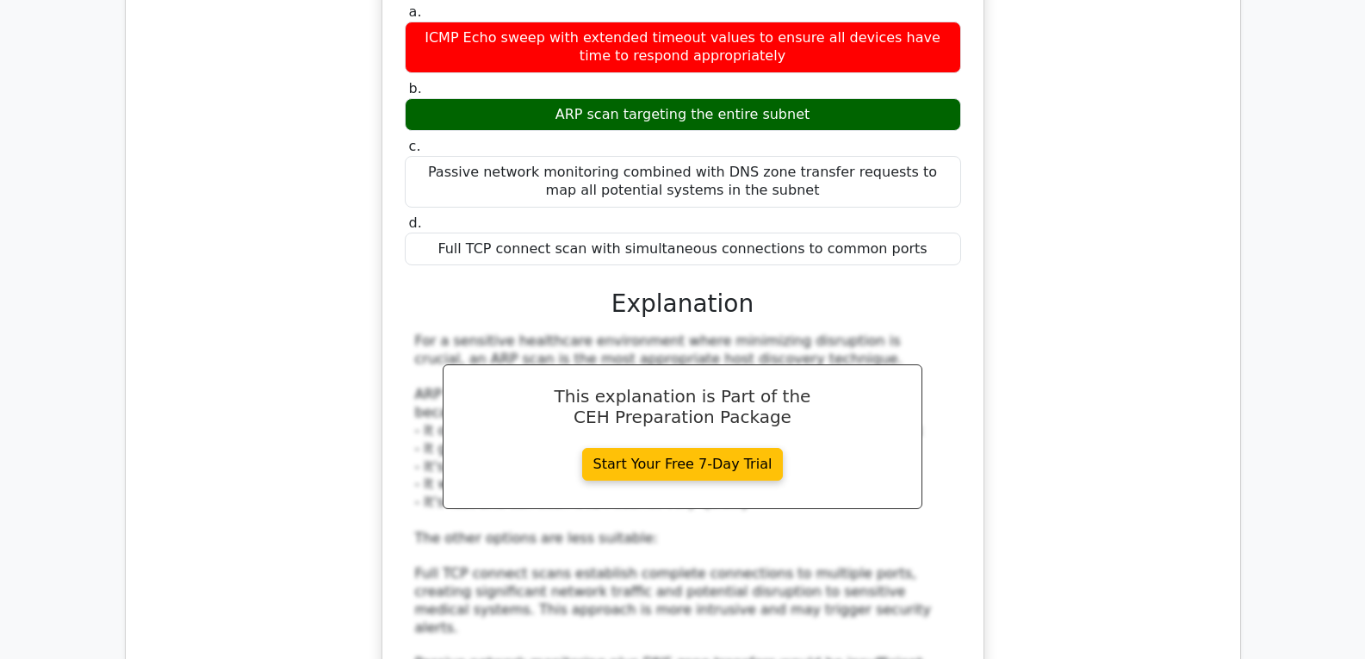
scroll to position [5514, 0]
